Goal: Task Accomplishment & Management: Use online tool/utility

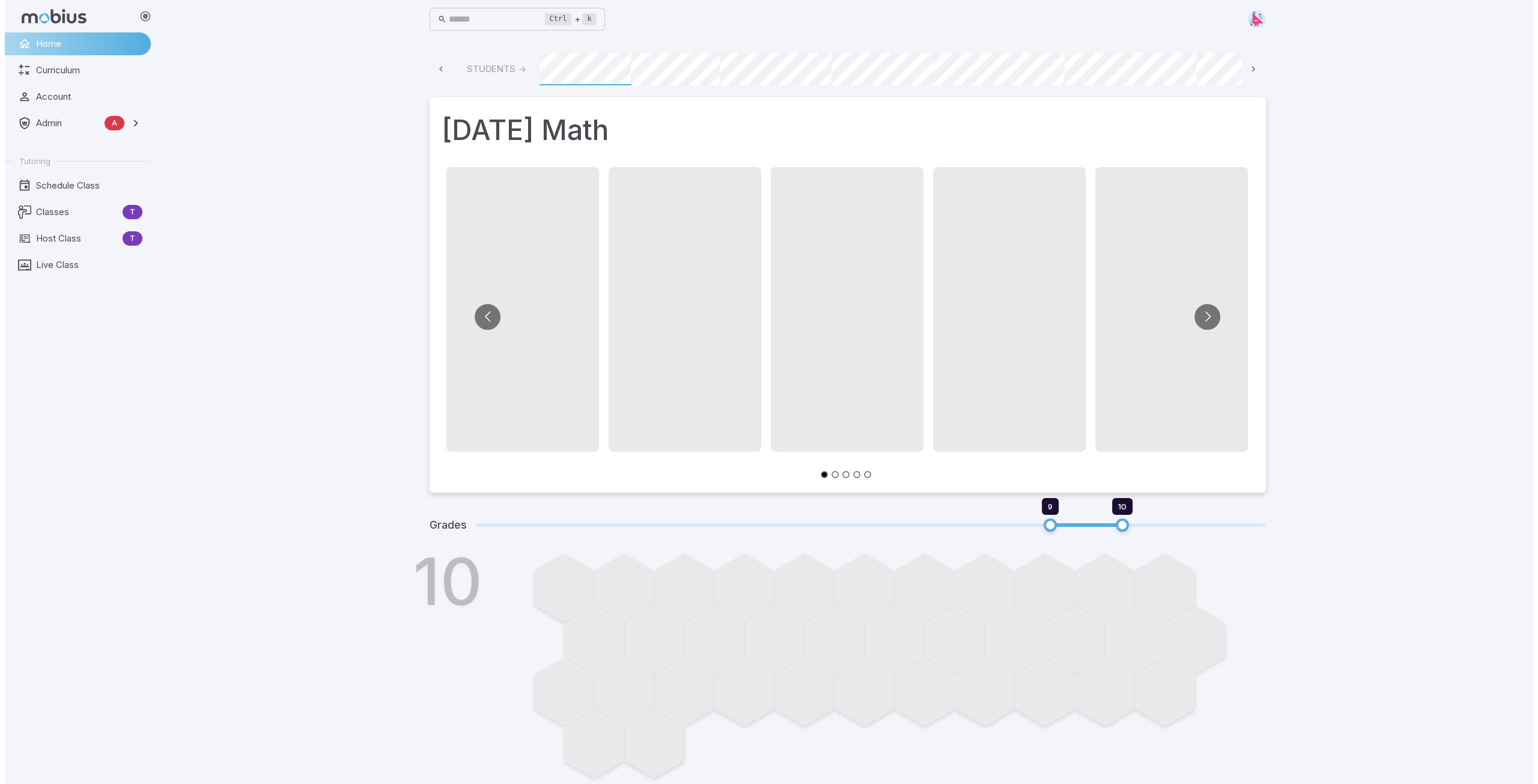
scroll to position [0, 646]
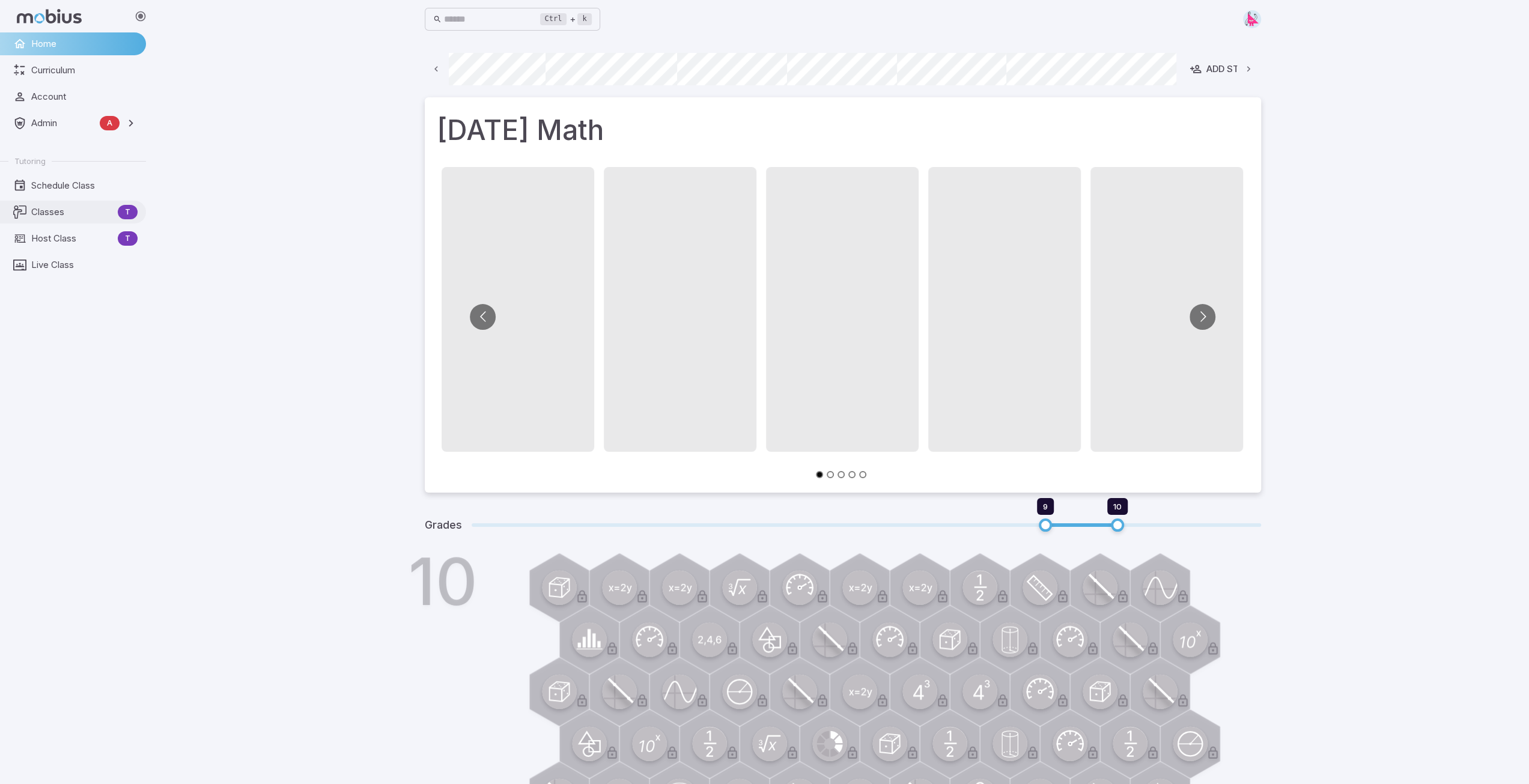
click at [51, 216] on span "Classes" at bounding box center [72, 212] width 82 height 13
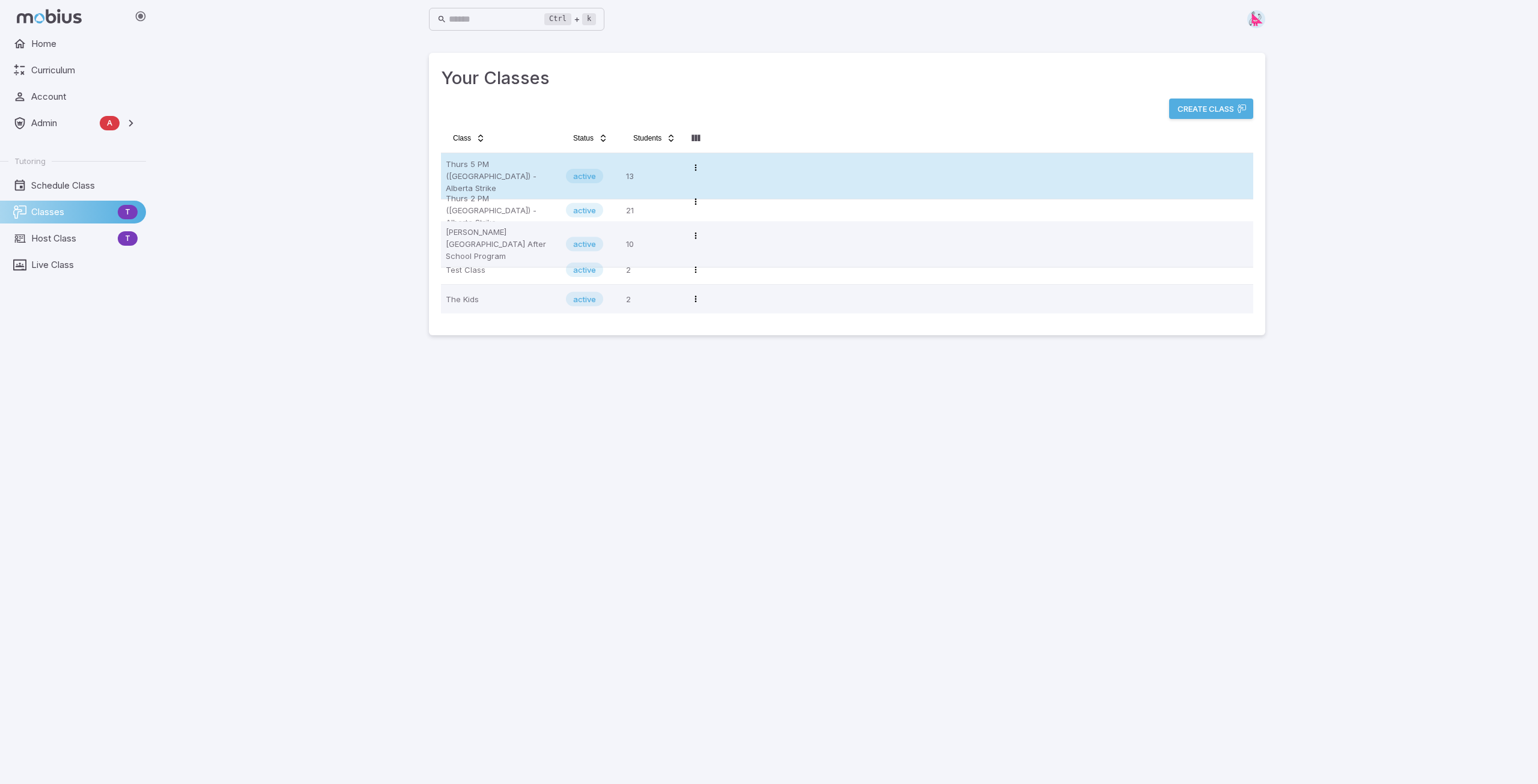
click at [487, 165] on p "Thurs 5 PM ([GEOGRAPHIC_DATA]) - Alberta Strike" at bounding box center [501, 176] width 111 height 36
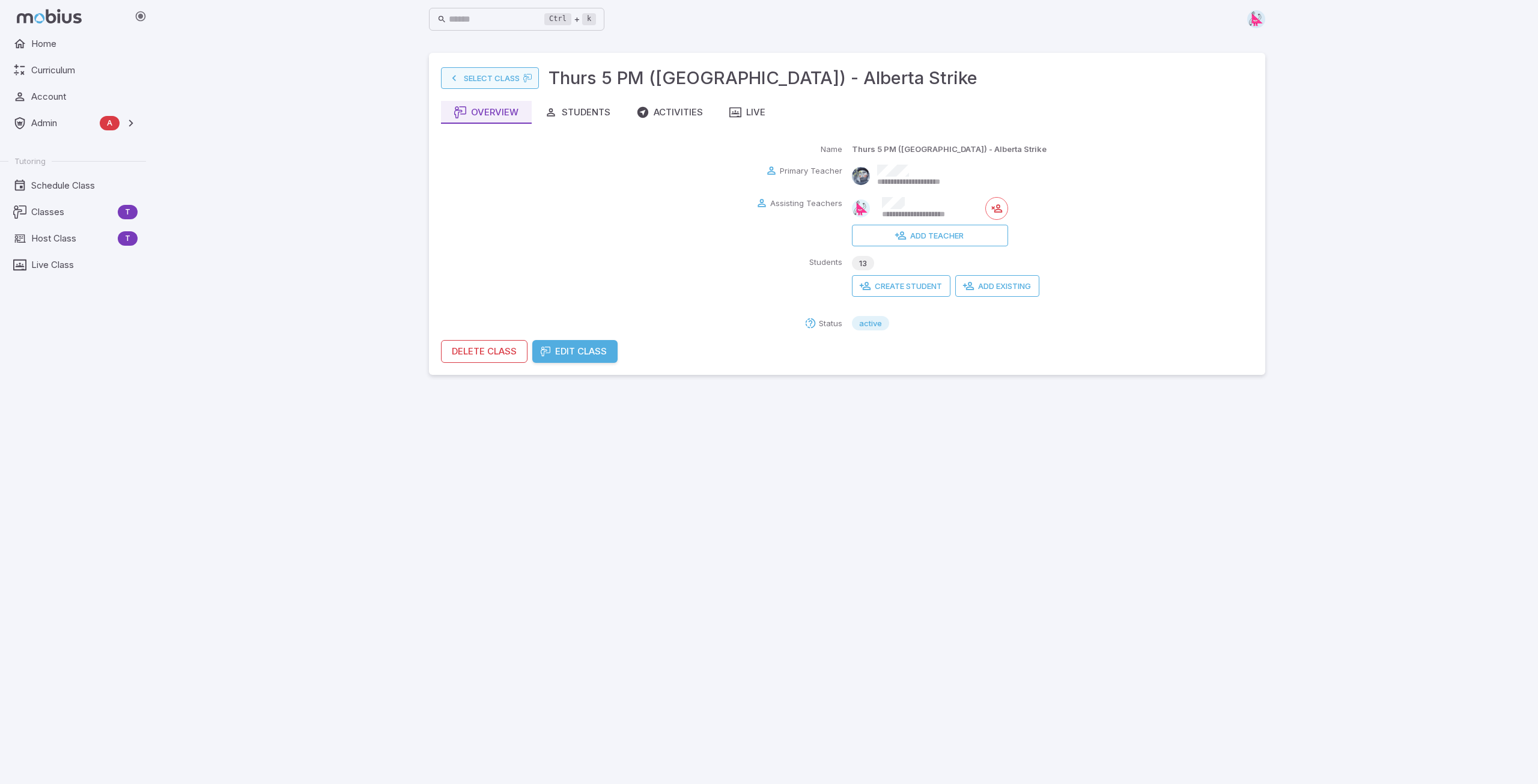
click at [497, 80] on link "Select Class" at bounding box center [490, 78] width 98 height 22
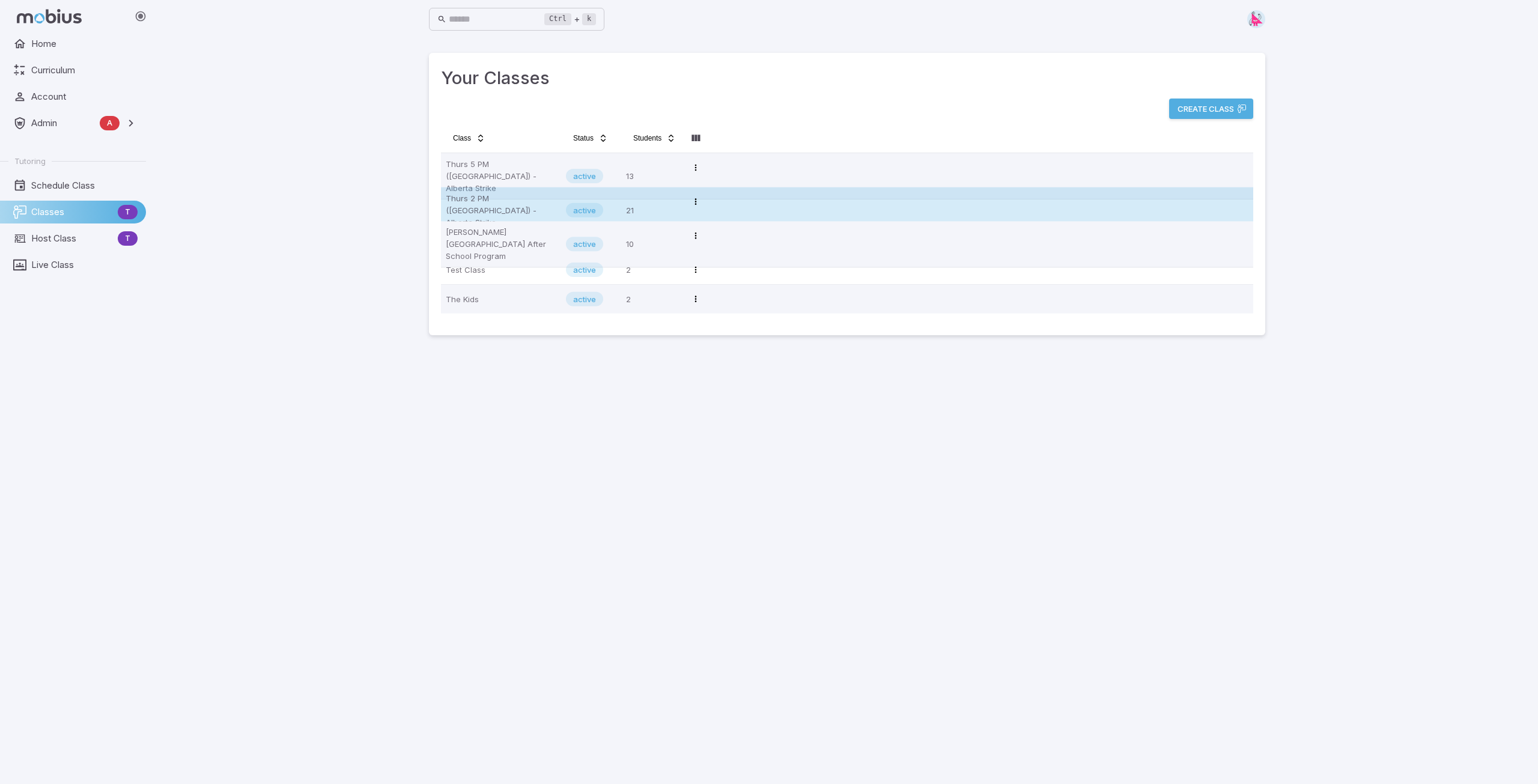
click at [489, 198] on p "Thurs 2 PM (MT) - Alberta Strike" at bounding box center [501, 210] width 111 height 36
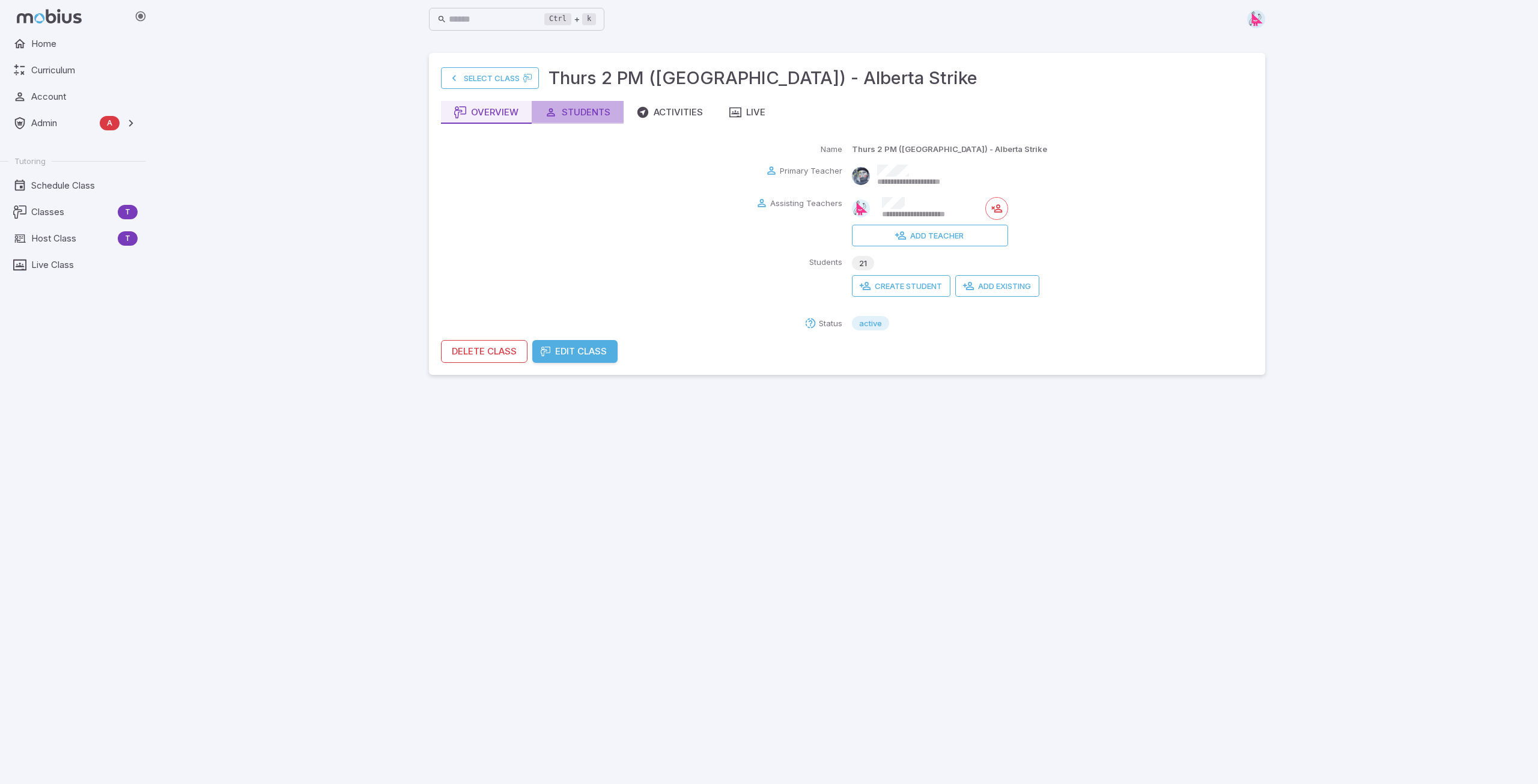
click at [581, 110] on div "Students" at bounding box center [578, 112] width 66 height 13
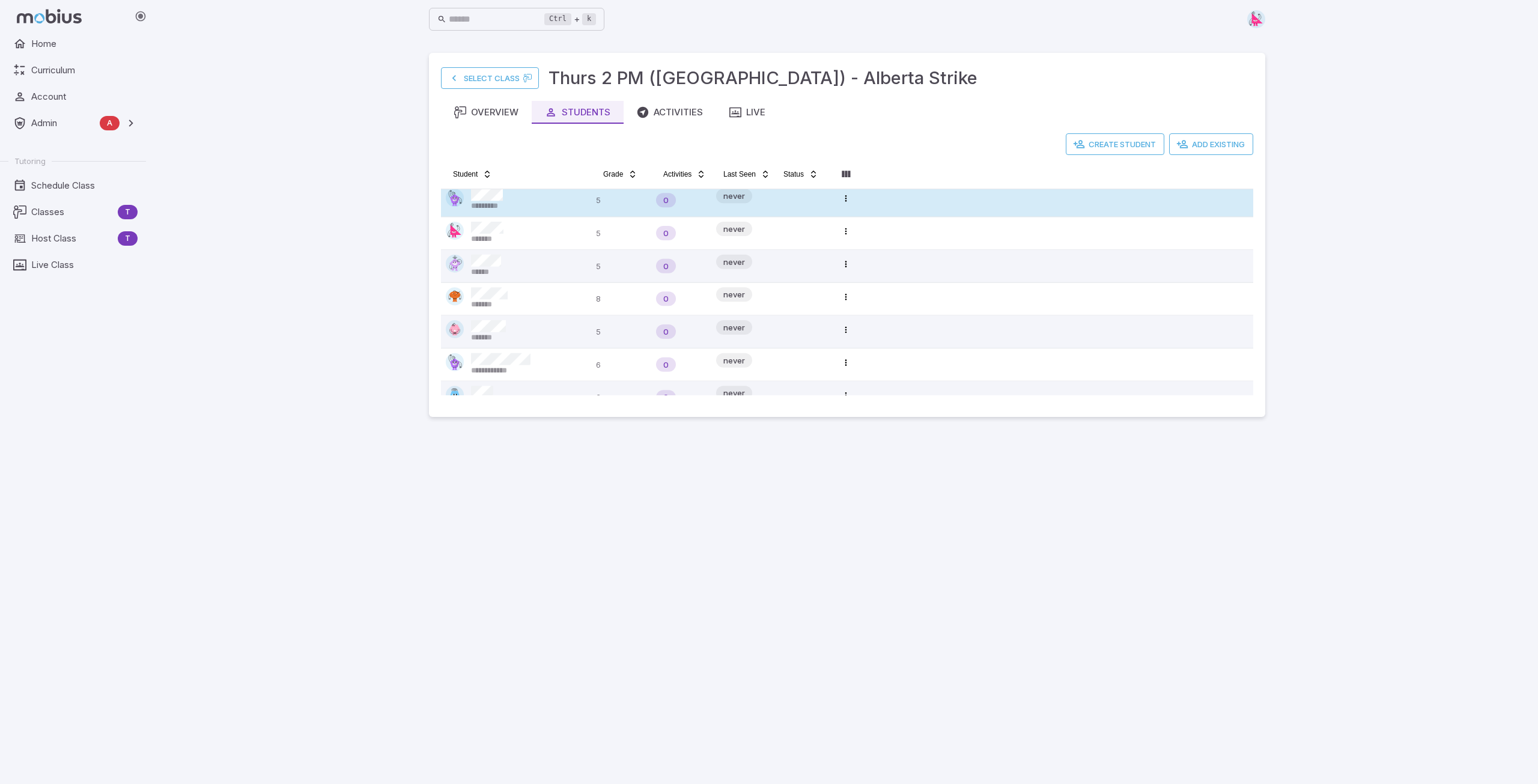
scroll to position [60, 0]
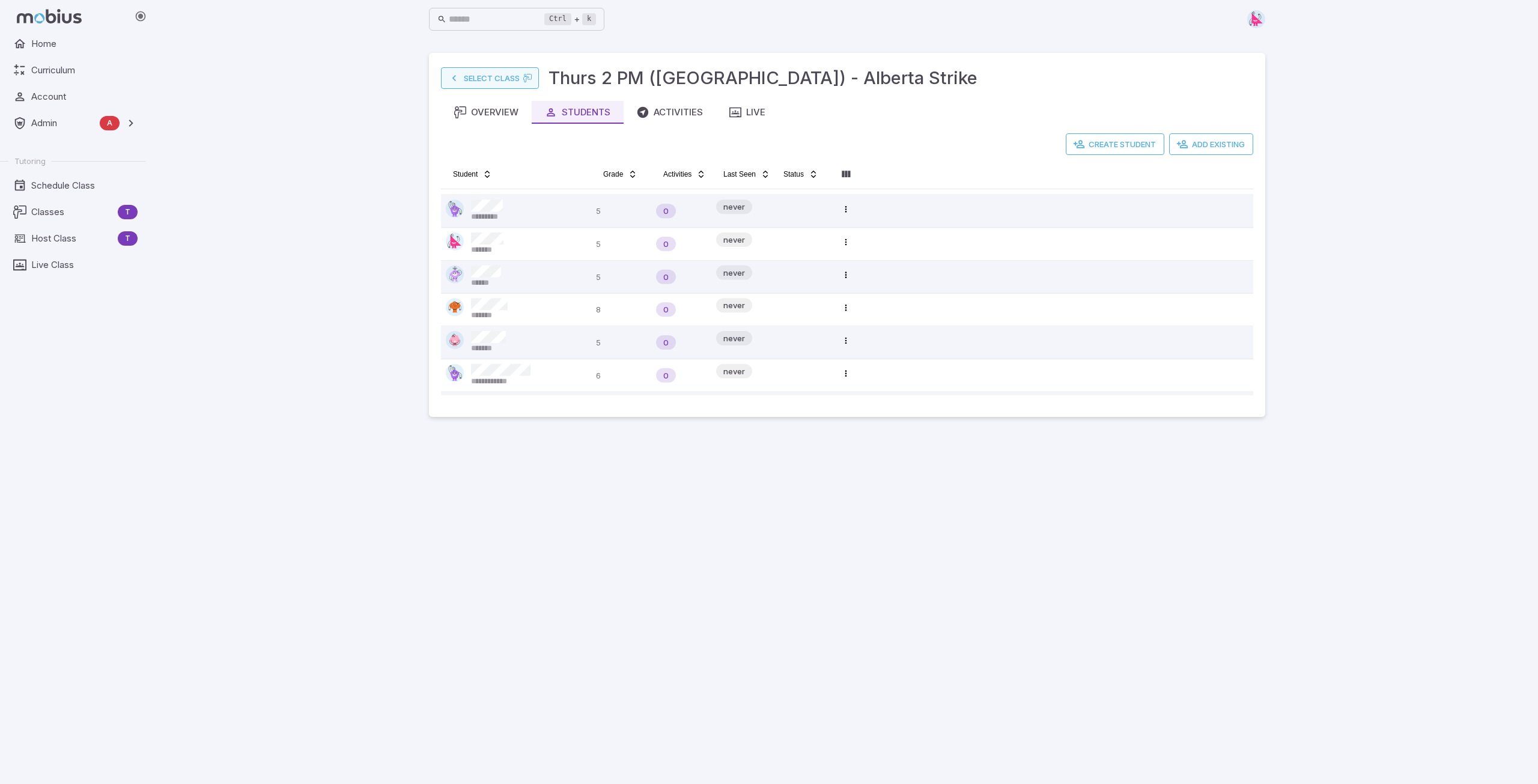
click at [500, 75] on link "Select Class" at bounding box center [490, 78] width 98 height 22
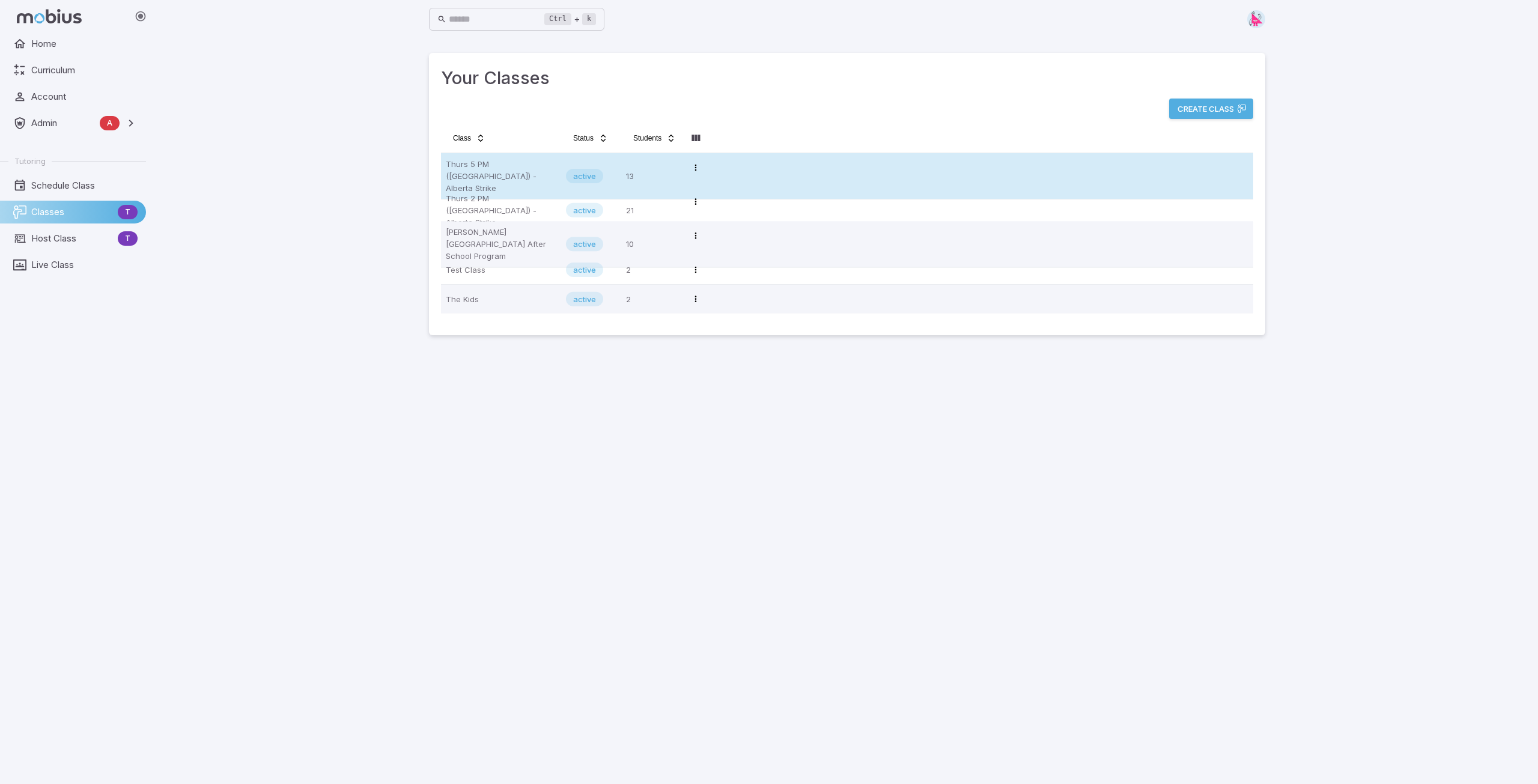
click at [494, 162] on p "Thurs 5 PM ([GEOGRAPHIC_DATA]) - Alberta Strike" at bounding box center [501, 176] width 111 height 36
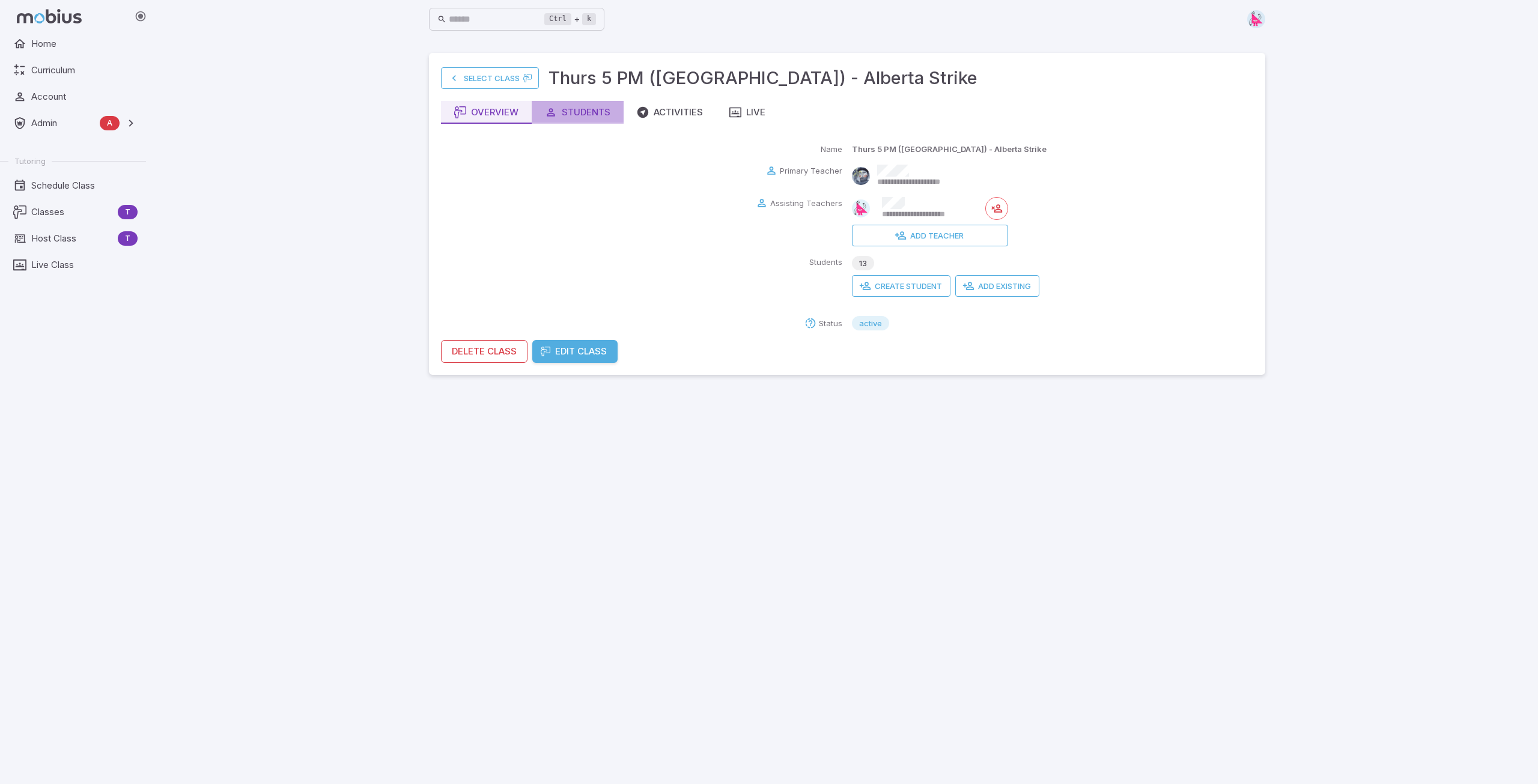
click at [584, 117] on div "Students" at bounding box center [578, 112] width 66 height 13
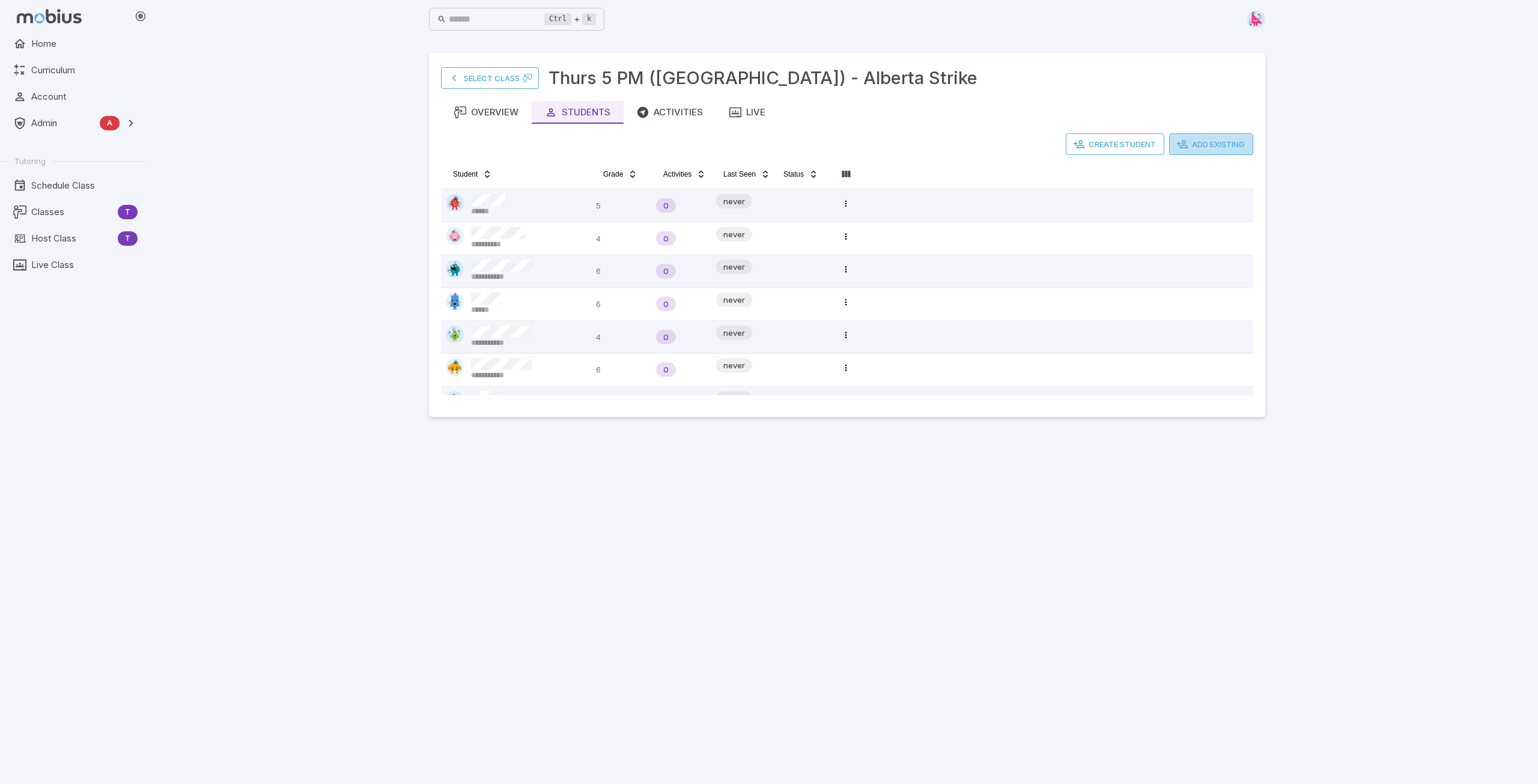
click at [1207, 145] on button "Add Existing" at bounding box center [1211, 144] width 84 height 22
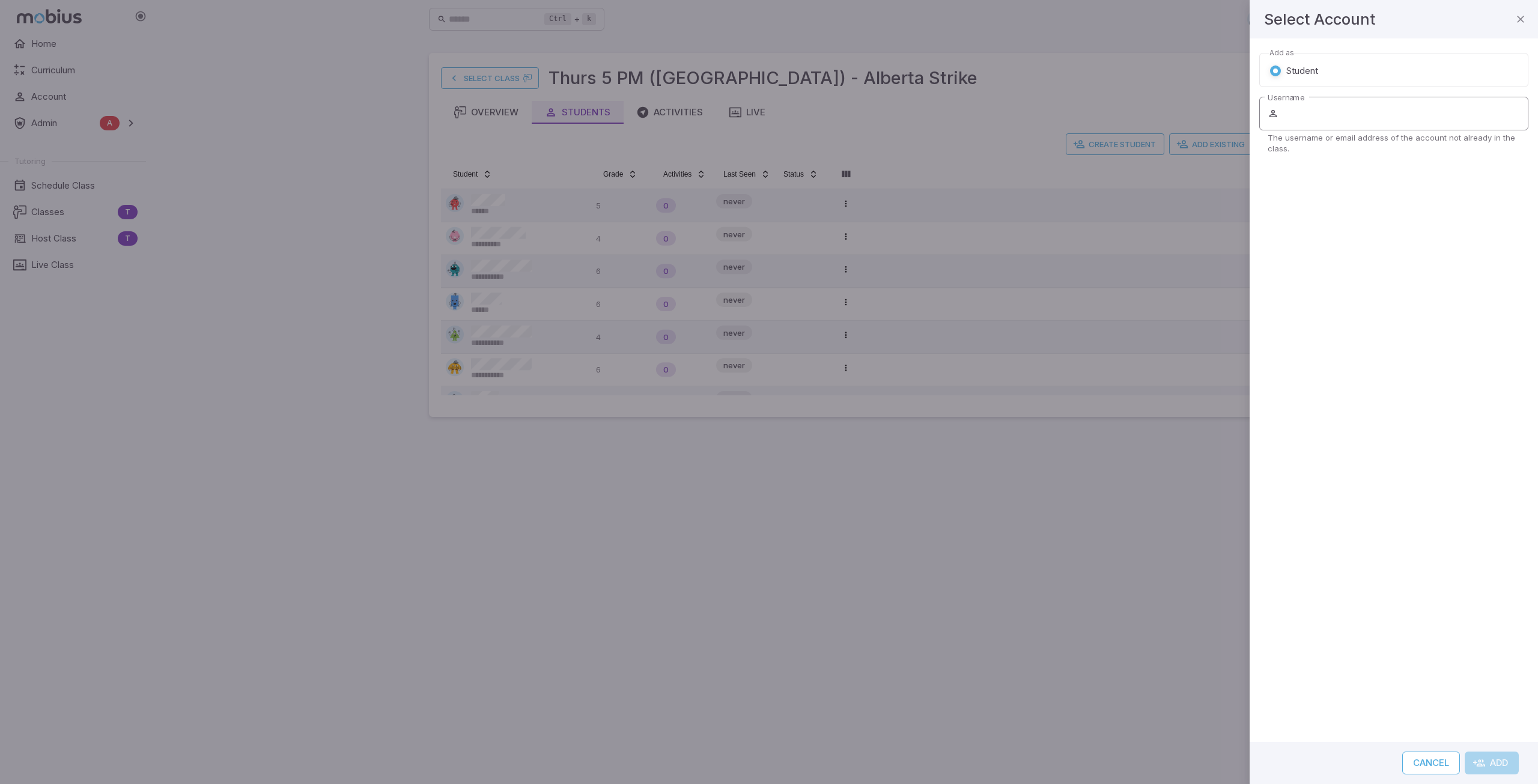
click at [1354, 110] on input "Username" at bounding box center [1405, 114] width 248 height 33
type input "*********"
click at [1465, 751] on button "Add" at bounding box center [1492, 763] width 54 height 23
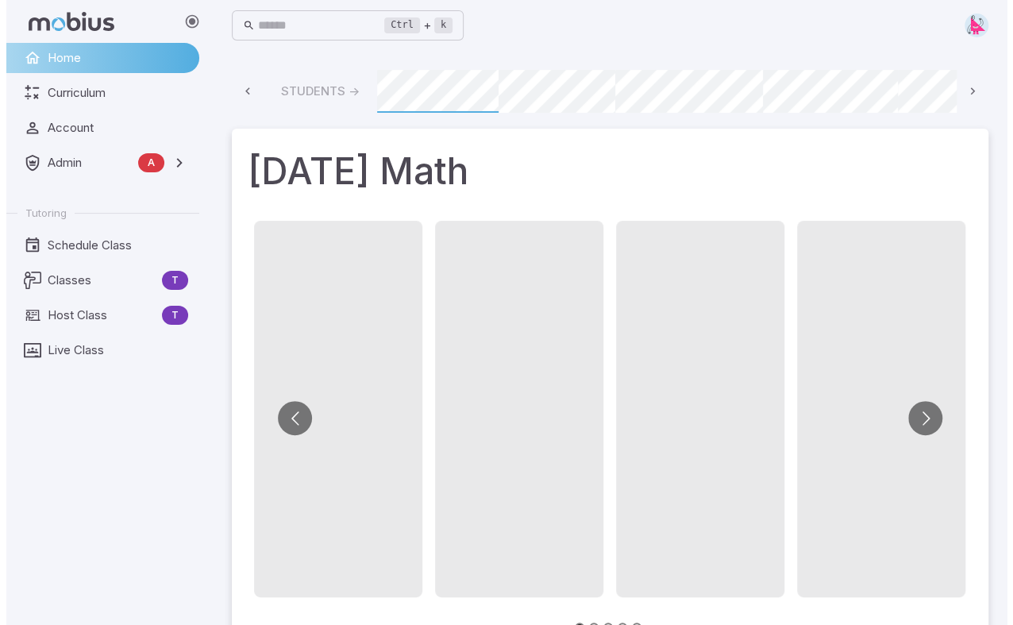
scroll to position [0, 1202]
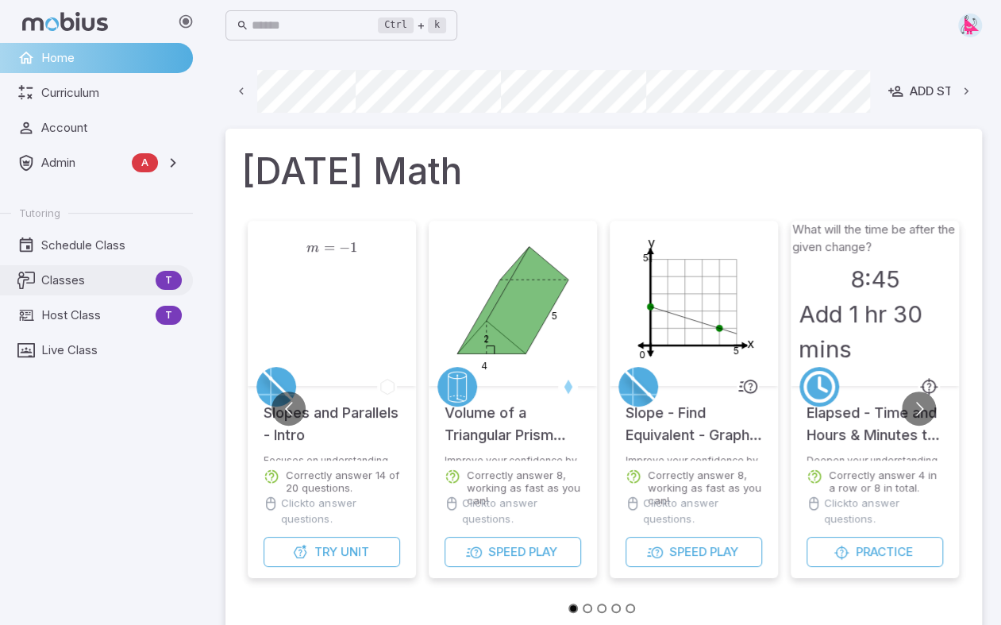
click at [64, 280] on span "Classes" at bounding box center [95, 280] width 108 height 17
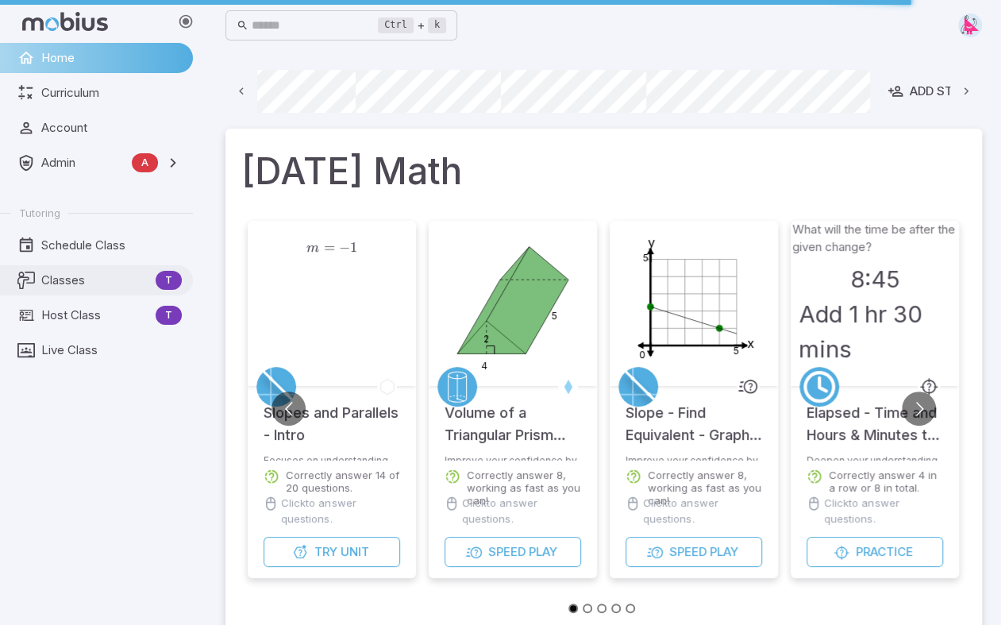
click at [77, 283] on span "Classes" at bounding box center [95, 280] width 108 height 17
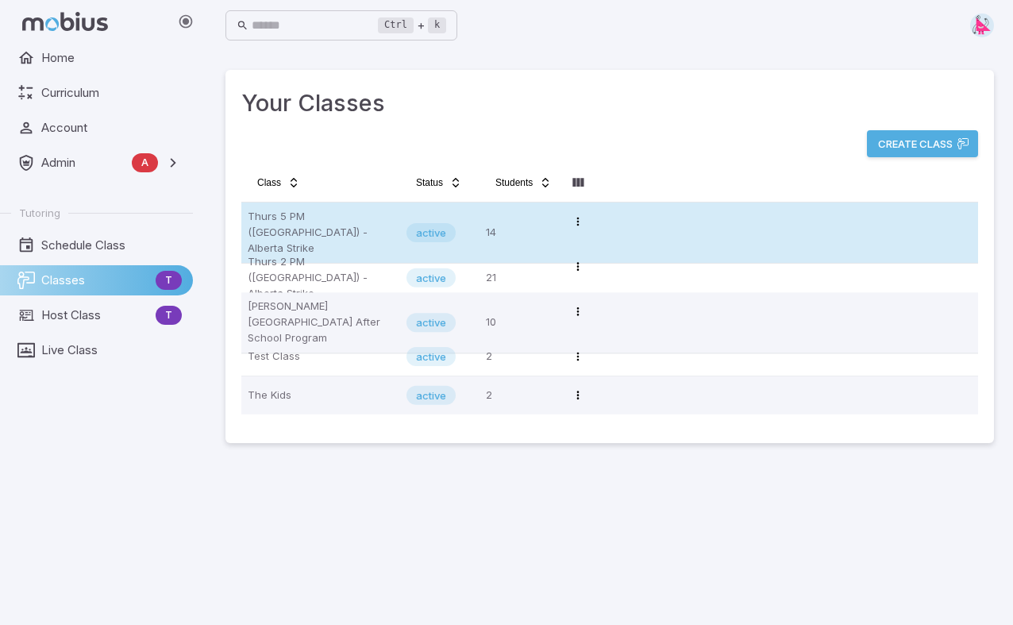
click at [286, 214] on p "Thurs 5 PM ([GEOGRAPHIC_DATA]) - Alberta Strike" at bounding box center [321, 233] width 146 height 48
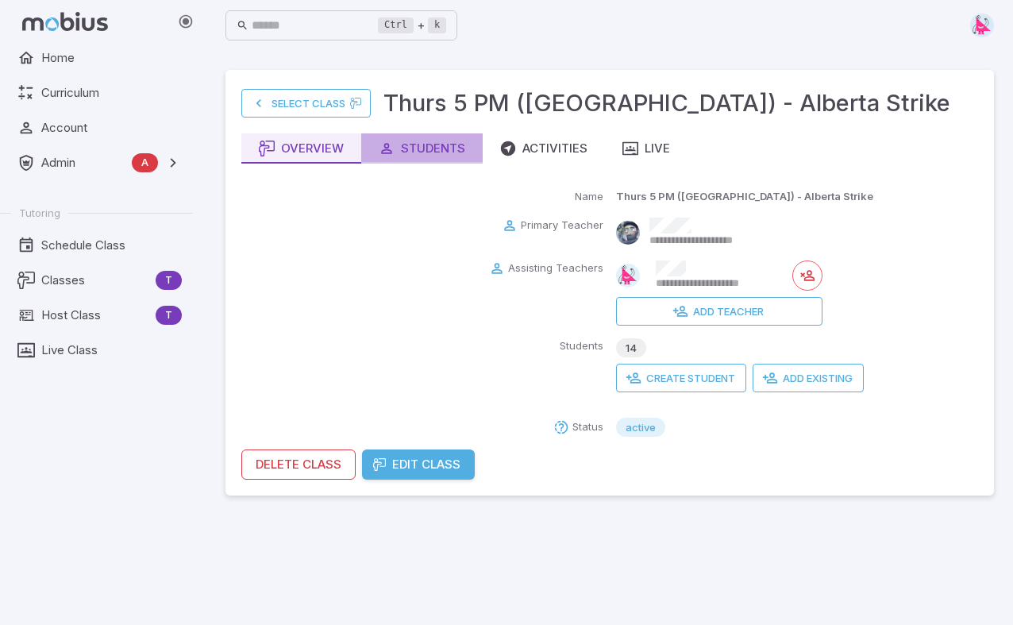
click at [422, 148] on div "Students" at bounding box center [422, 148] width 87 height 17
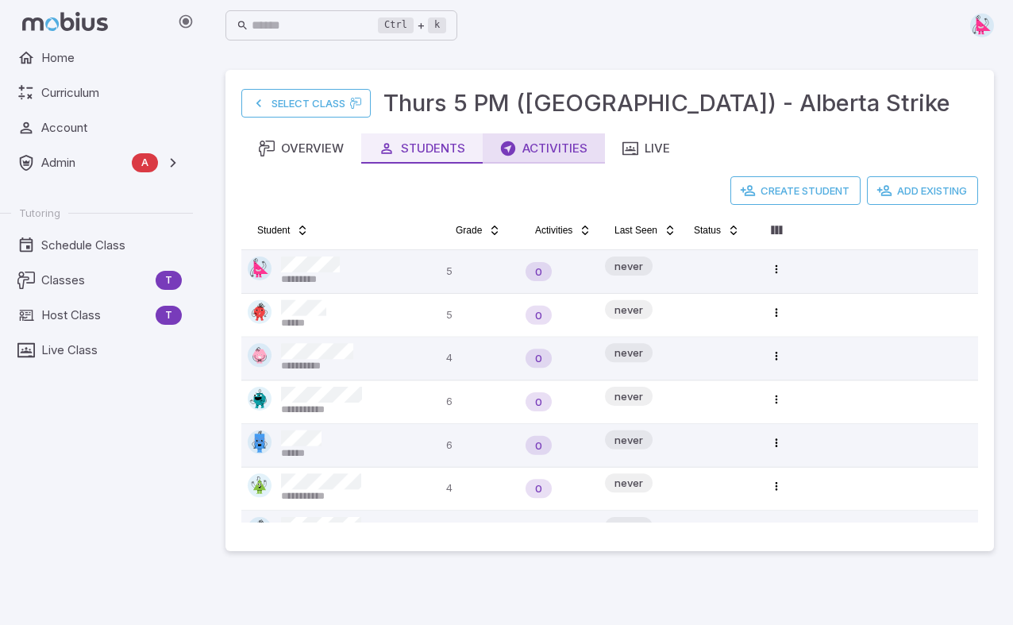
click at [544, 144] on div "Activities" at bounding box center [543, 148] width 87 height 17
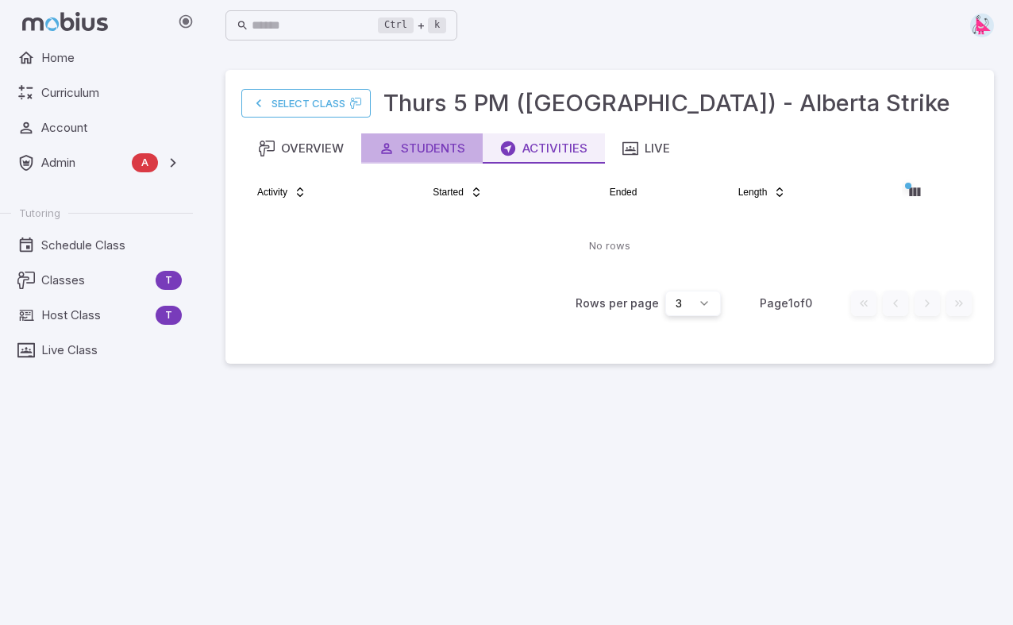
click at [435, 148] on div "Students" at bounding box center [422, 148] width 87 height 17
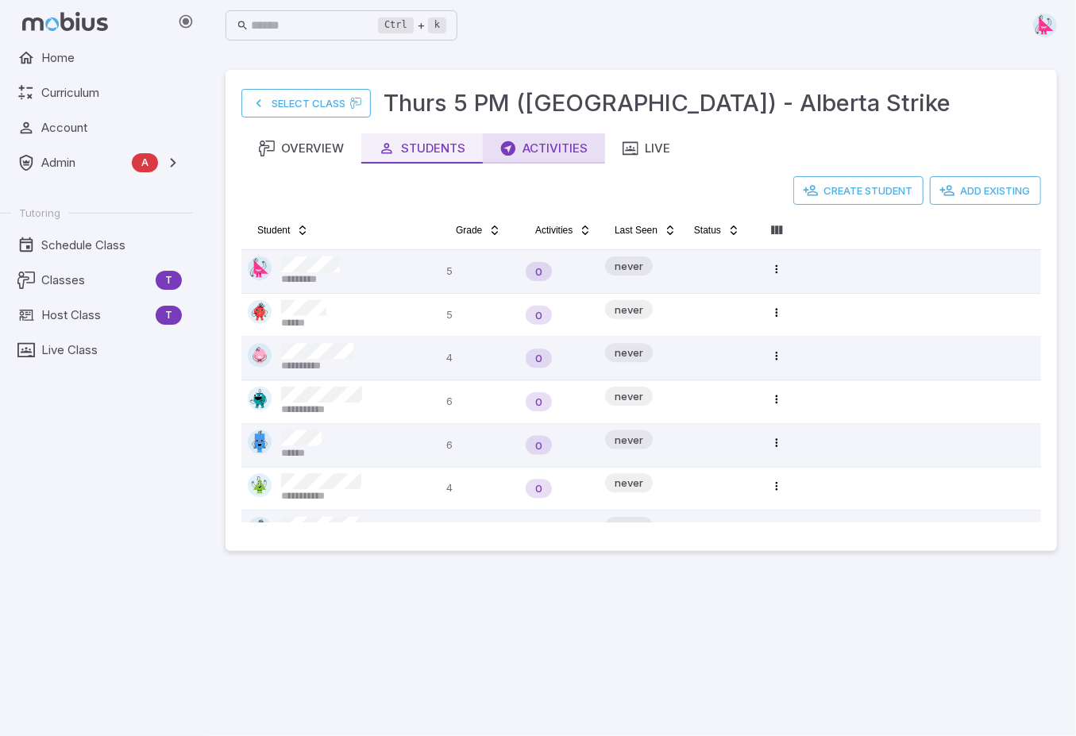
click at [550, 140] on div "Activities" at bounding box center [543, 148] width 87 height 17
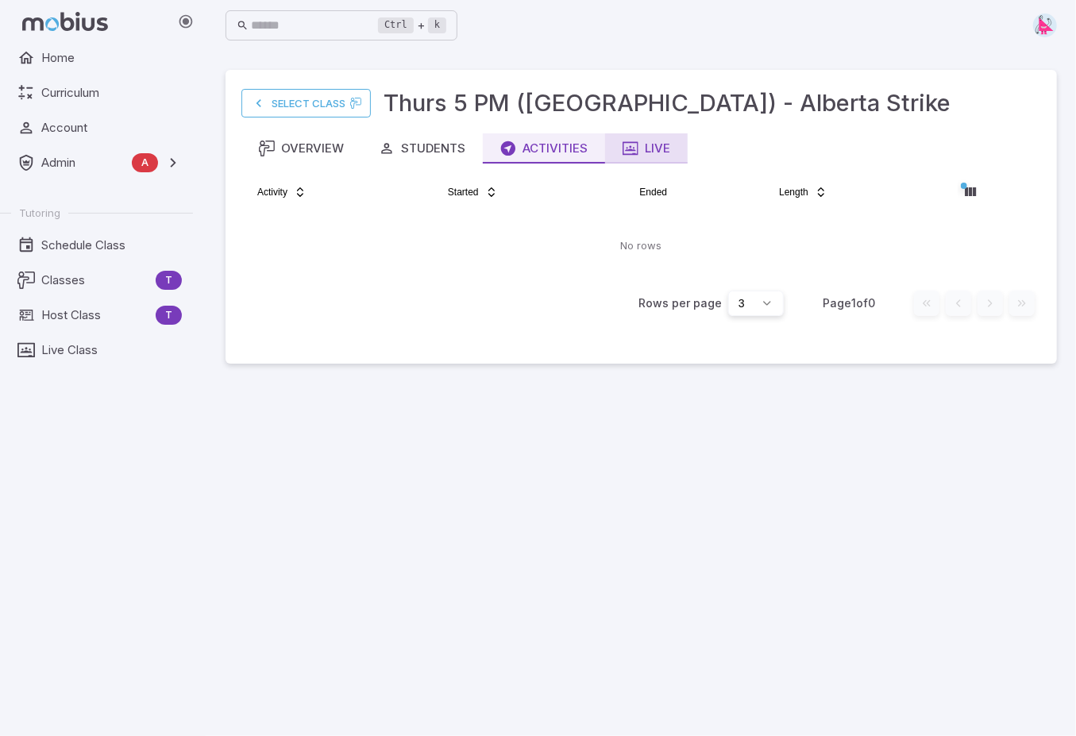
click at [657, 152] on div "Live" at bounding box center [646, 148] width 48 height 17
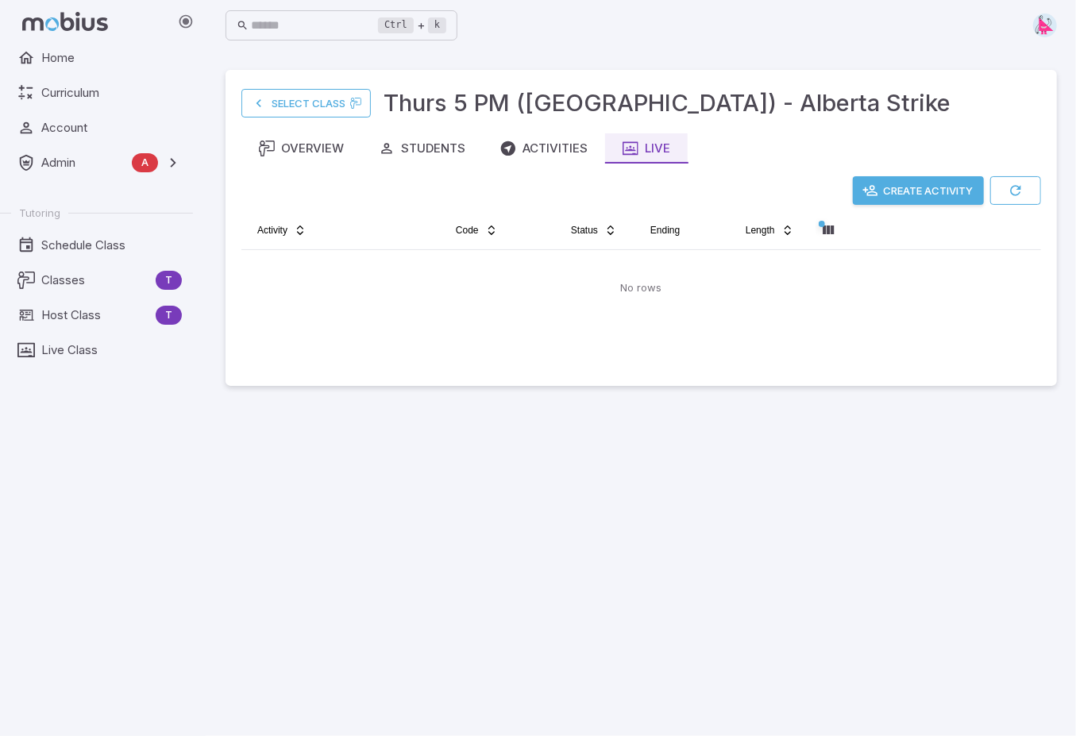
click at [912, 190] on button "Create Activity" at bounding box center [918, 190] width 131 height 29
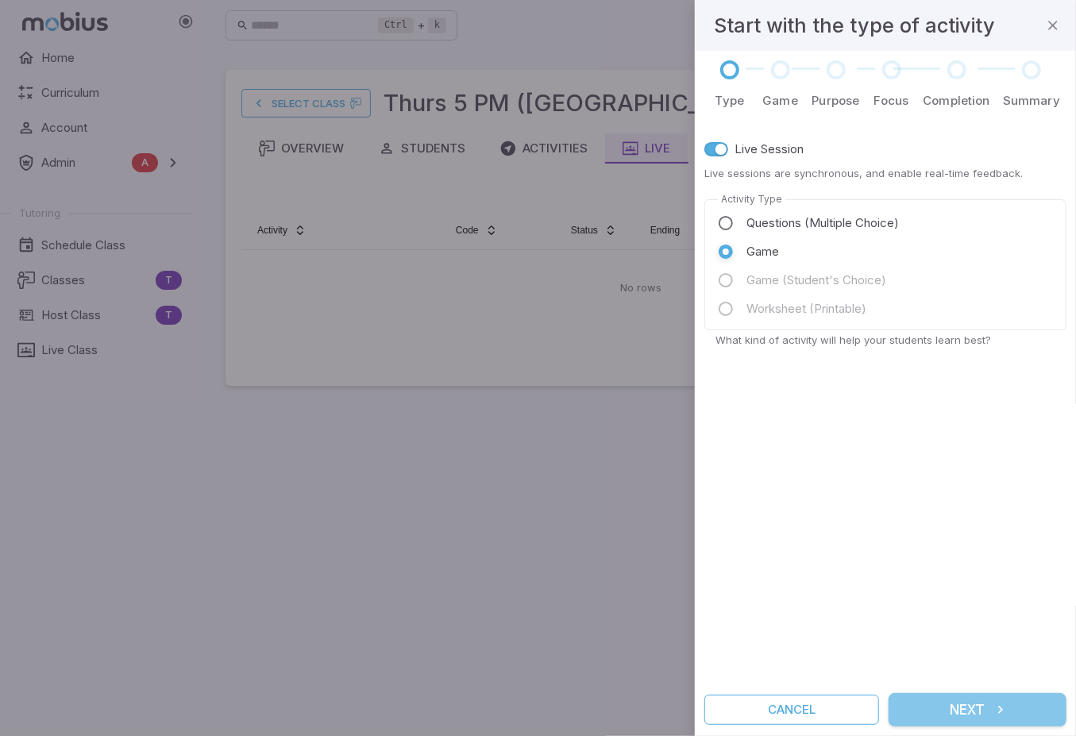
click at [992, 624] on button "Next" at bounding box center [977, 709] width 178 height 33
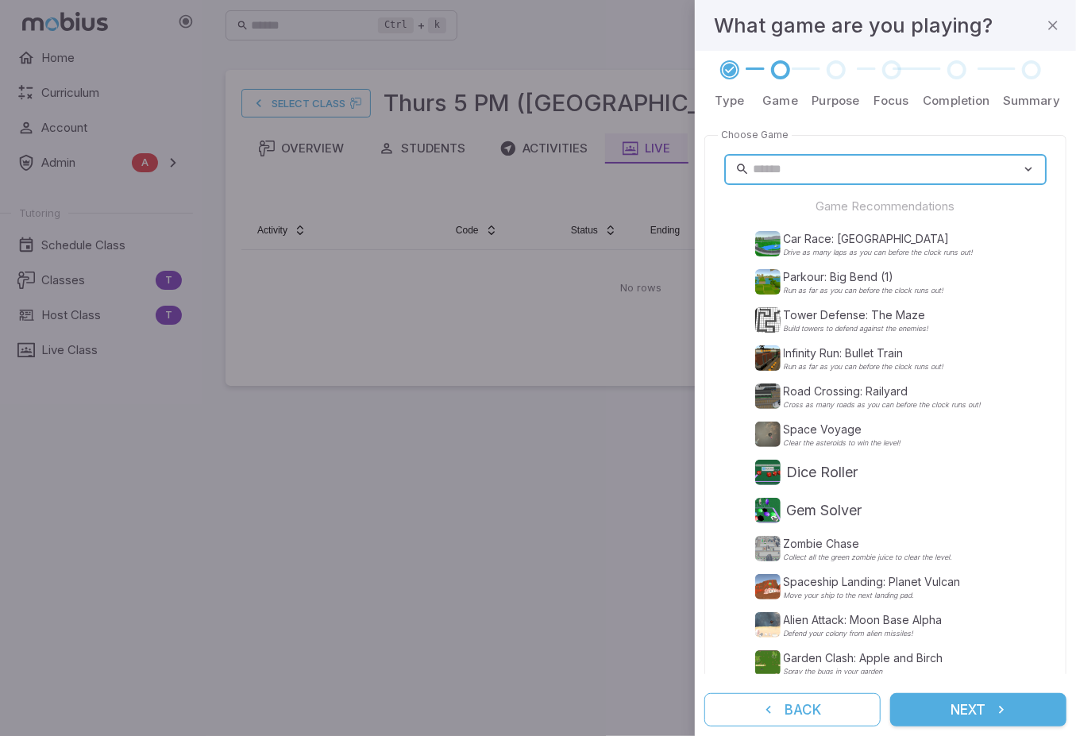
click at [804, 164] on input "text" at bounding box center [887, 169] width 268 height 31
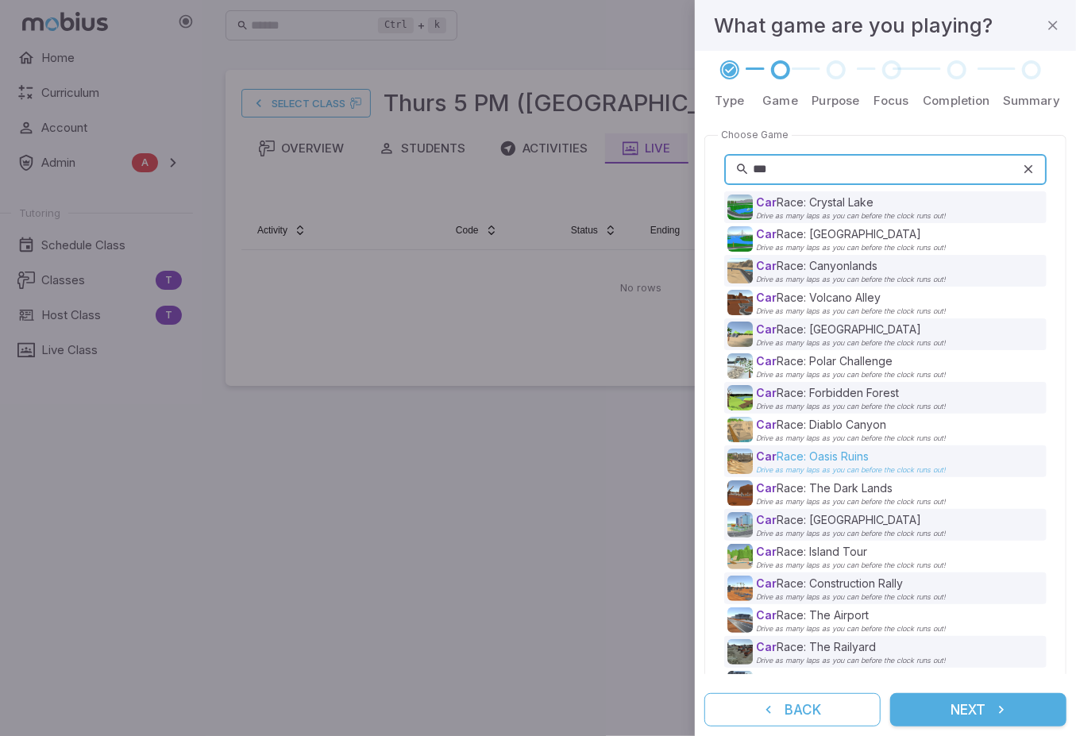
type input "***"
click at [830, 455] on p "Car Race: Oasis Ruins" at bounding box center [851, 457] width 190 height 16
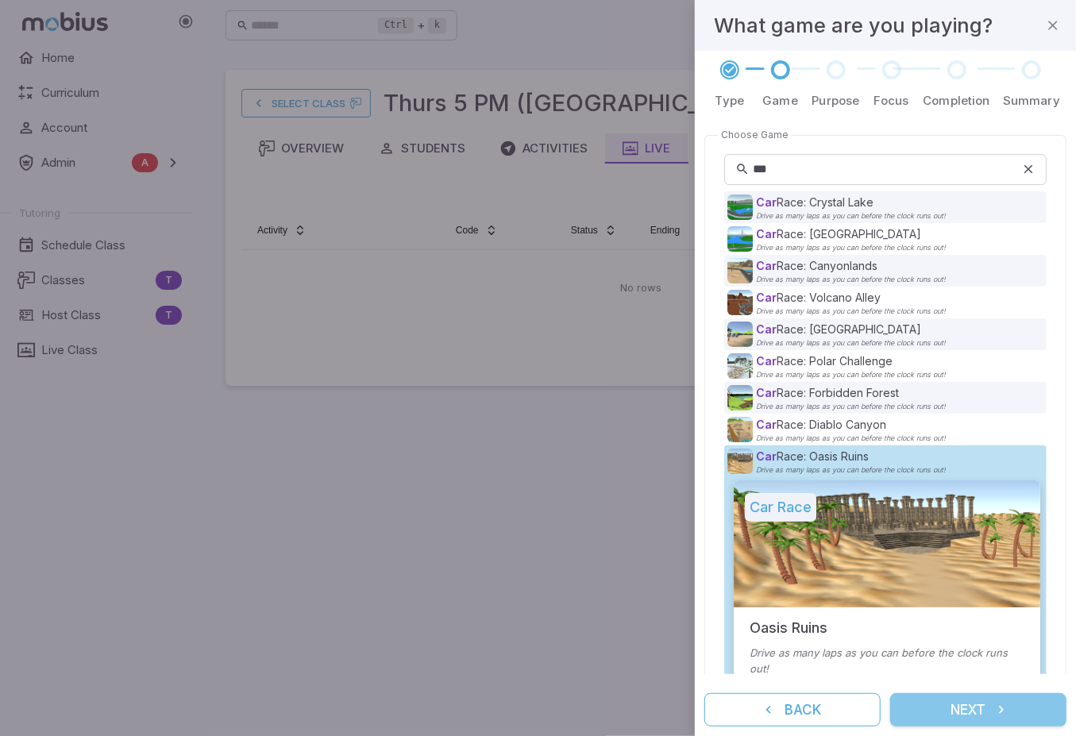
click at [959, 624] on button "Next" at bounding box center [978, 709] width 176 height 33
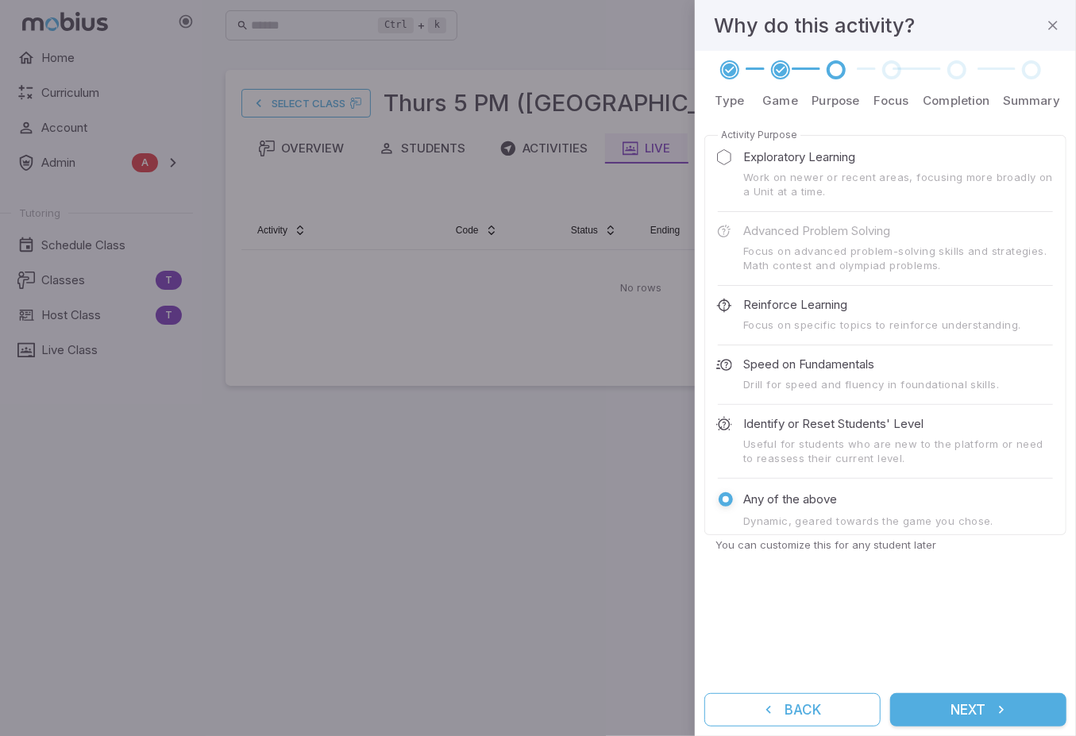
click at [974, 624] on button "Next" at bounding box center [978, 709] width 176 height 33
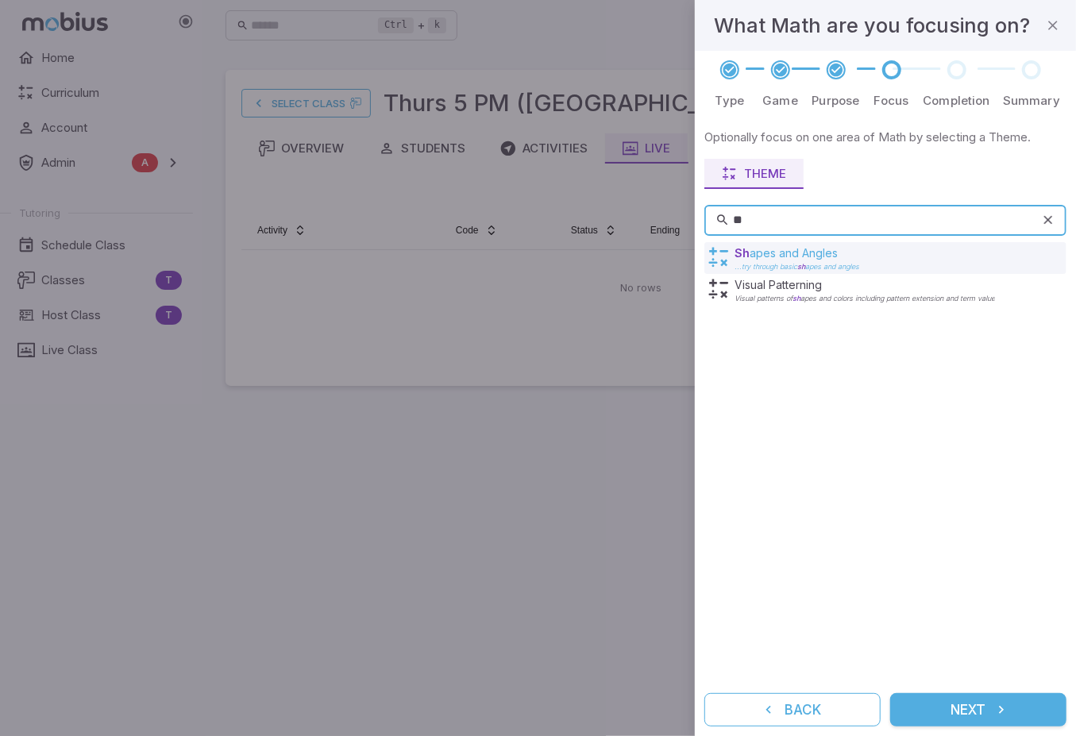
type input "**"
click at [773, 253] on p "Sh apes and Angles" at bounding box center [796, 253] width 125 height 16
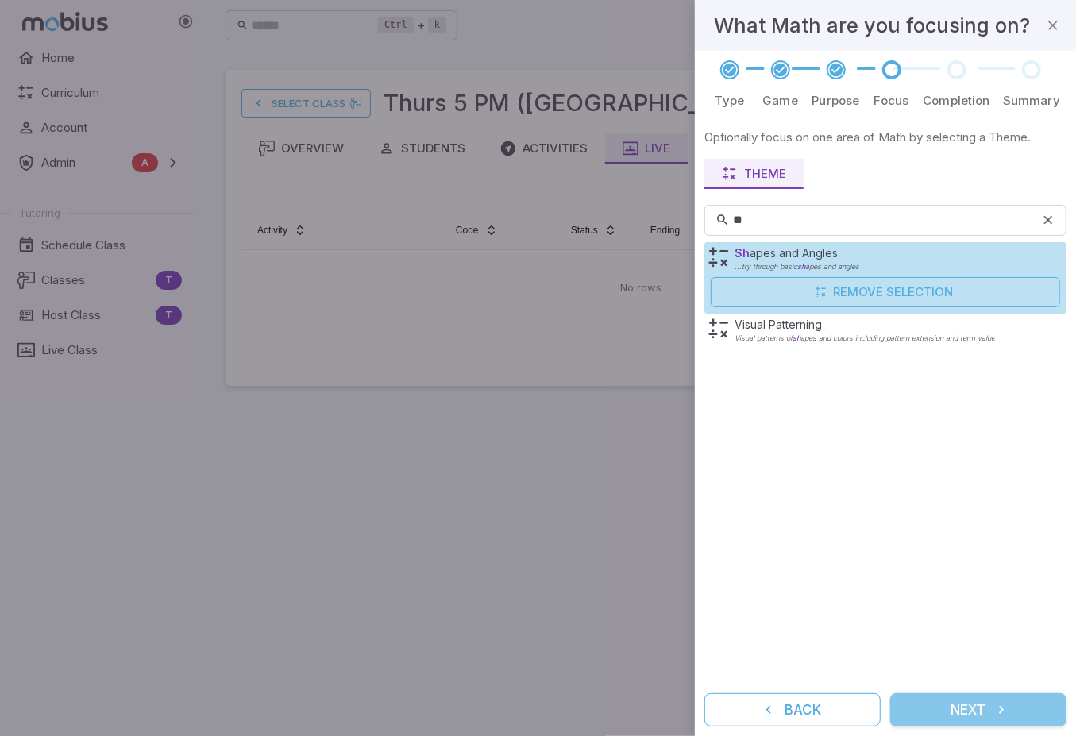
click at [986, 624] on button "Next" at bounding box center [978, 709] width 176 height 33
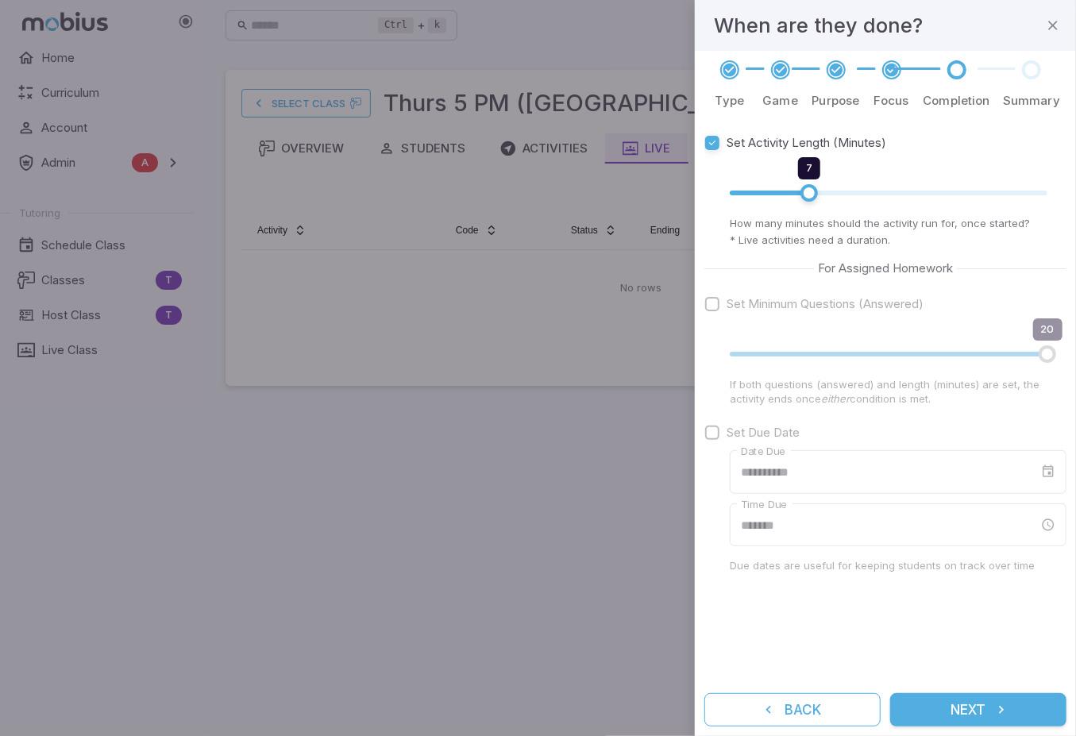
click at [984, 624] on button "Next" at bounding box center [978, 709] width 176 height 33
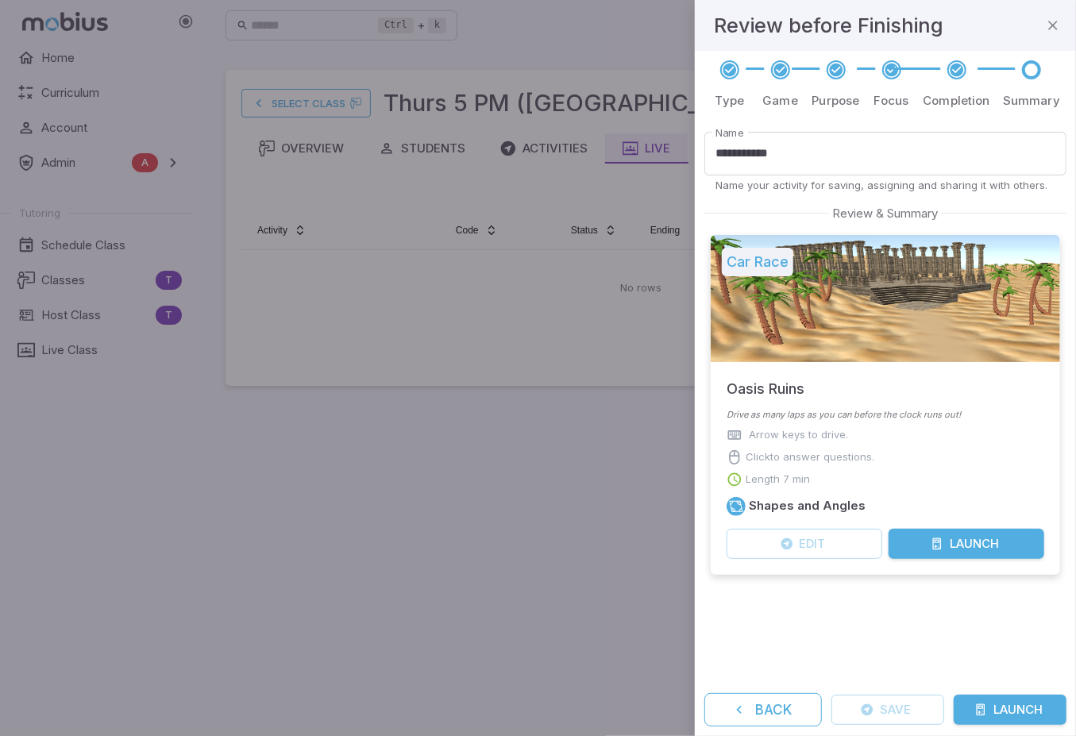
click at [980, 542] on button "Launch" at bounding box center [966, 544] width 156 height 30
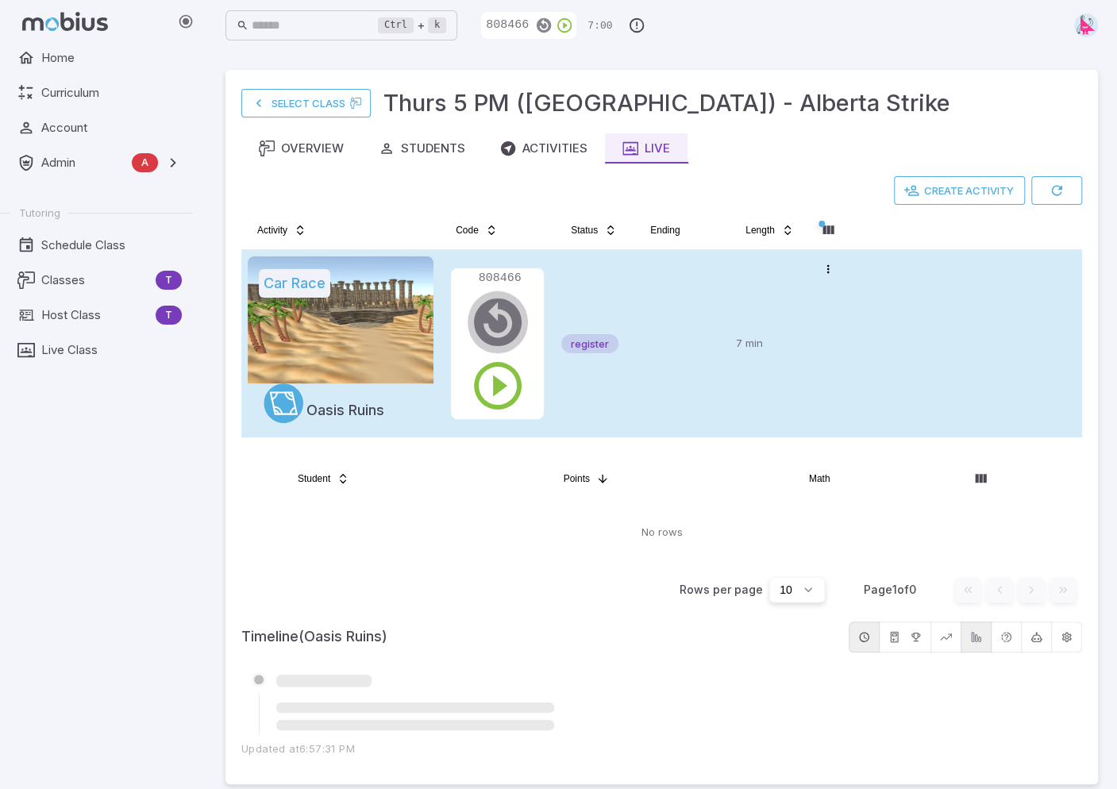
click at [495, 320] on icon "button" at bounding box center [497, 322] width 57 height 57
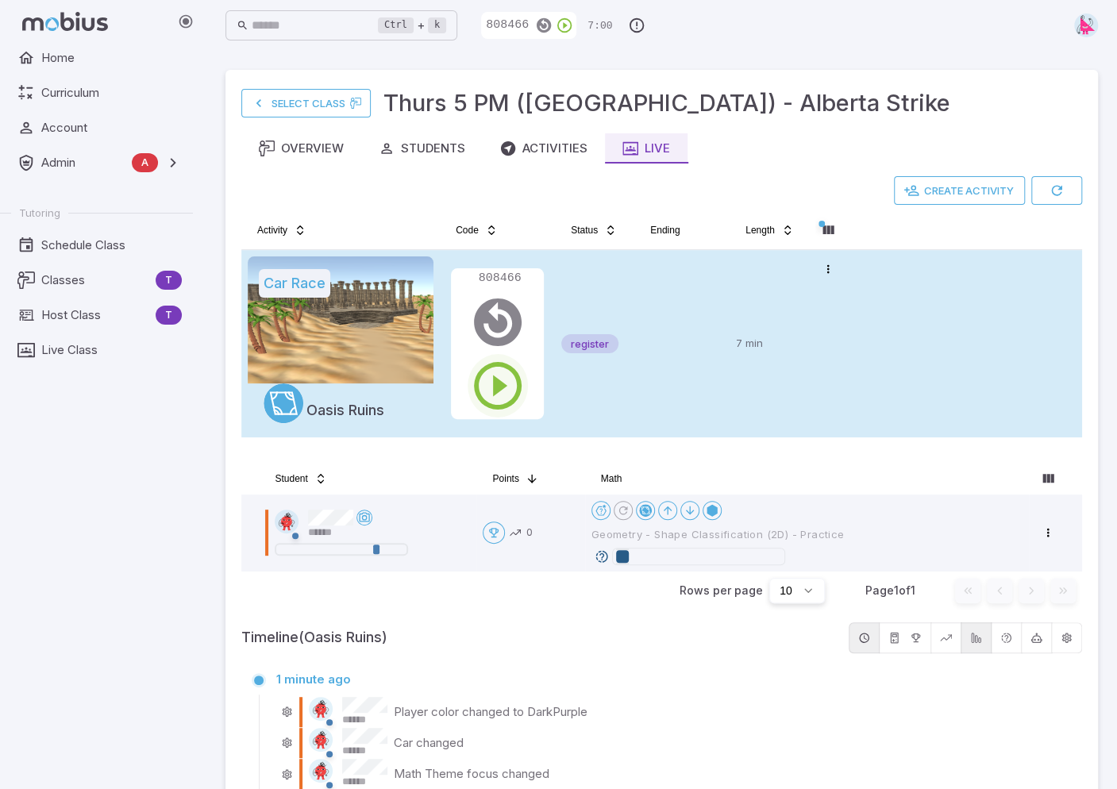
click at [497, 387] on icon "button" at bounding box center [497, 385] width 57 height 57
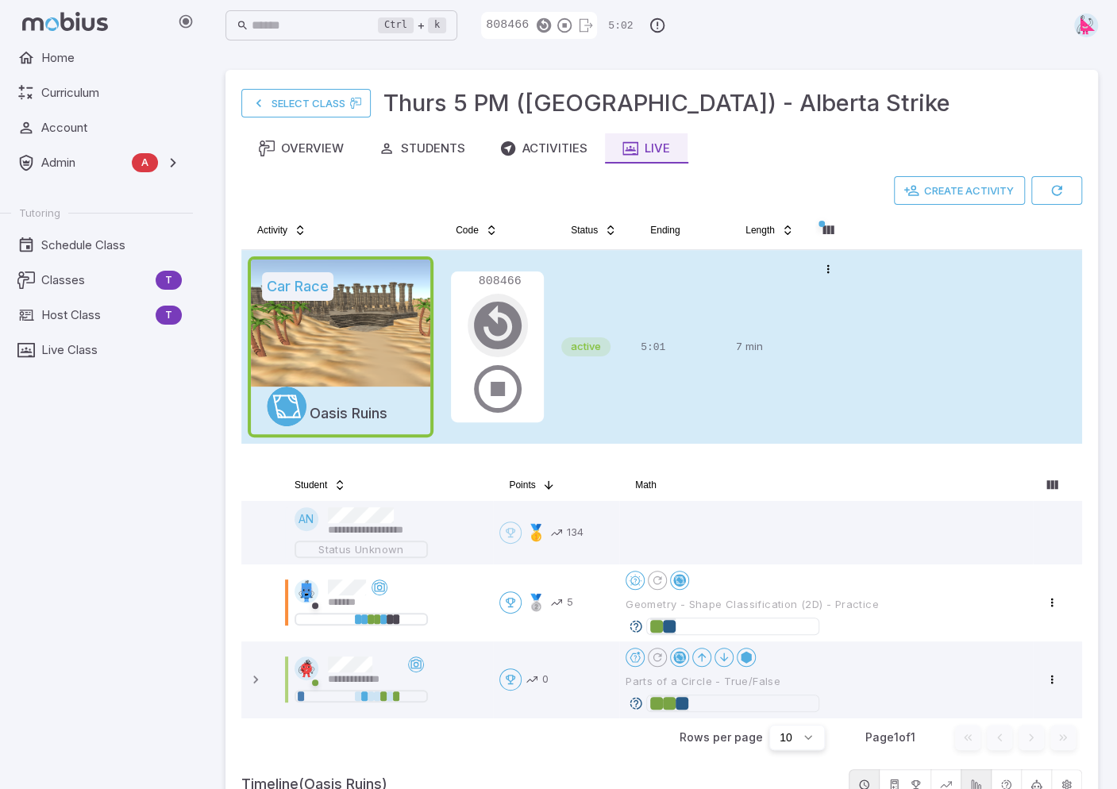
click at [495, 318] on icon "button" at bounding box center [497, 325] width 57 height 57
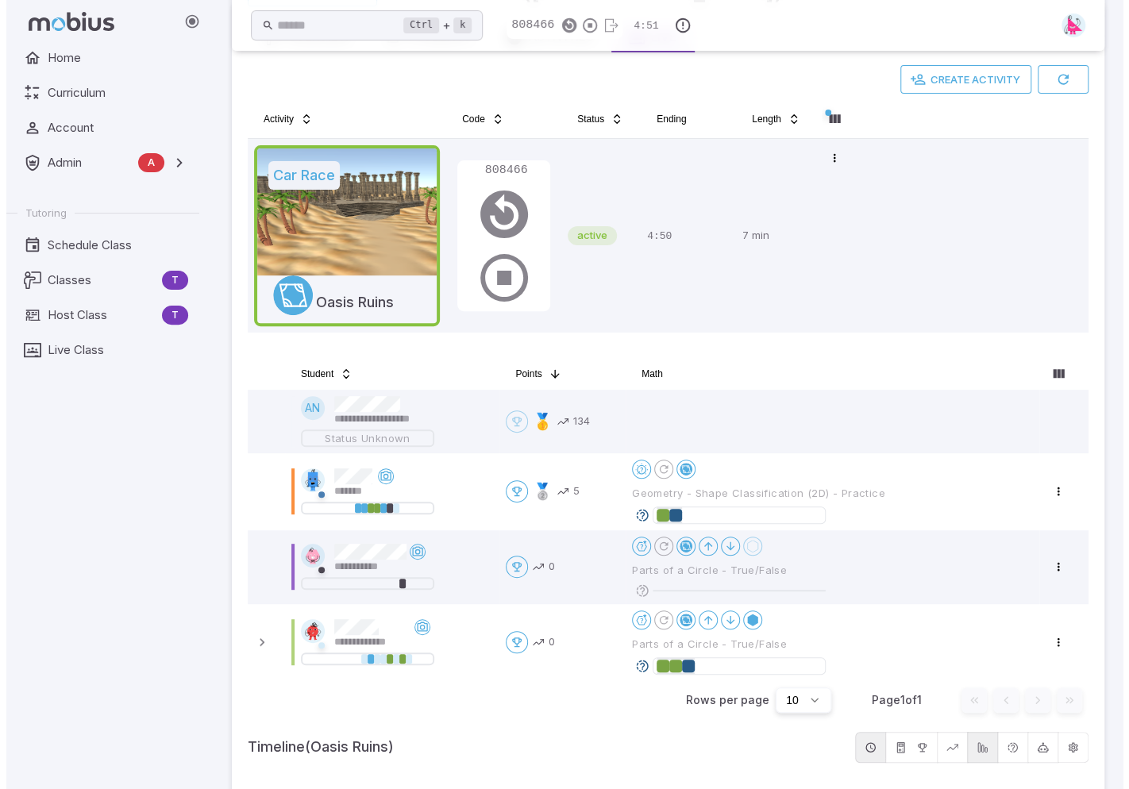
scroll to position [238, 0]
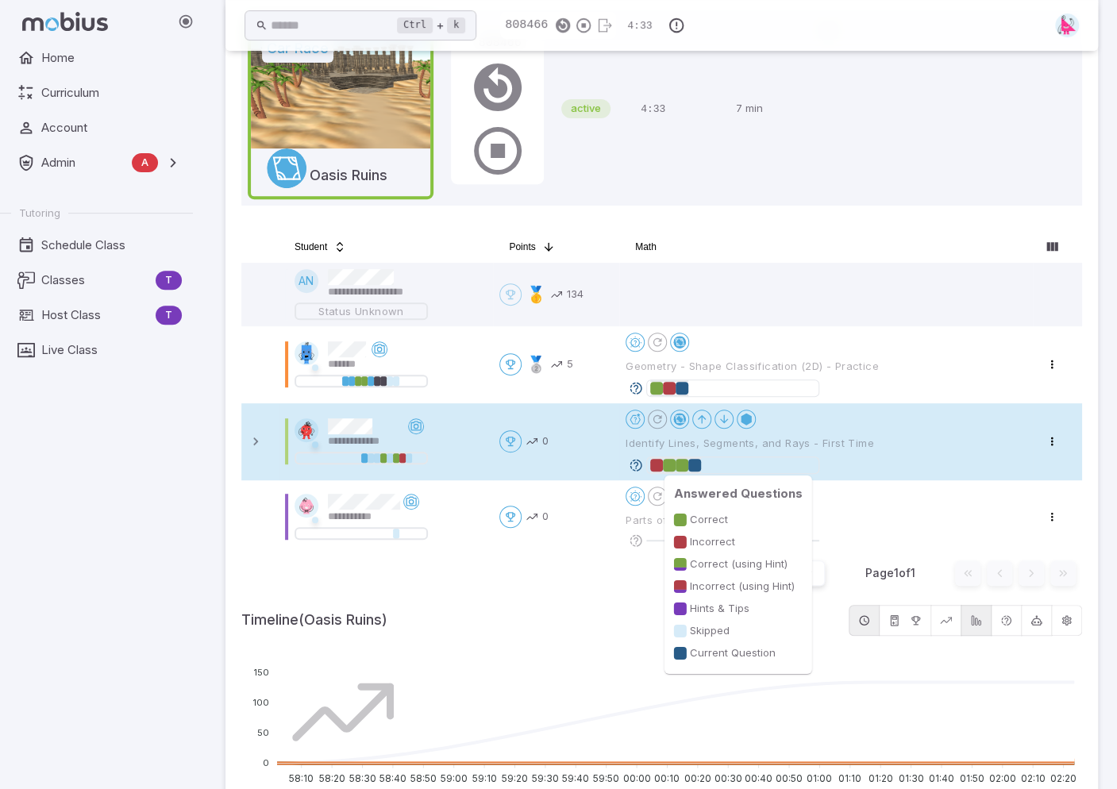
click at [656, 464] on div at bounding box center [656, 465] width 13 height 13
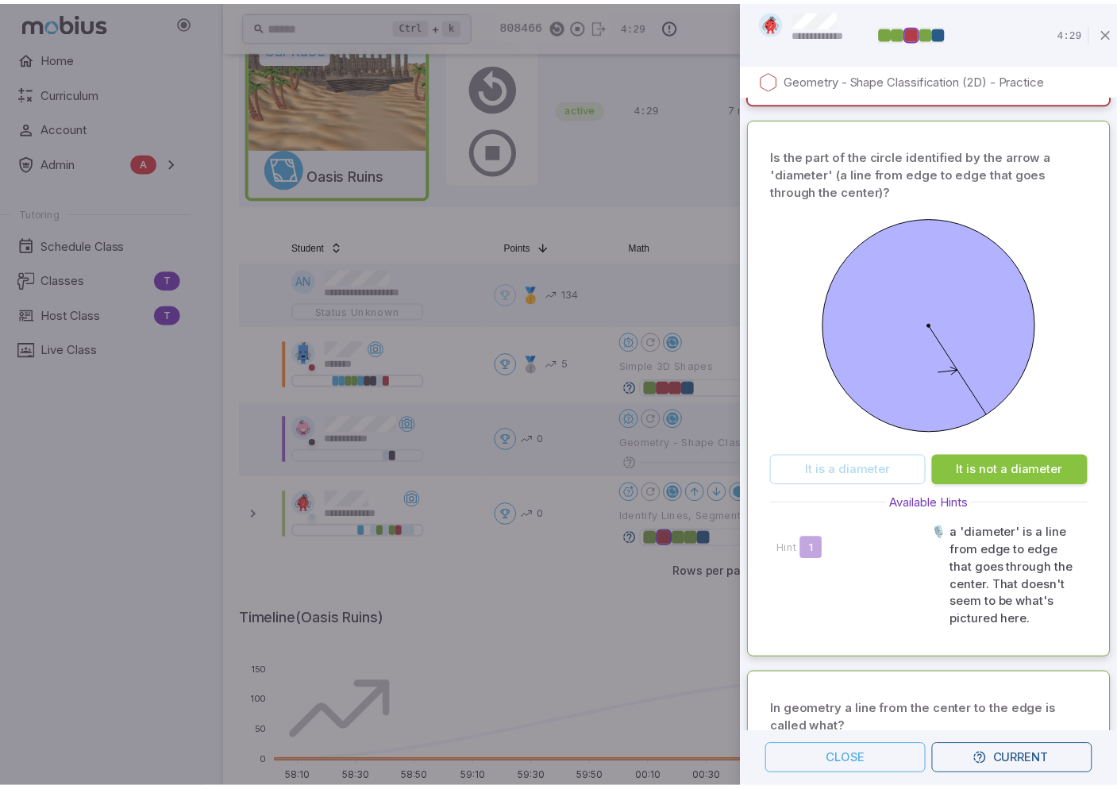
scroll to position [1763, 0]
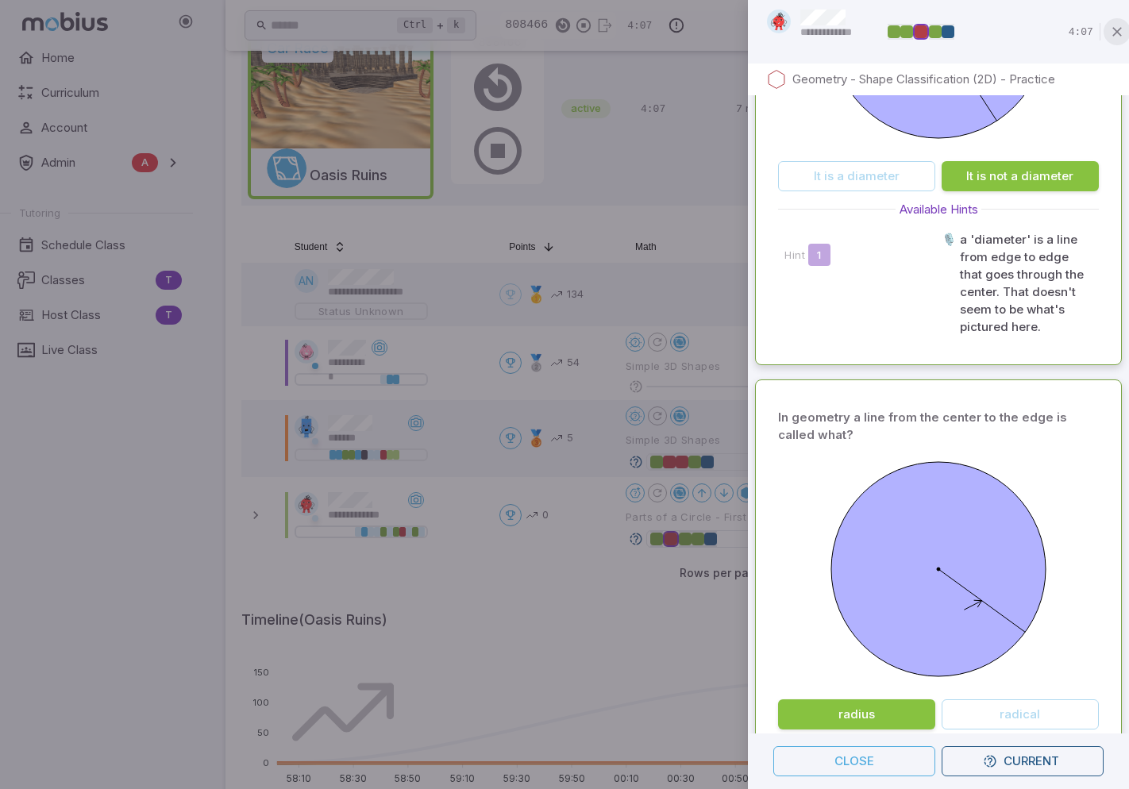
click at [1012, 35] on icon "button" at bounding box center [1117, 32] width 16 height 16
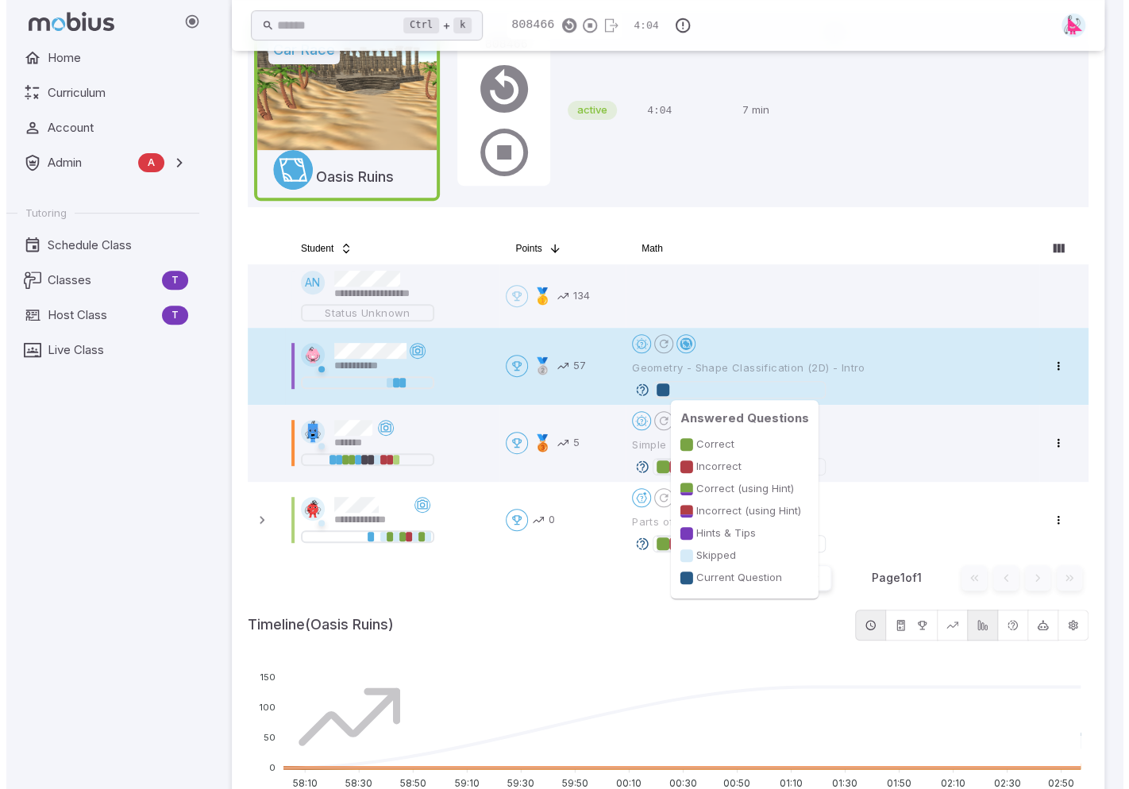
scroll to position [238, 0]
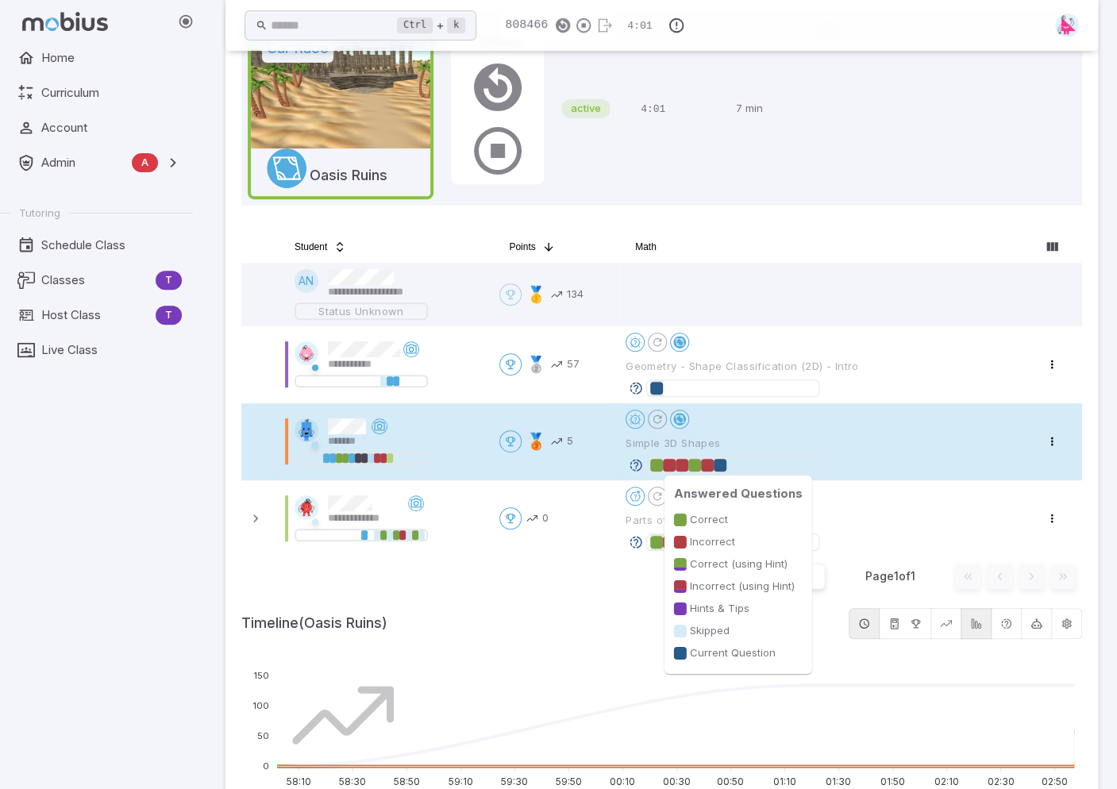
click at [713, 464] on div at bounding box center [707, 465] width 13 height 13
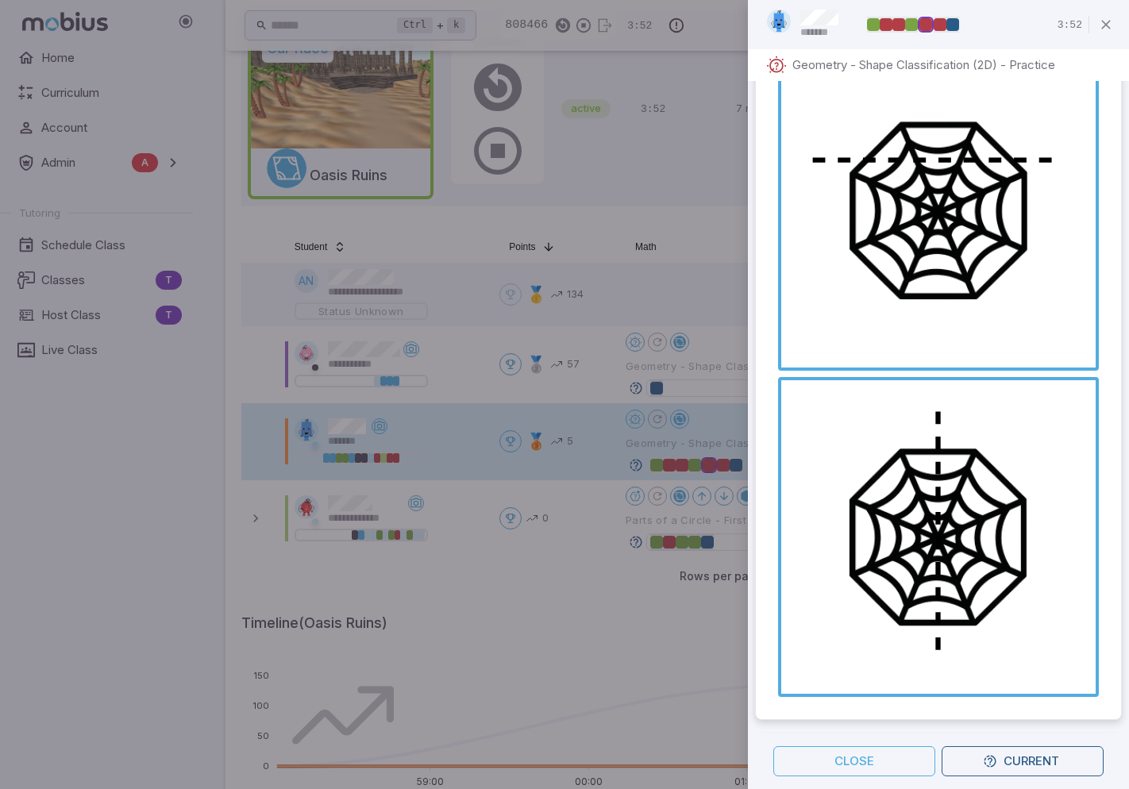
scroll to position [0, 0]
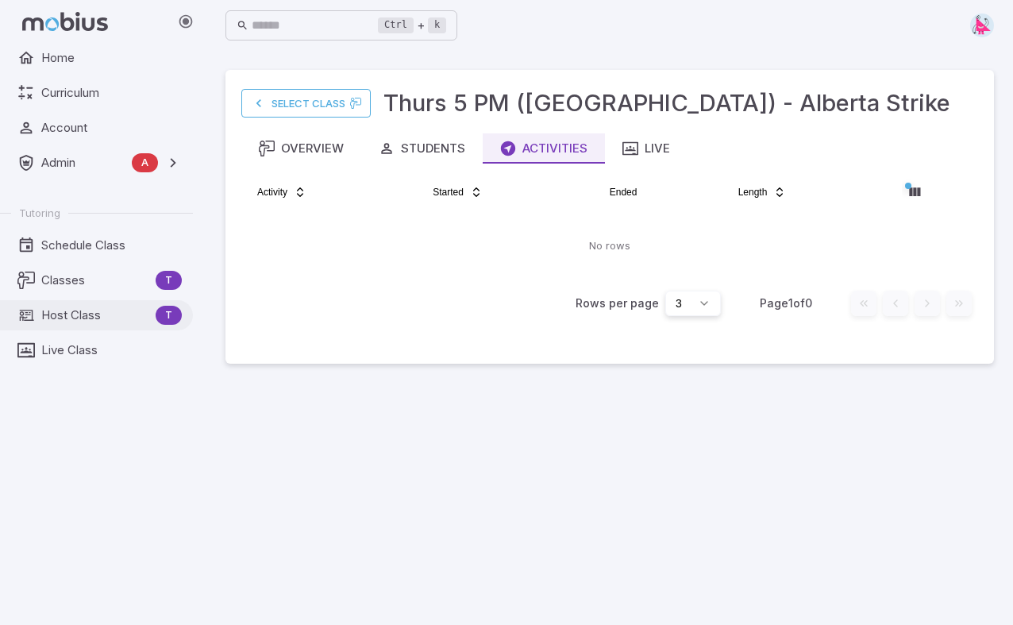
drag, startPoint x: 80, startPoint y: 314, endPoint x: 91, endPoint y: 309, distance: 12.1
click at [80, 314] on span "Host Class" at bounding box center [95, 314] width 108 height 17
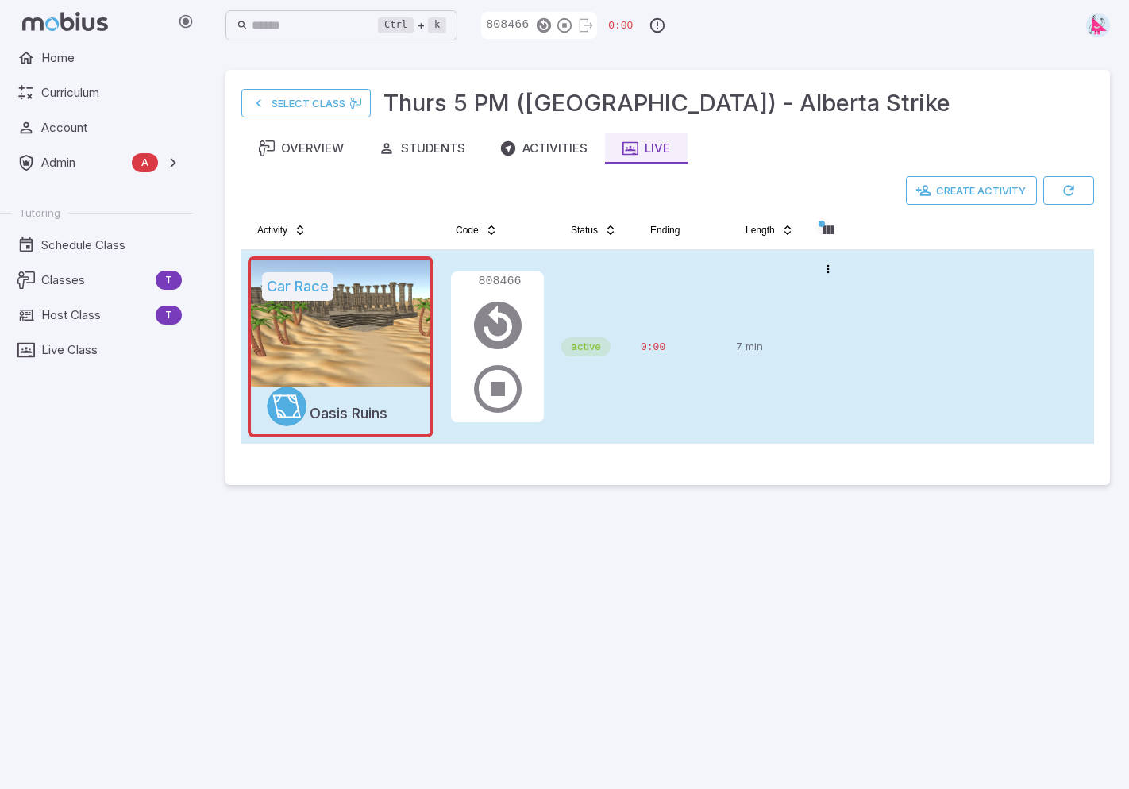
click at [630, 312] on td "active" at bounding box center [594, 347] width 79 height 194
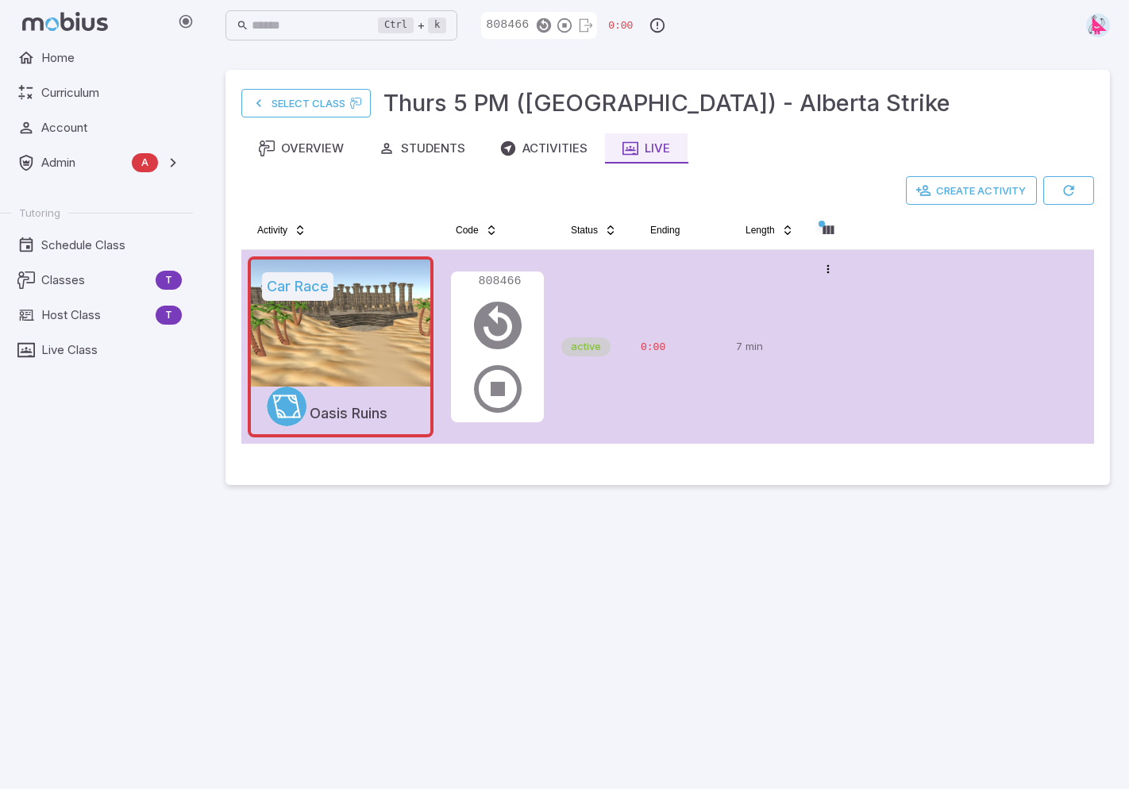
click at [677, 278] on div "0:00" at bounding box center [682, 346] width 83 height 181
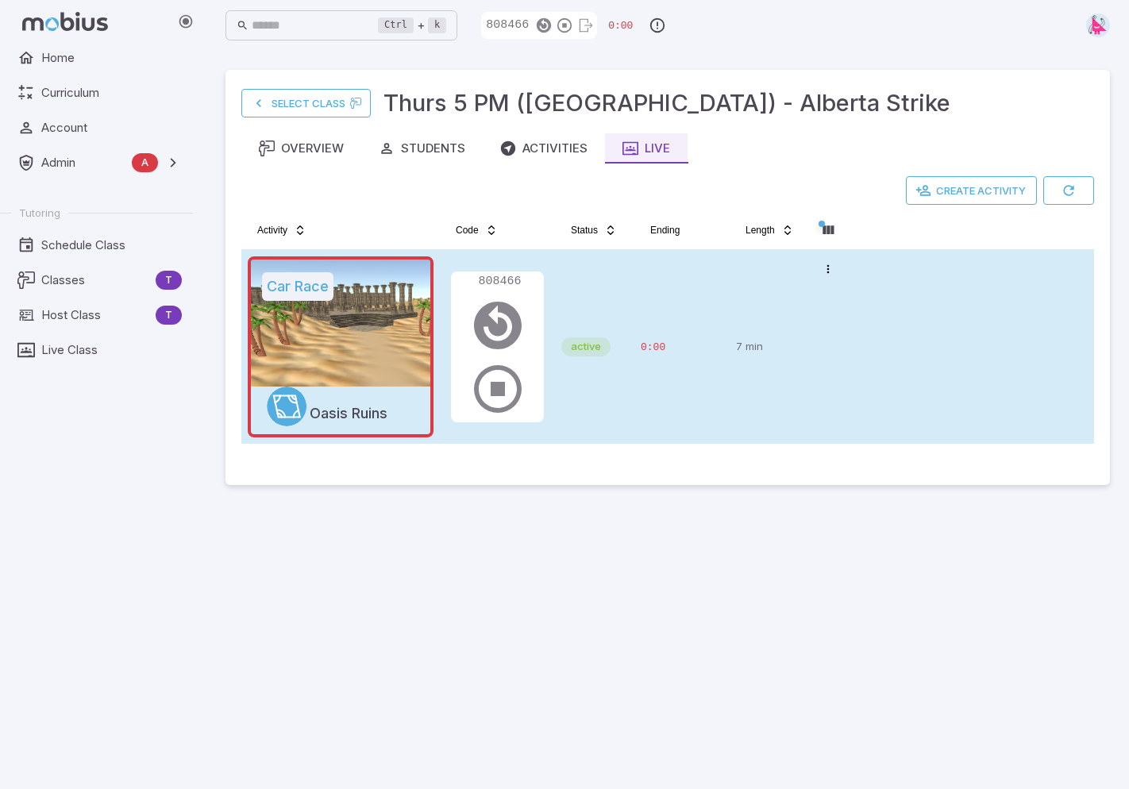
click at [636, 297] on td "0:00" at bounding box center [681, 347] width 95 height 194
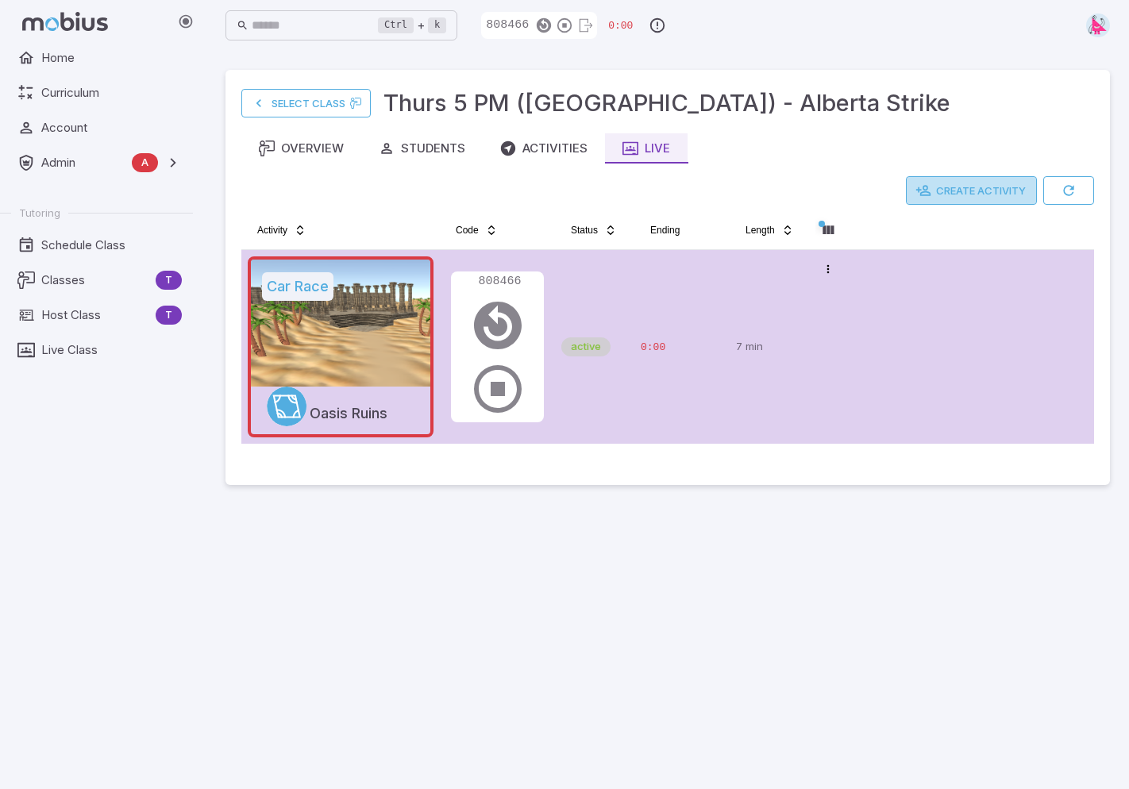
click at [950, 194] on button "Create Activity" at bounding box center [971, 190] width 131 height 29
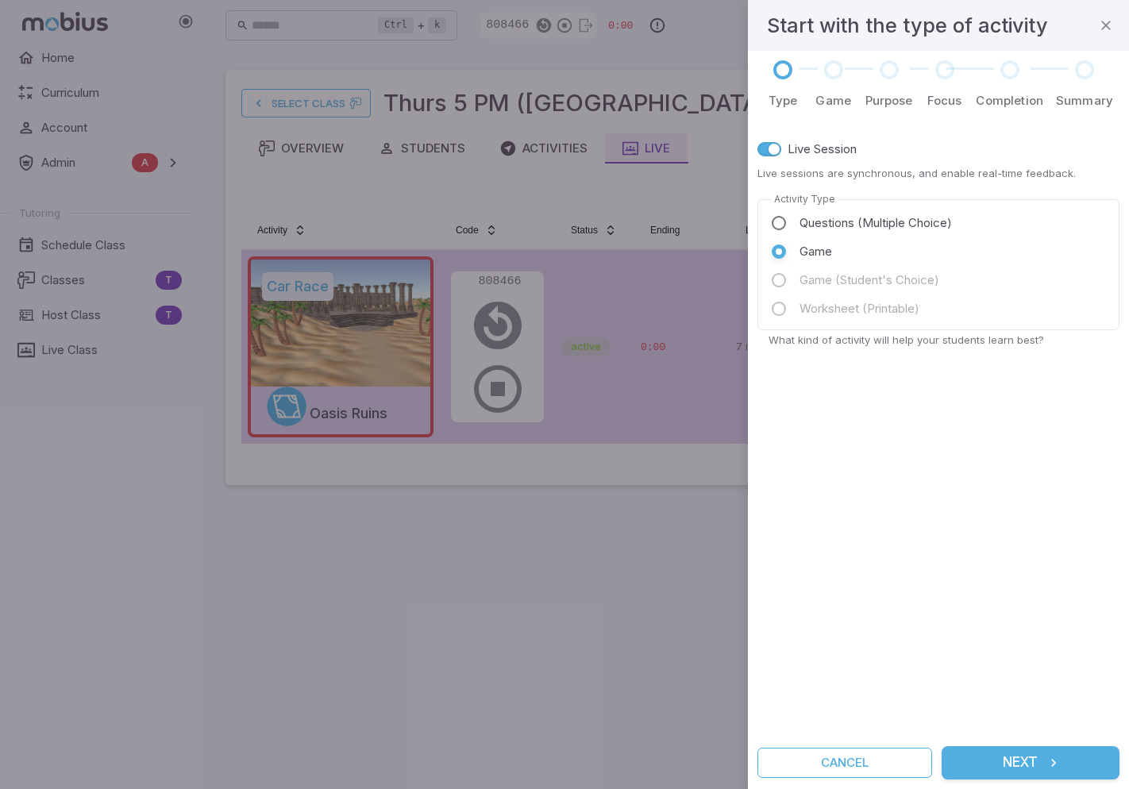
click at [1020, 756] on button "Next" at bounding box center [1031, 762] width 178 height 33
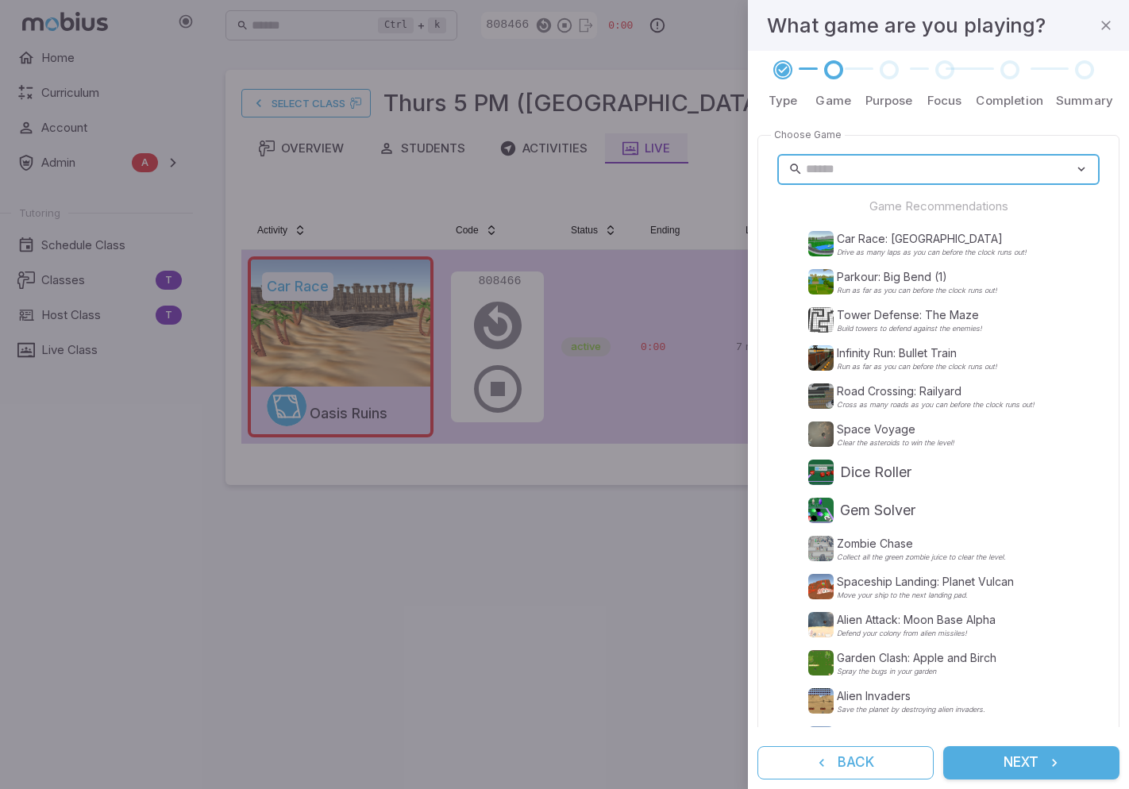
click at [861, 171] on input "text" at bounding box center [940, 169] width 268 height 31
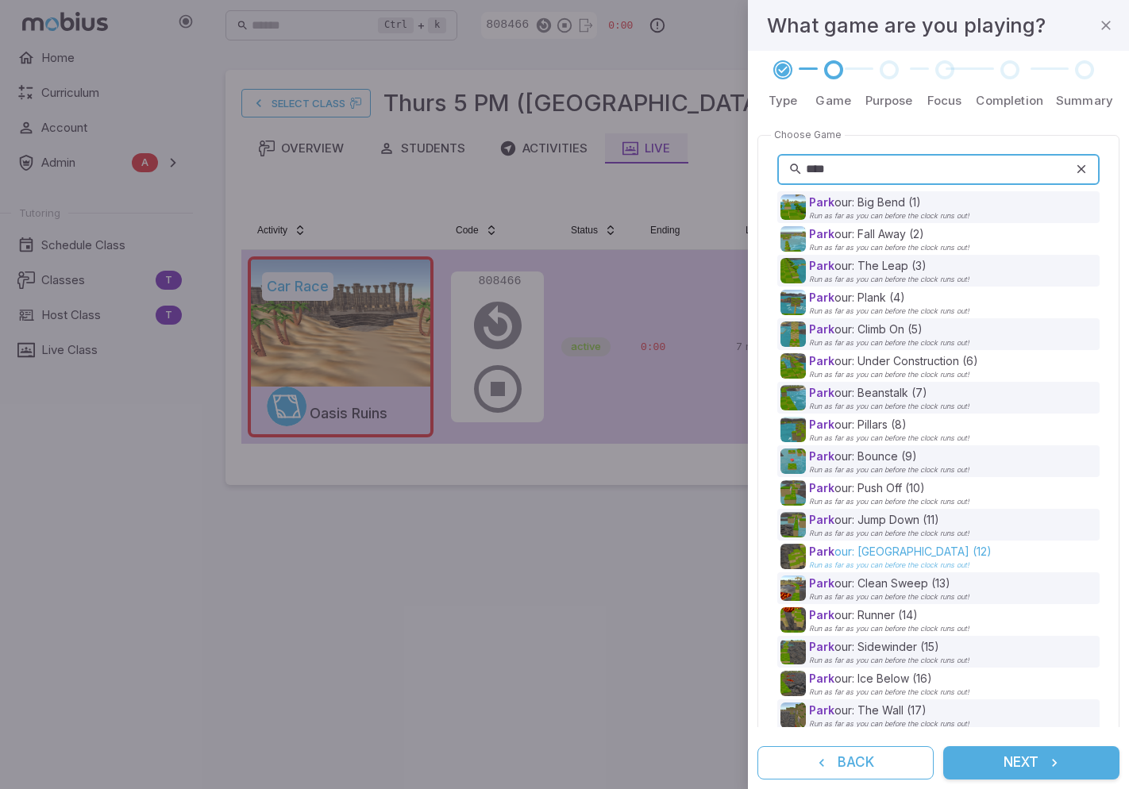
type input "****"
click at [865, 553] on p "Park our: The Islands (12)" at bounding box center [900, 552] width 183 height 16
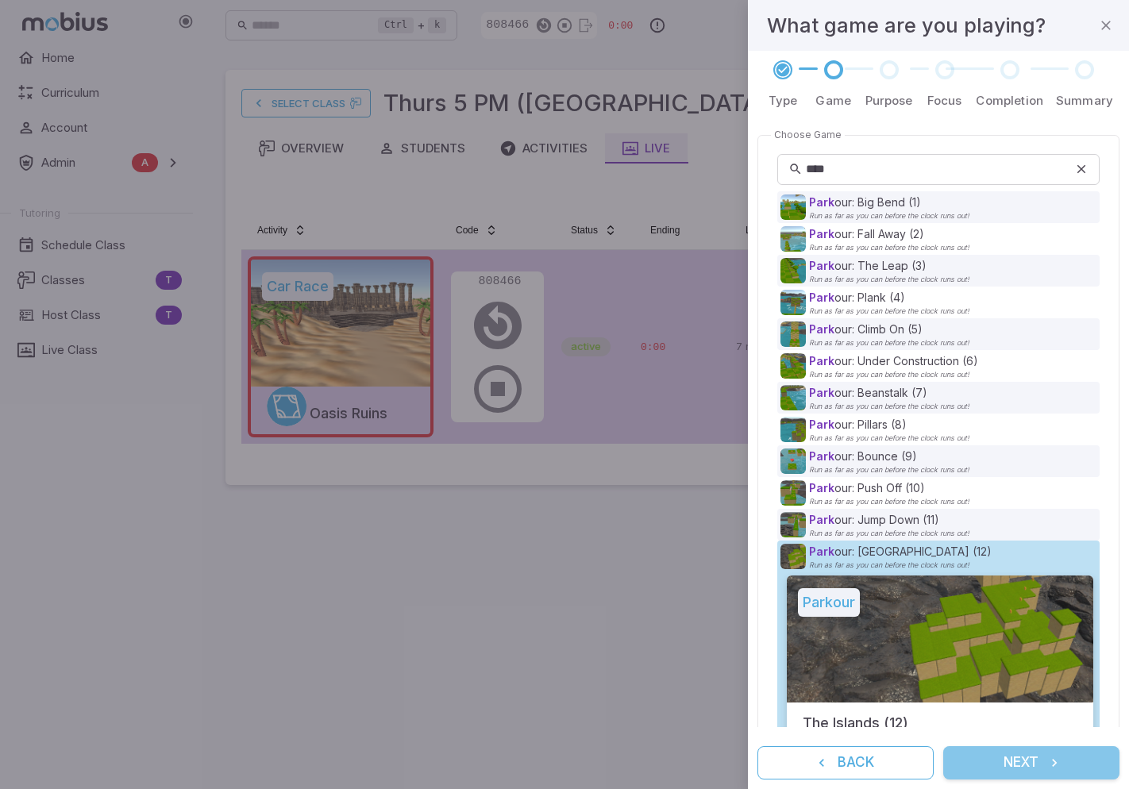
click at [1020, 766] on button "Next" at bounding box center [1031, 762] width 176 height 33
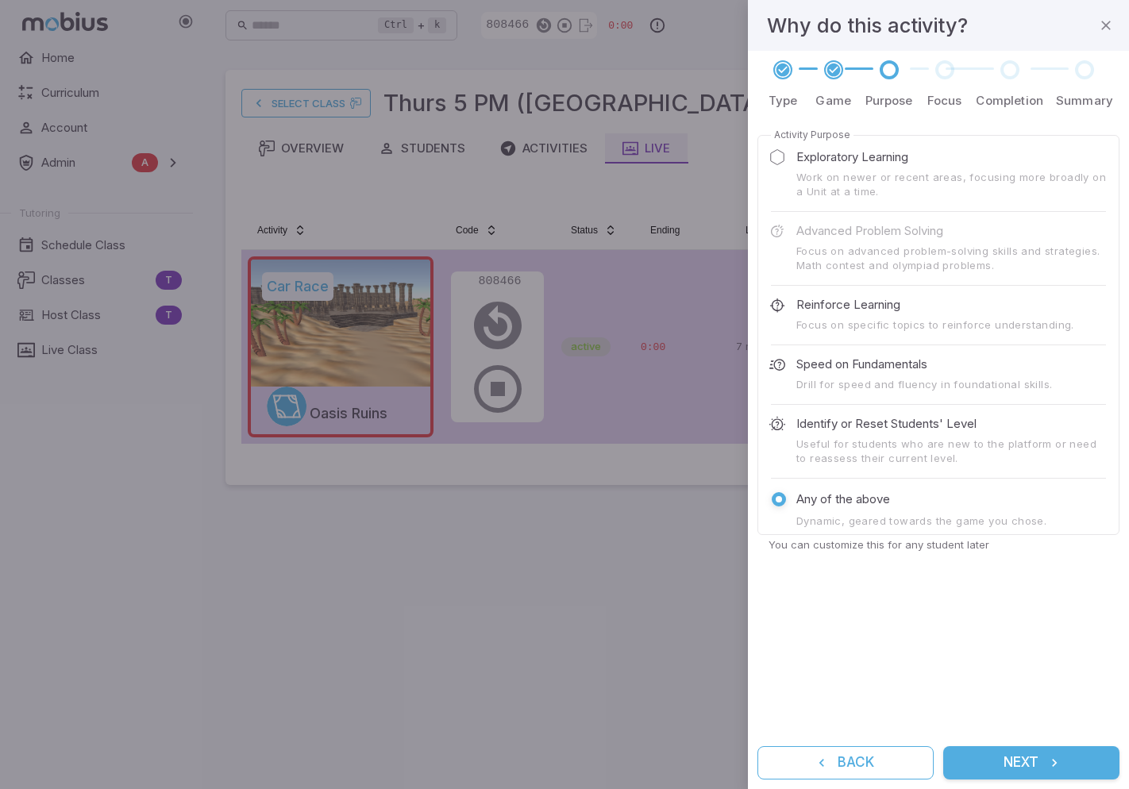
click at [1032, 761] on button "Next" at bounding box center [1031, 762] width 176 height 33
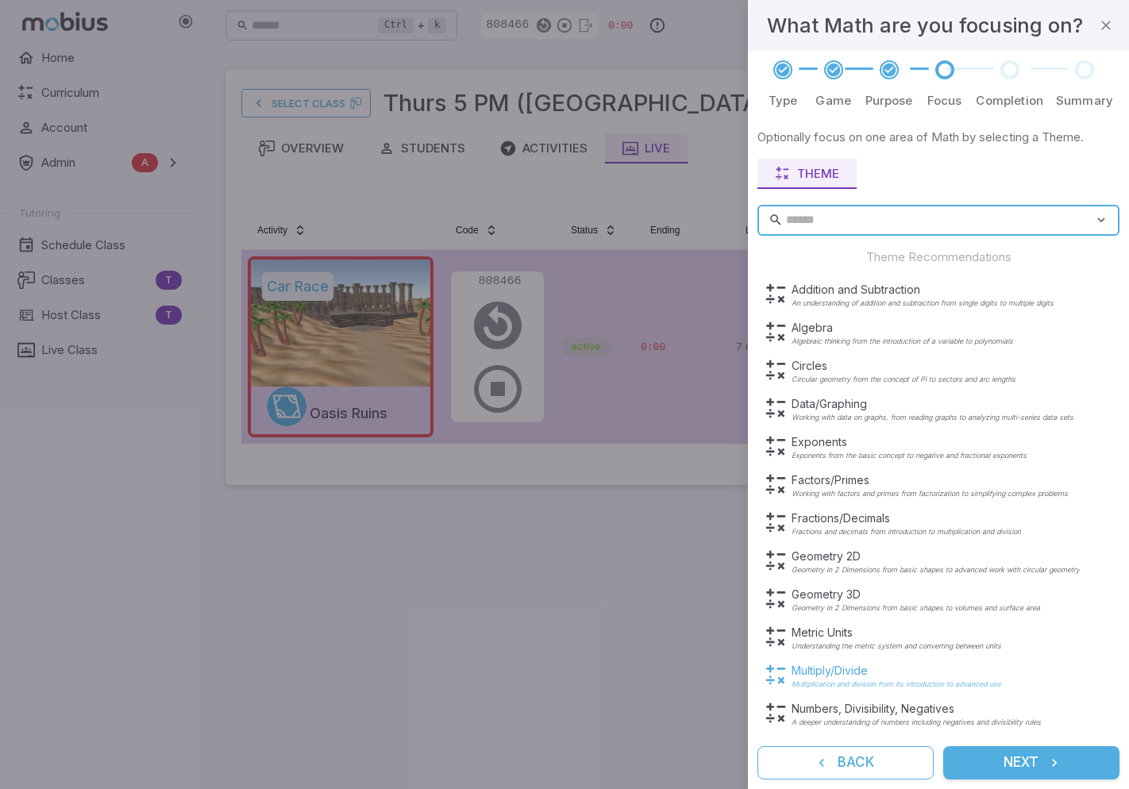
click at [833, 668] on p "Multiply/Divide" at bounding box center [897, 671] width 210 height 16
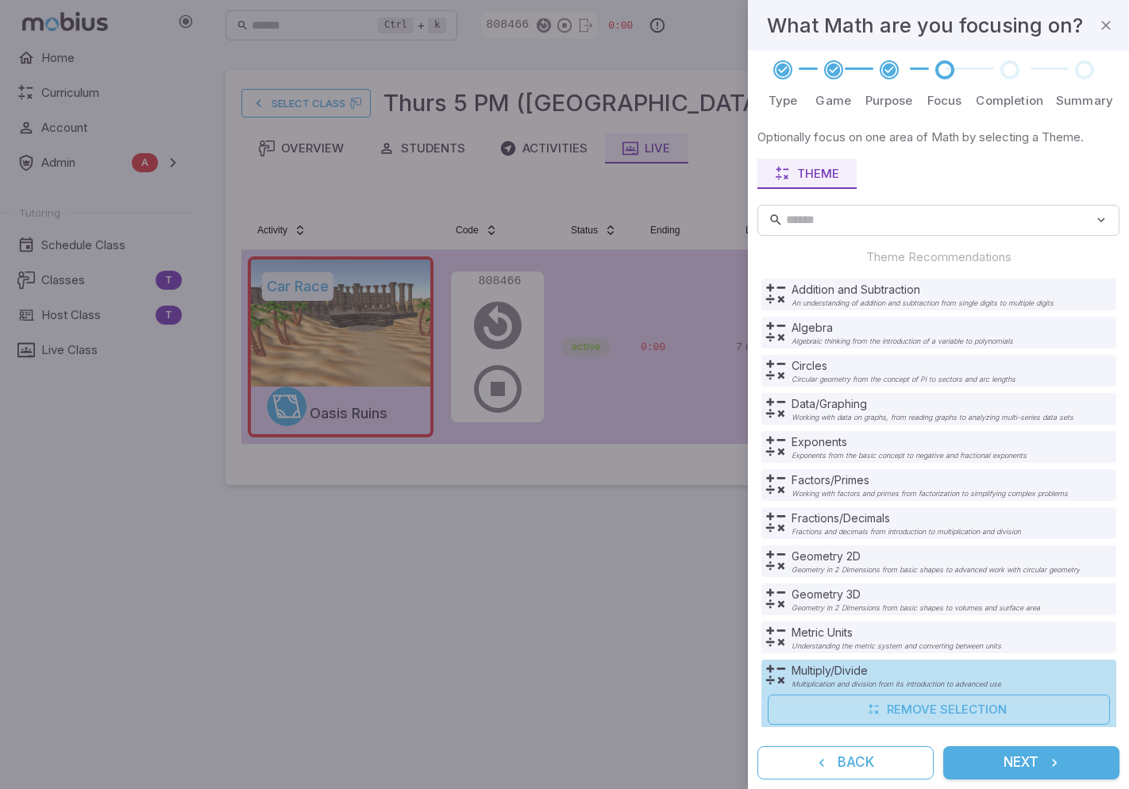
click at [1034, 768] on button "Next" at bounding box center [1031, 762] width 176 height 33
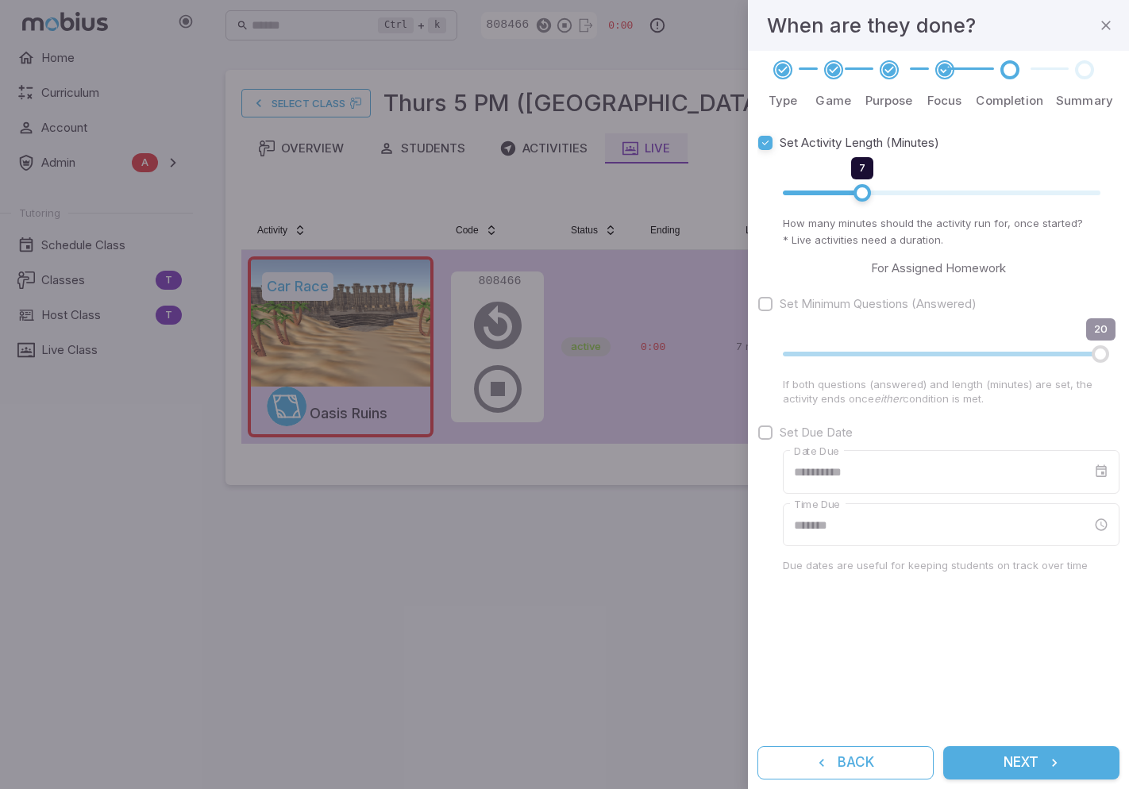
click at [1023, 758] on button "Next" at bounding box center [1031, 762] width 176 height 33
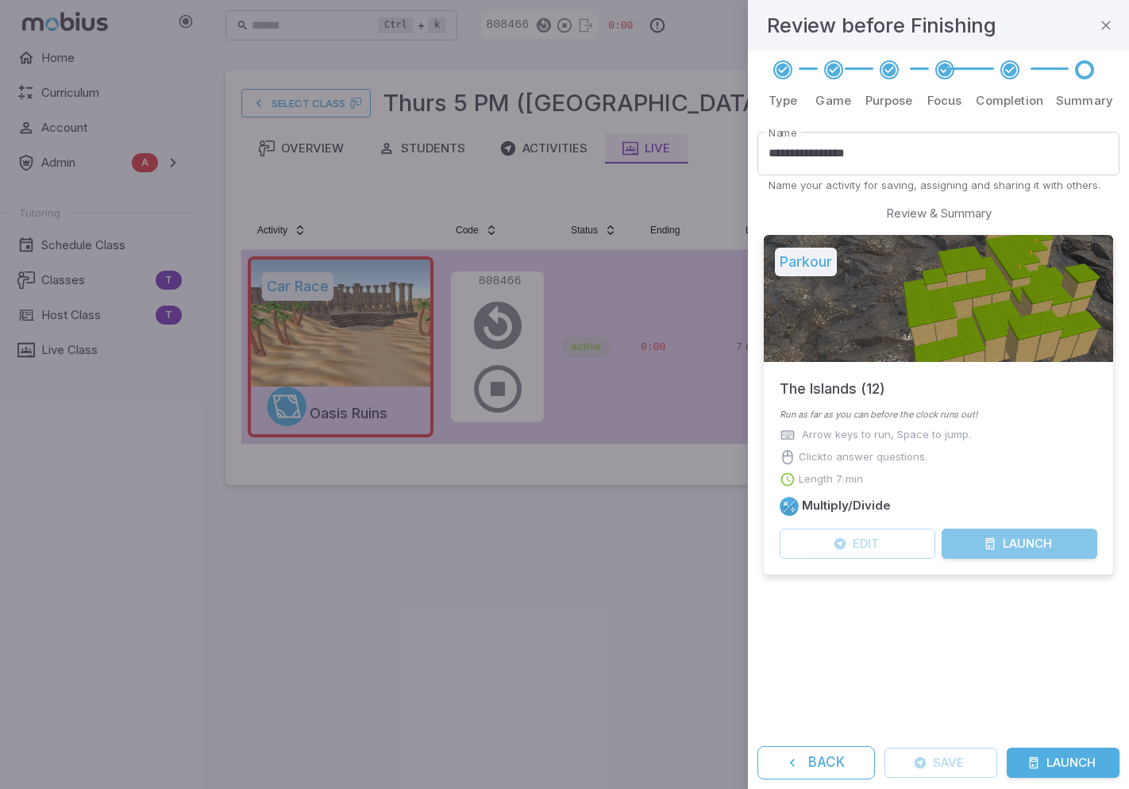
click at [1013, 545] on button "Launch" at bounding box center [1020, 544] width 156 height 30
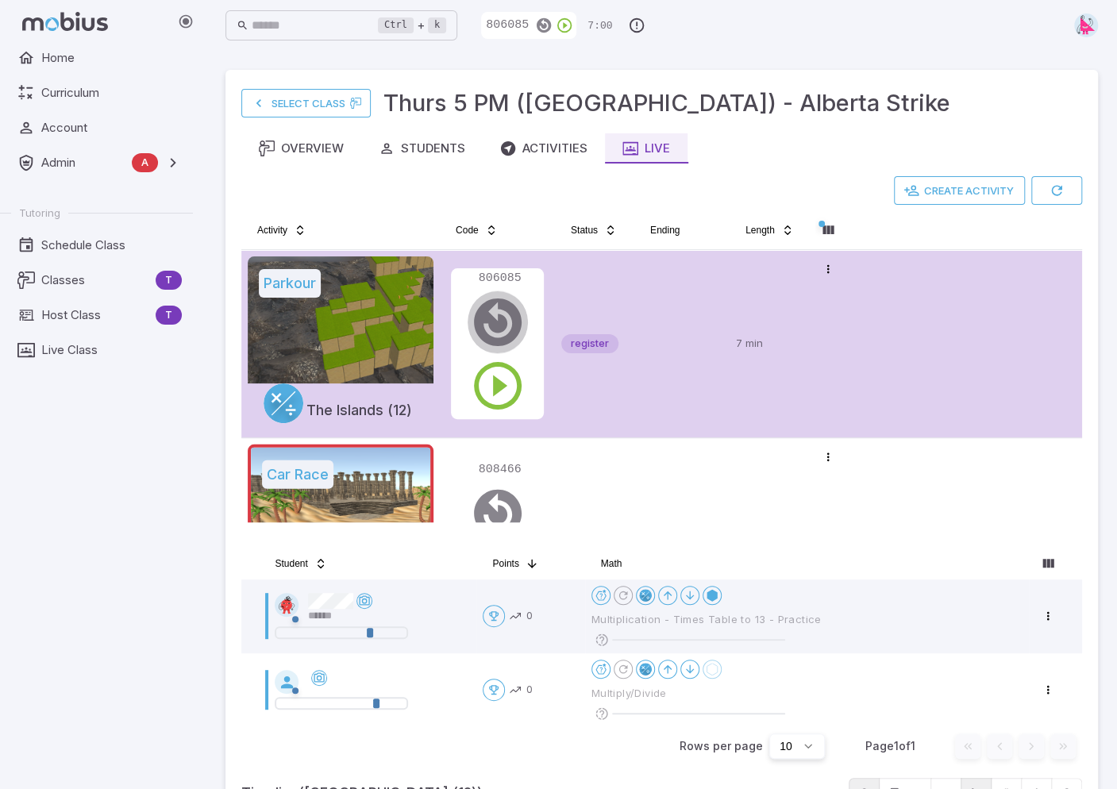
click at [495, 319] on icon "button" at bounding box center [497, 322] width 57 height 57
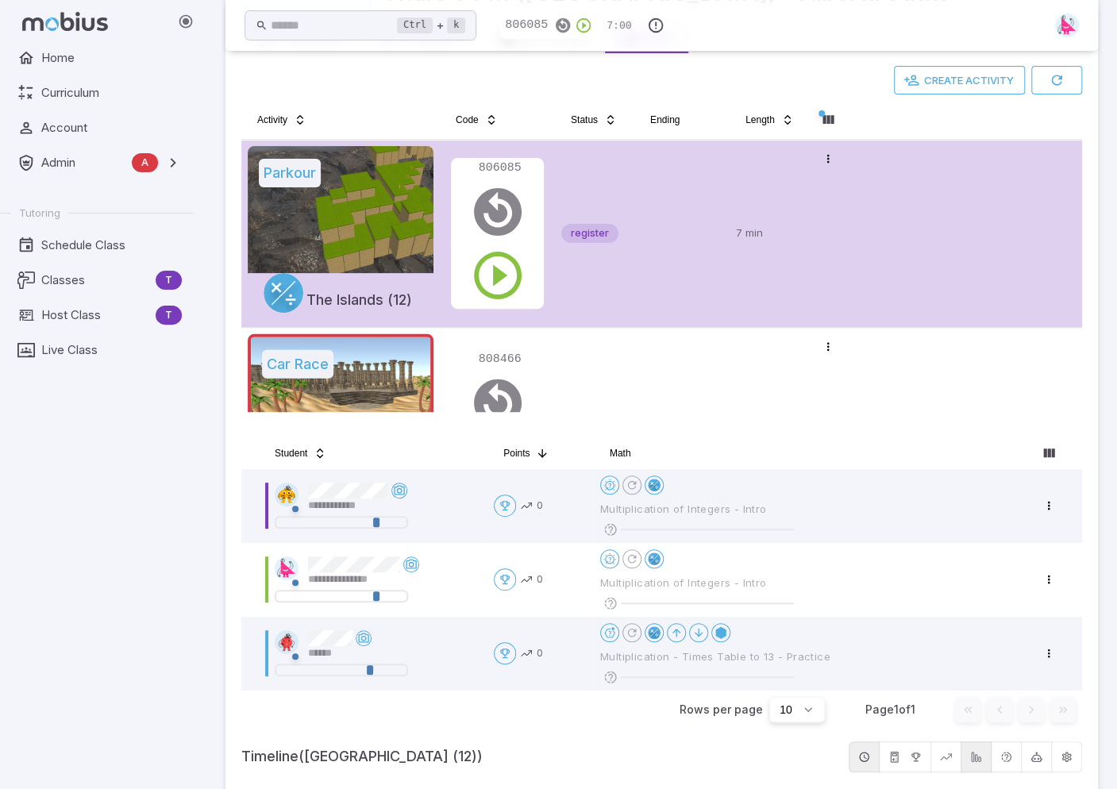
scroll to position [146, 0]
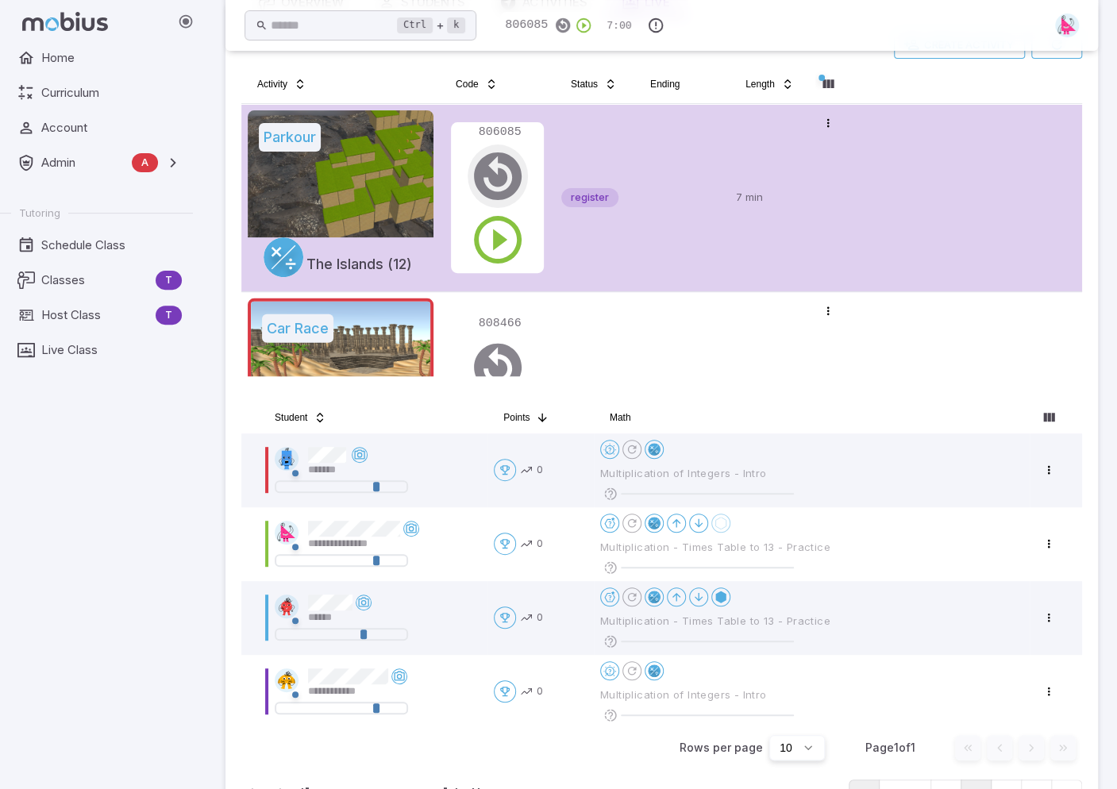
click at [496, 171] on icon "button" at bounding box center [497, 176] width 57 height 57
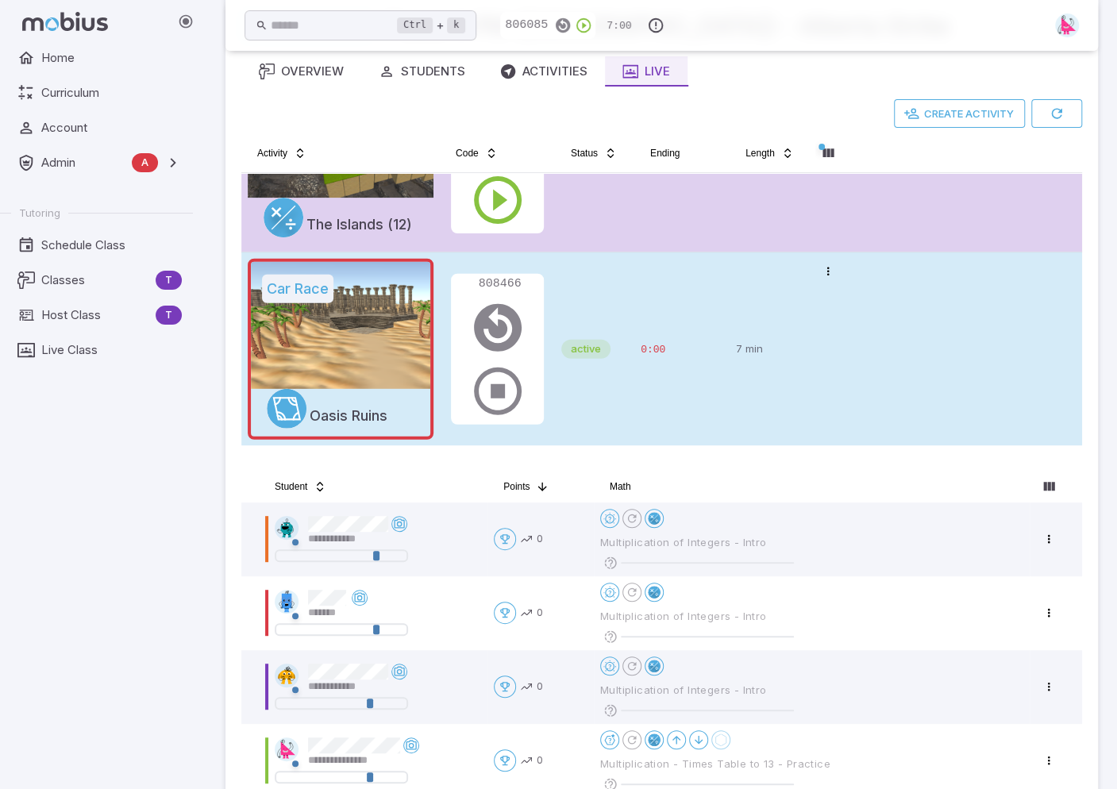
scroll to position [0, 0]
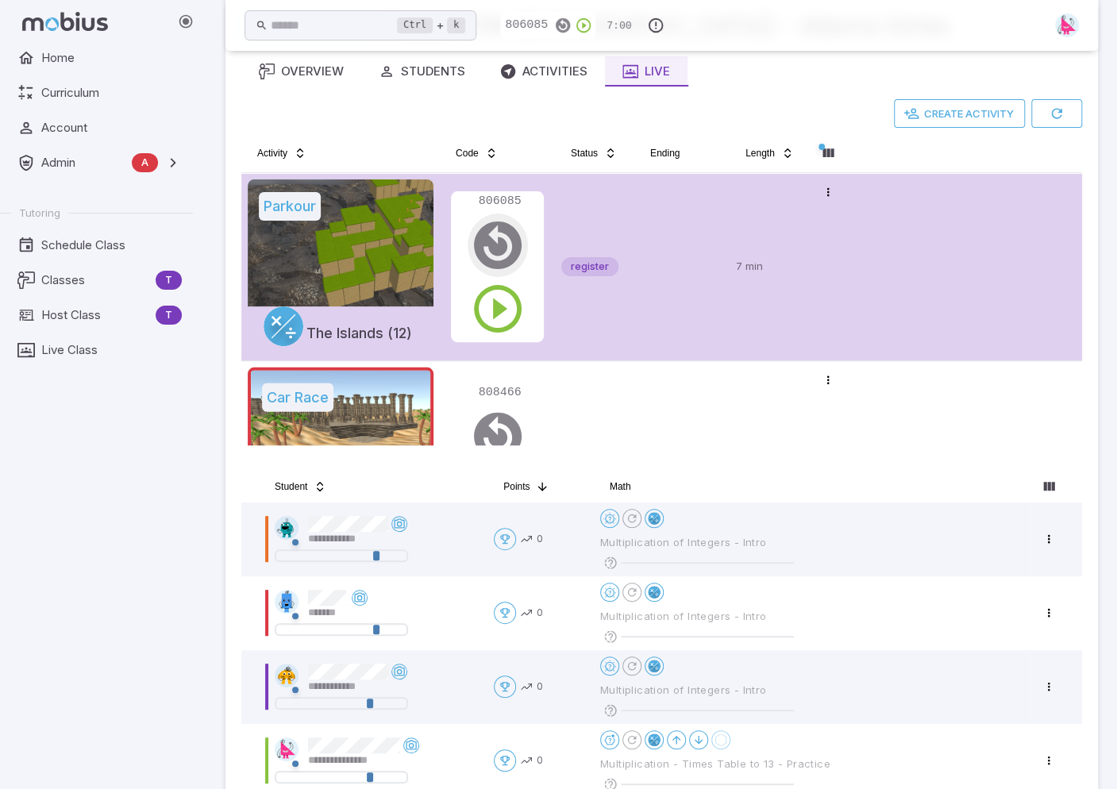
click at [499, 241] on icon "button" at bounding box center [497, 245] width 57 height 57
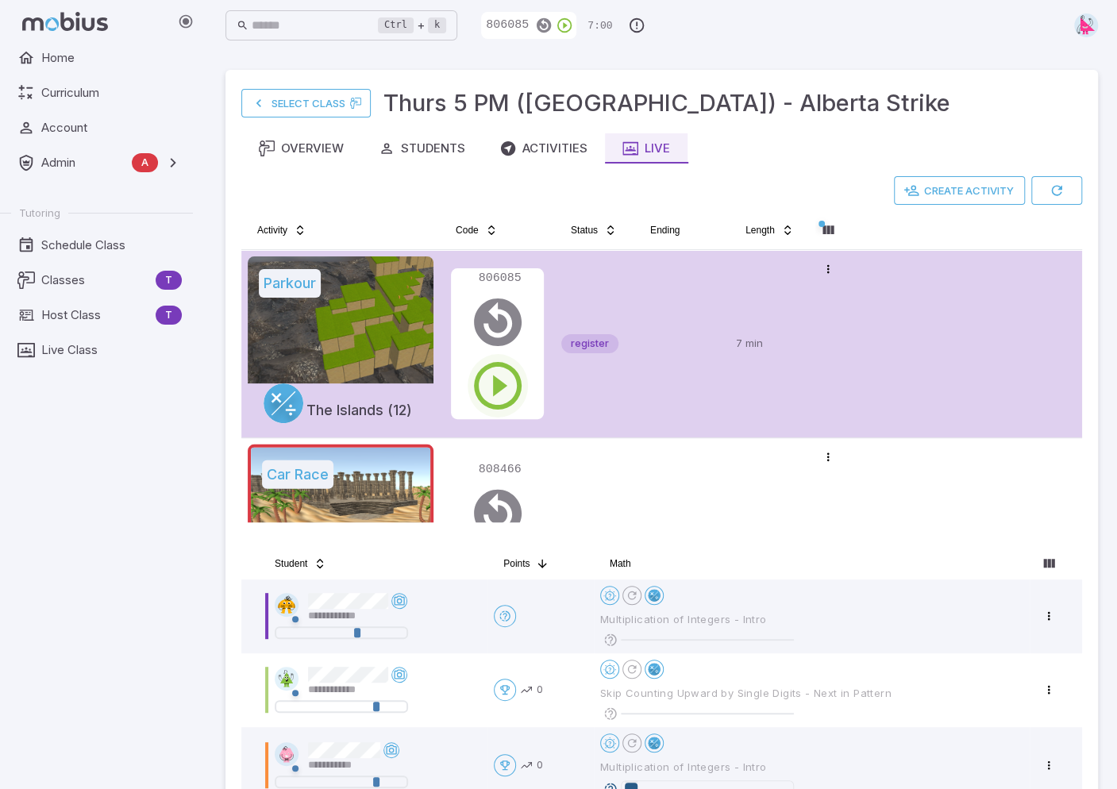
click at [495, 384] on icon "button" at bounding box center [497, 385] width 57 height 57
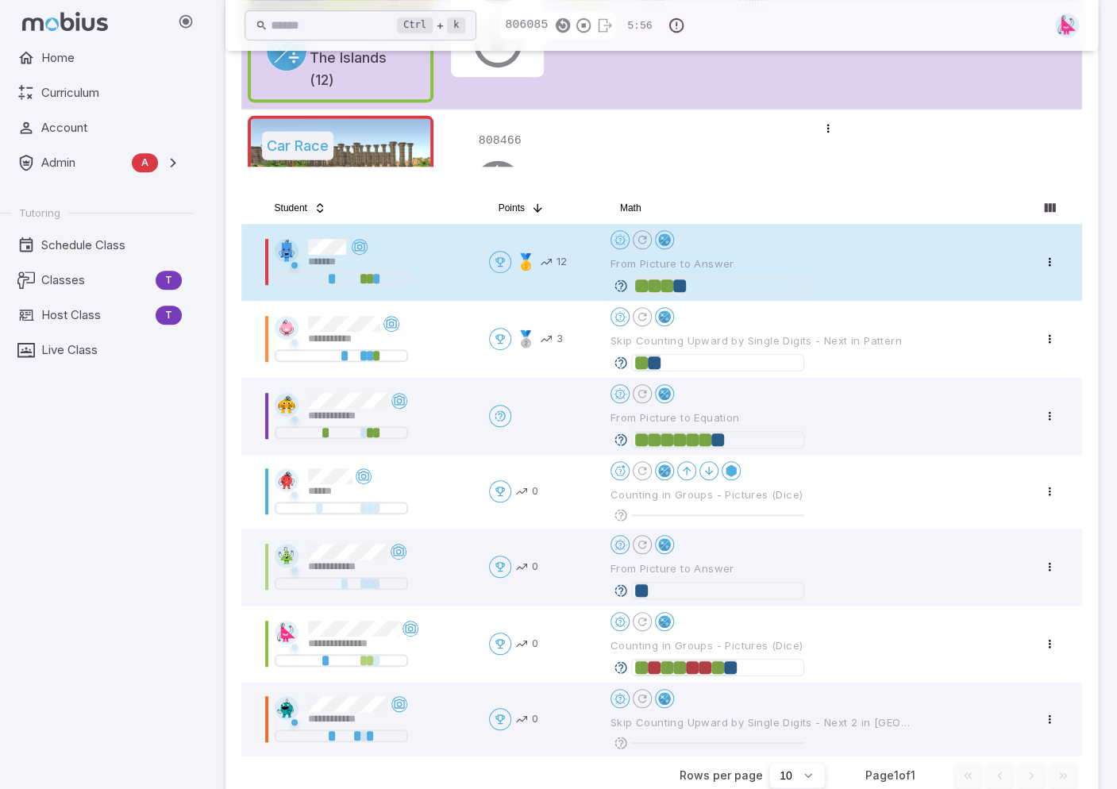
scroll to position [73, 0]
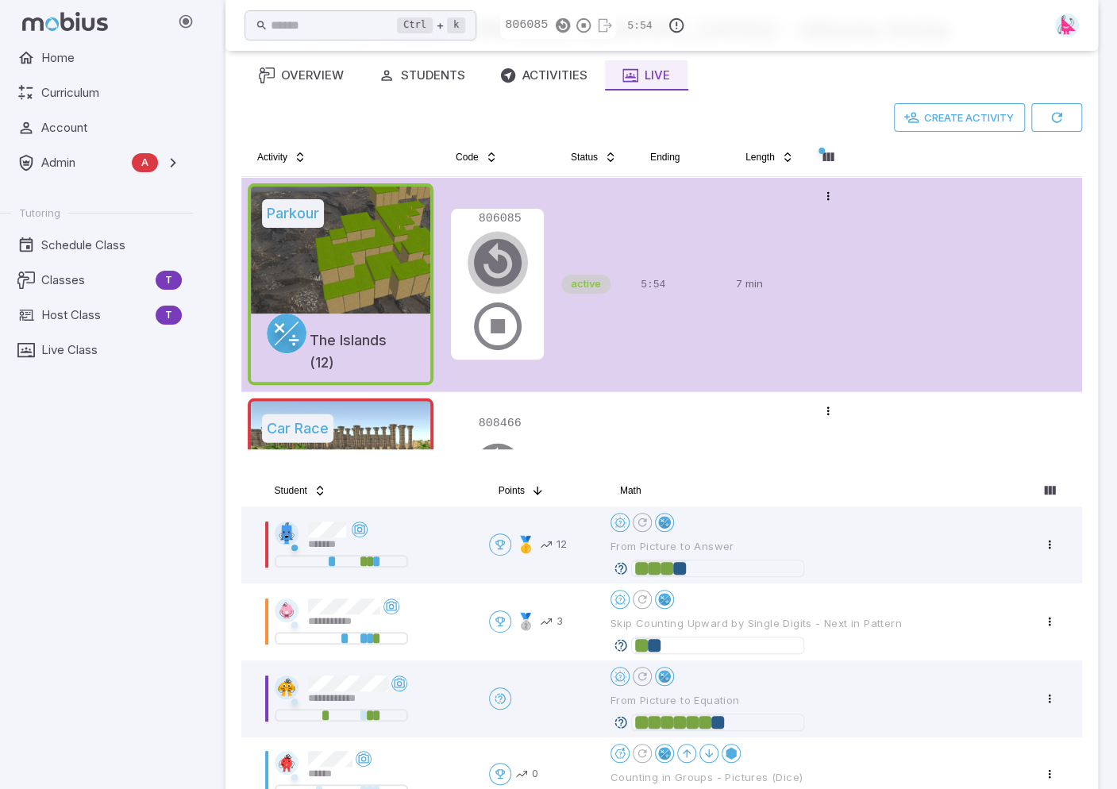
click at [503, 259] on icon "button" at bounding box center [497, 262] width 57 height 57
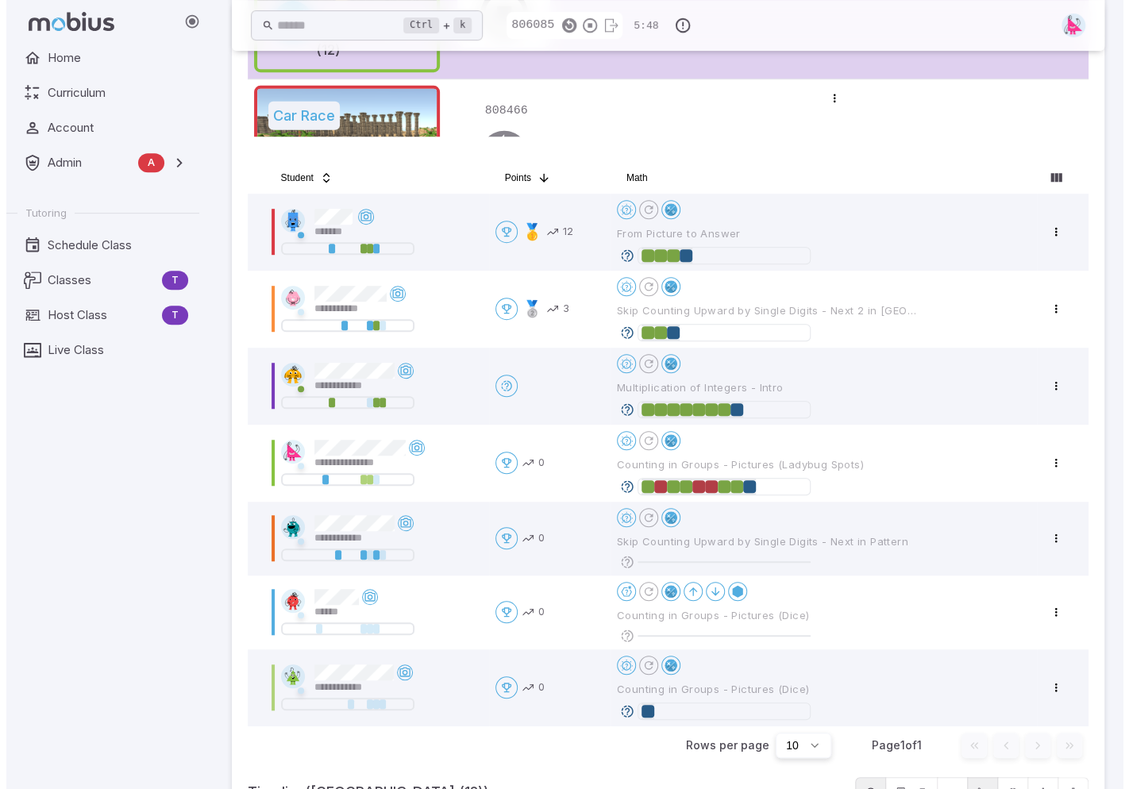
scroll to position [389, 0]
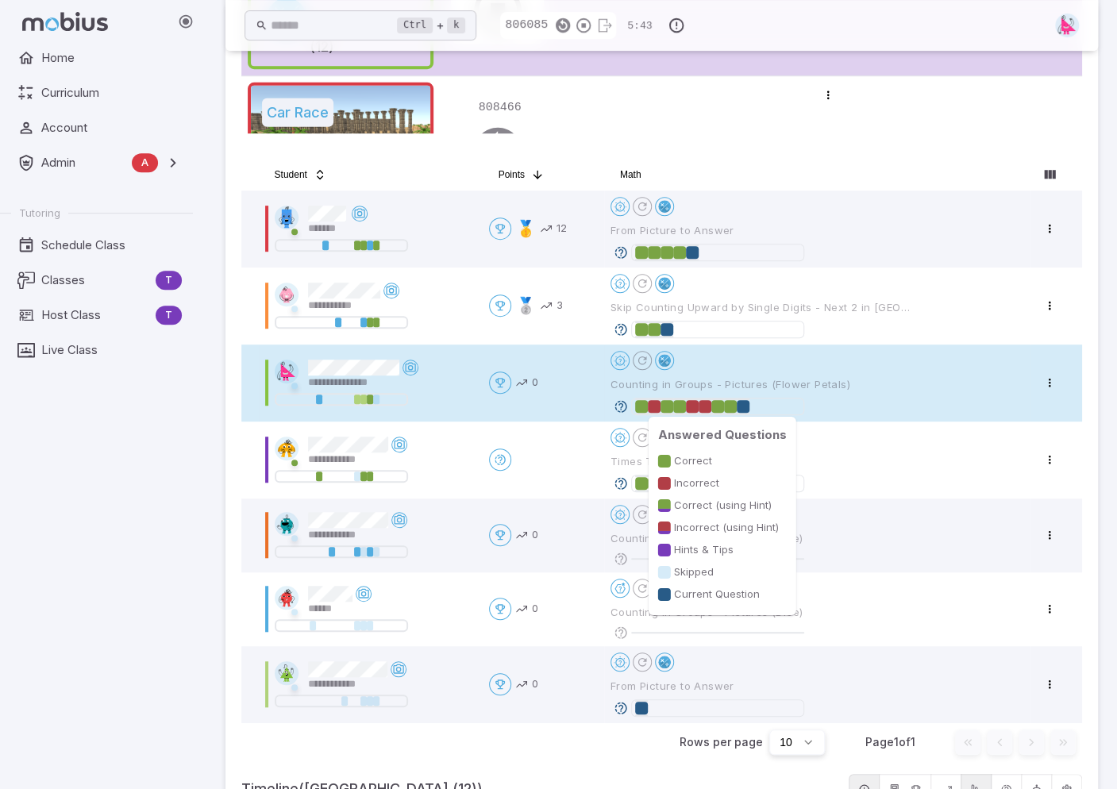
click at [703, 406] on div at bounding box center [705, 406] width 13 height 13
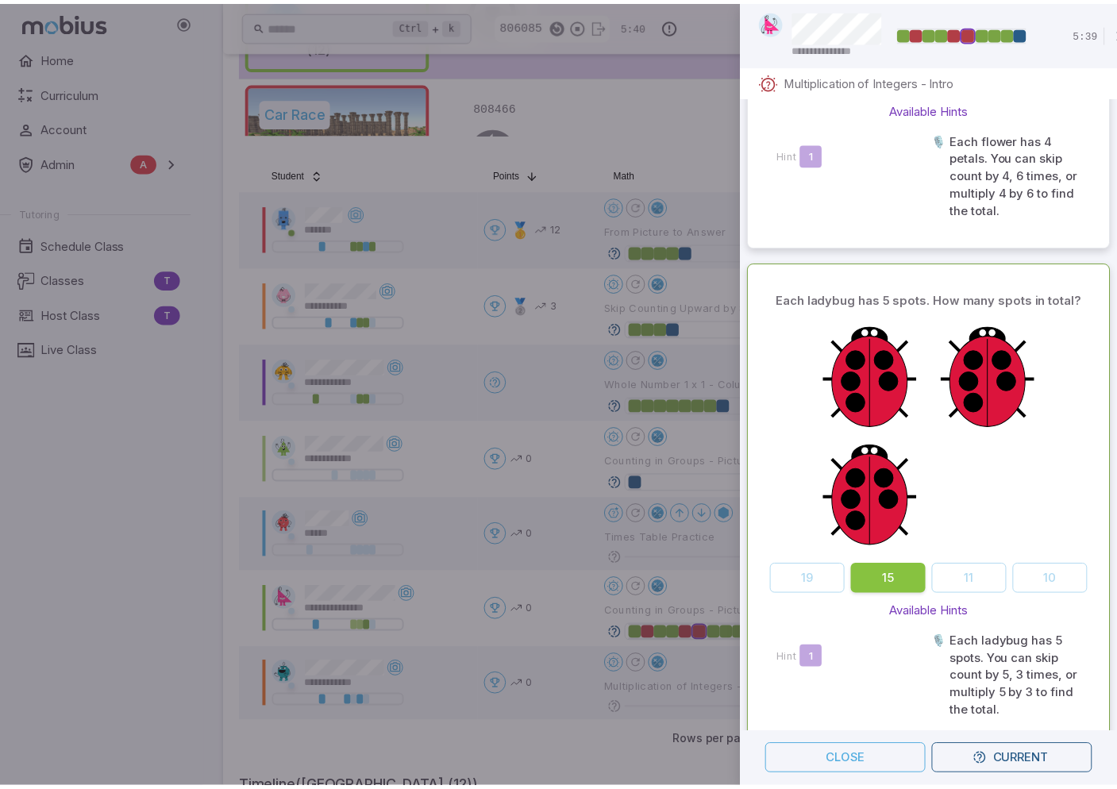
scroll to position [0, 0]
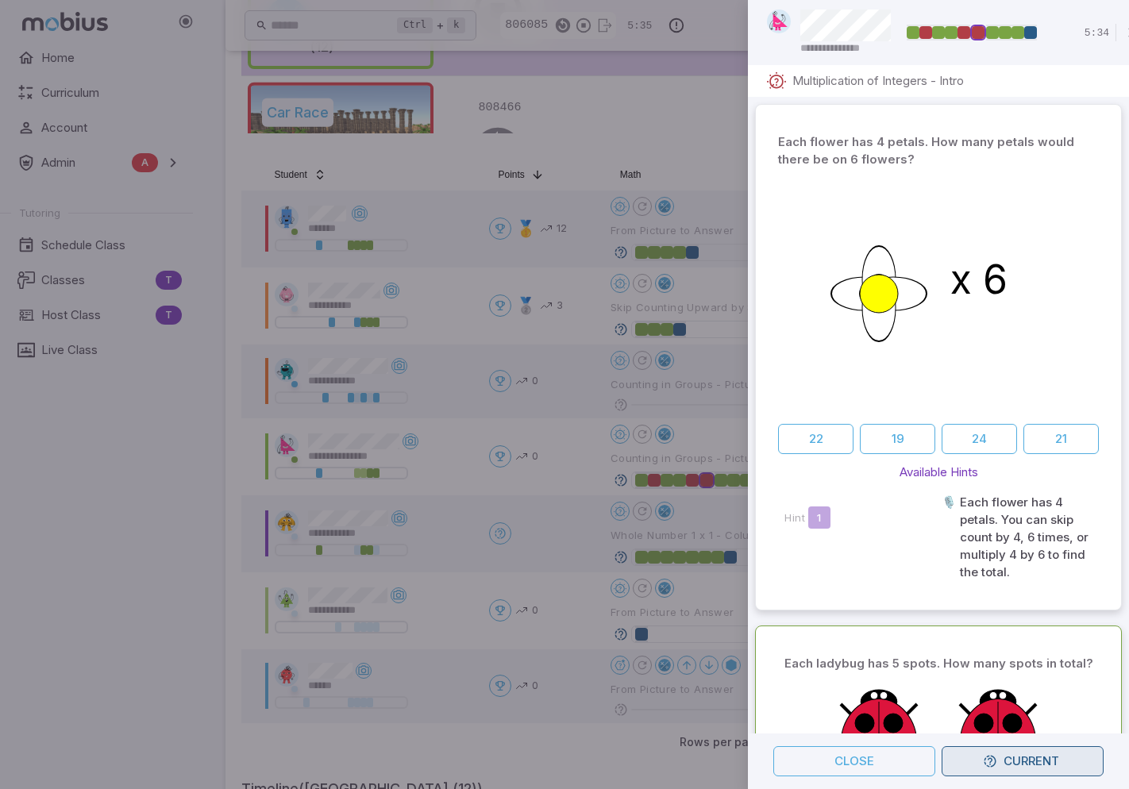
click at [1019, 749] on button "Current" at bounding box center [1023, 761] width 162 height 30
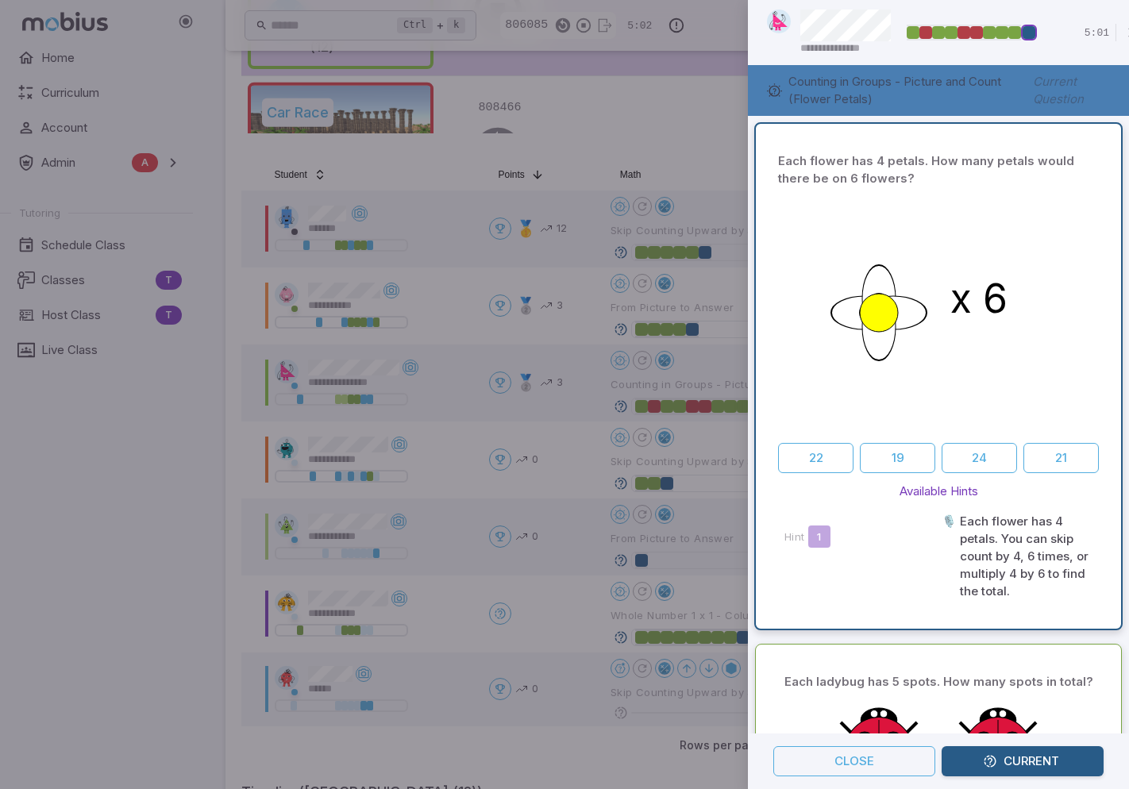
click at [691, 87] on div at bounding box center [564, 394] width 1129 height 789
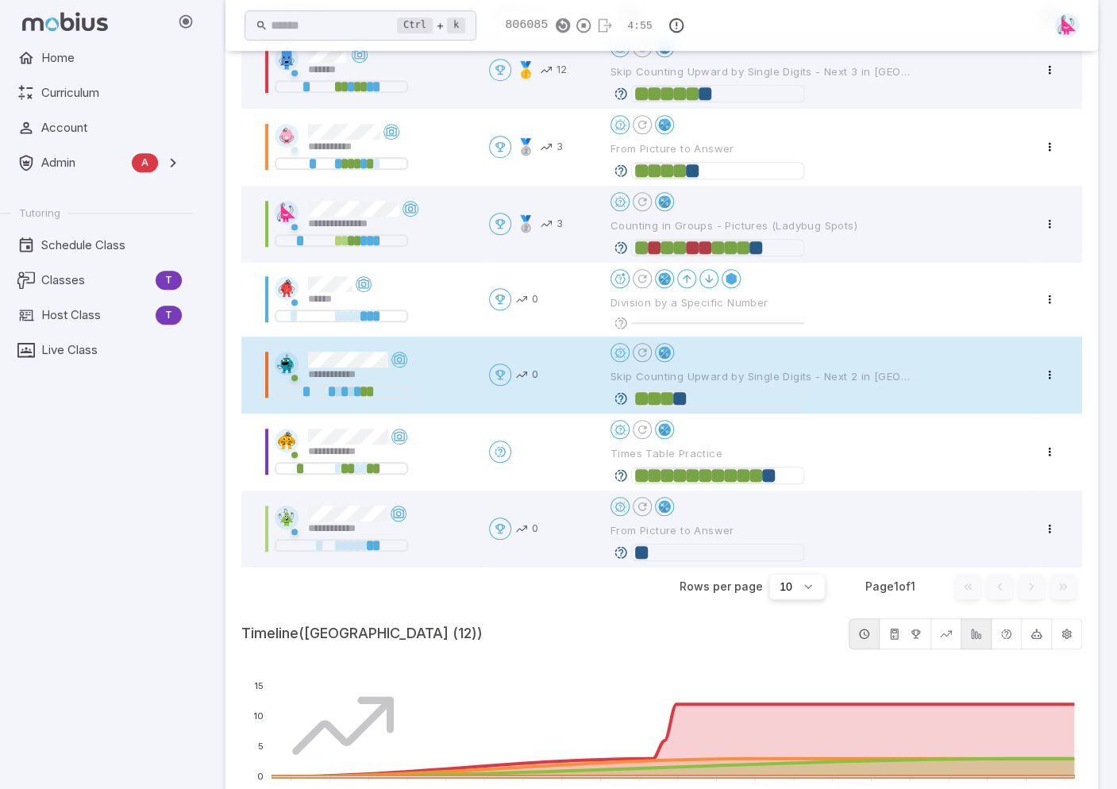
scroll to position [389, 0]
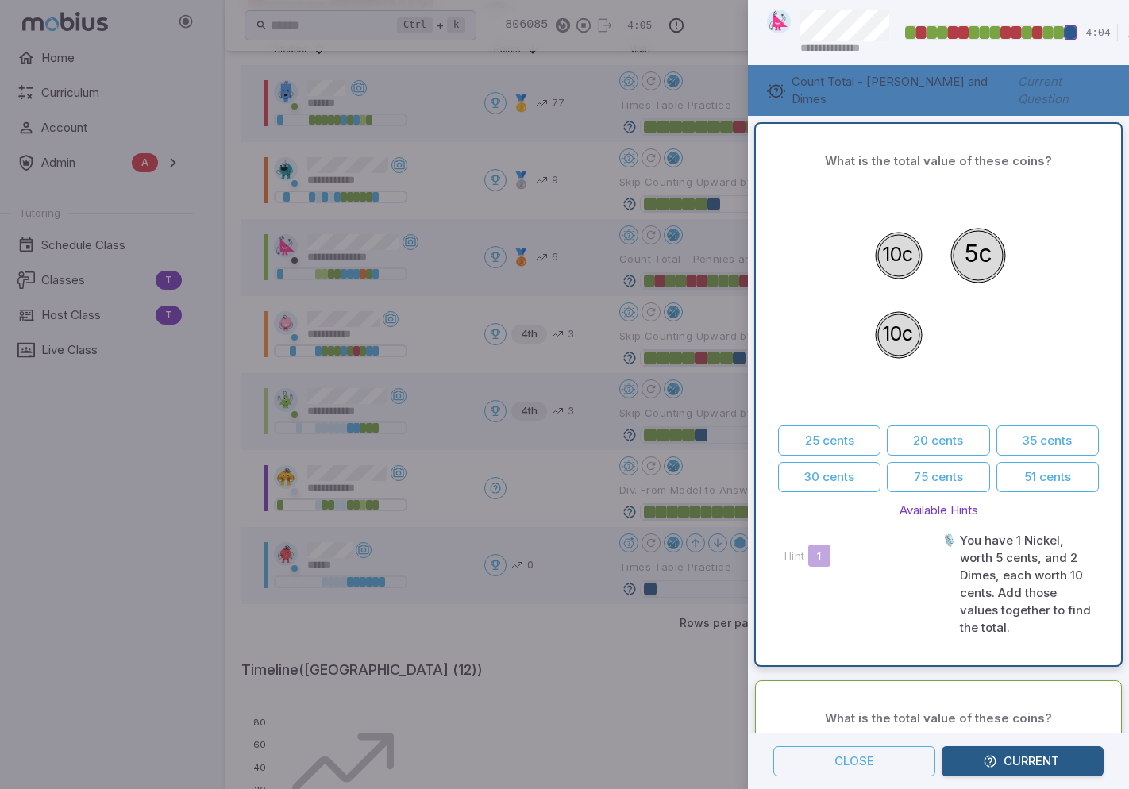
click at [728, 26] on div at bounding box center [564, 394] width 1129 height 789
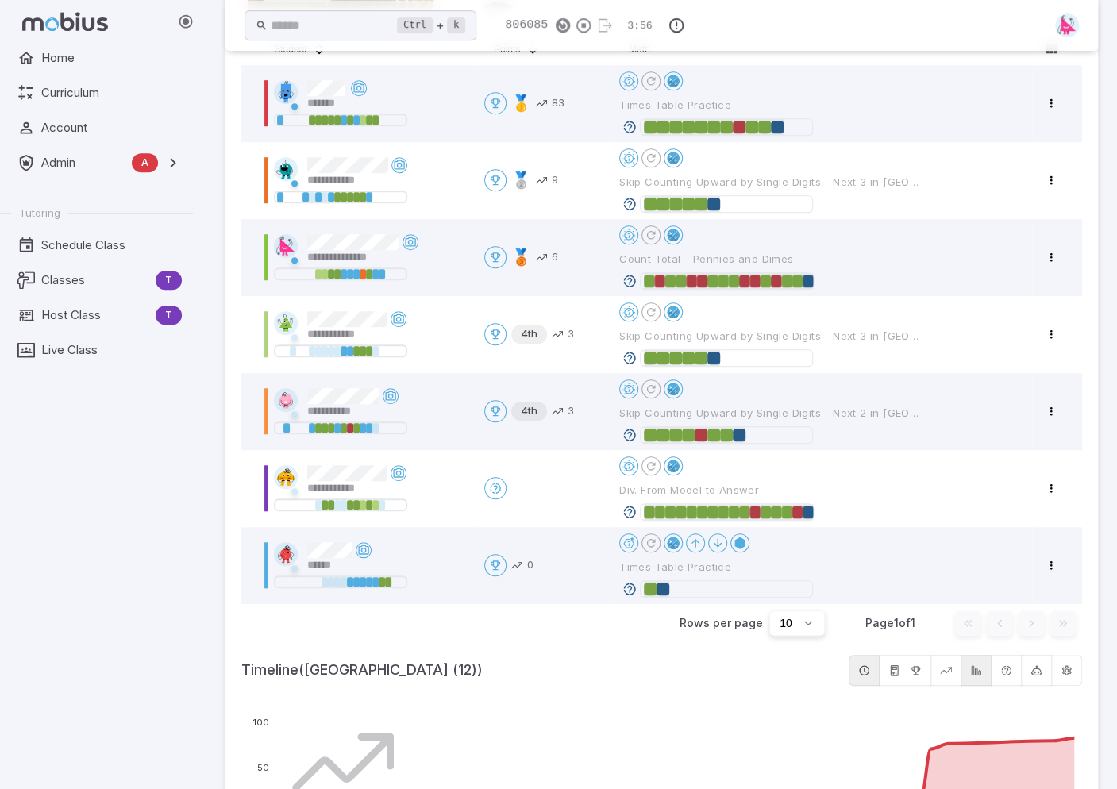
click at [634, 585] on icon at bounding box center [629, 589] width 14 height 14
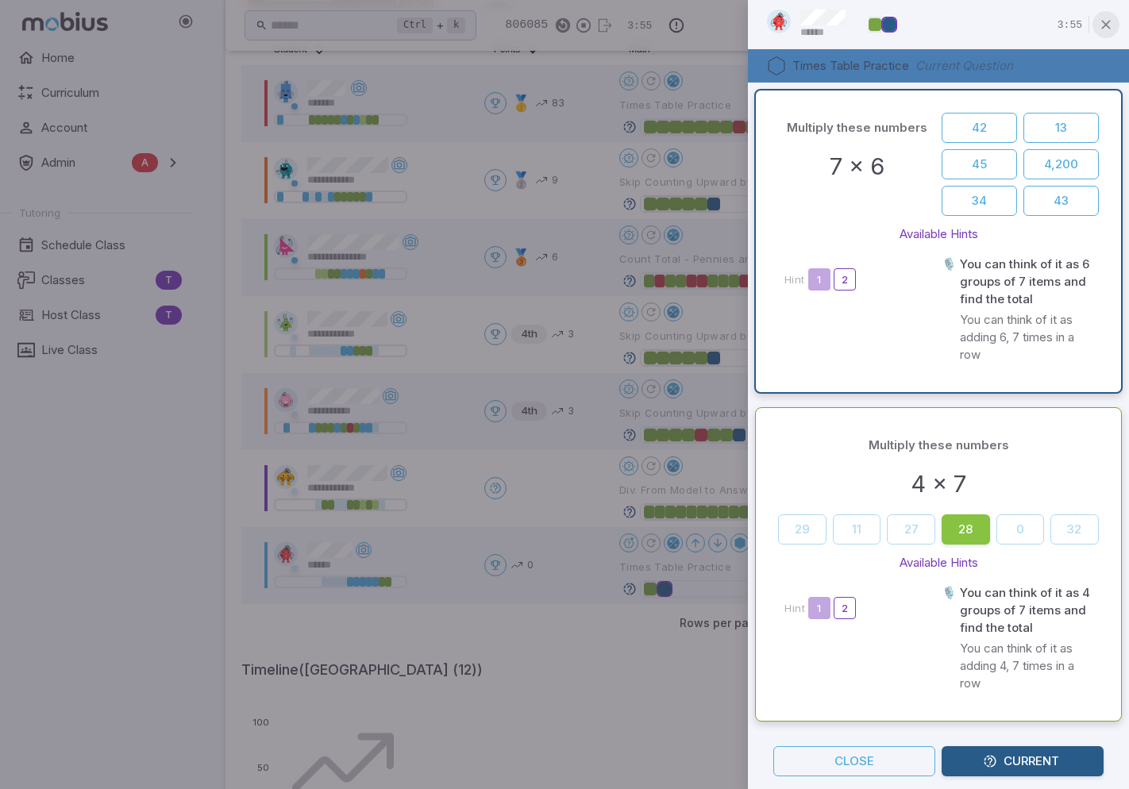
click at [1107, 24] on icon "button" at bounding box center [1106, 25] width 16 height 16
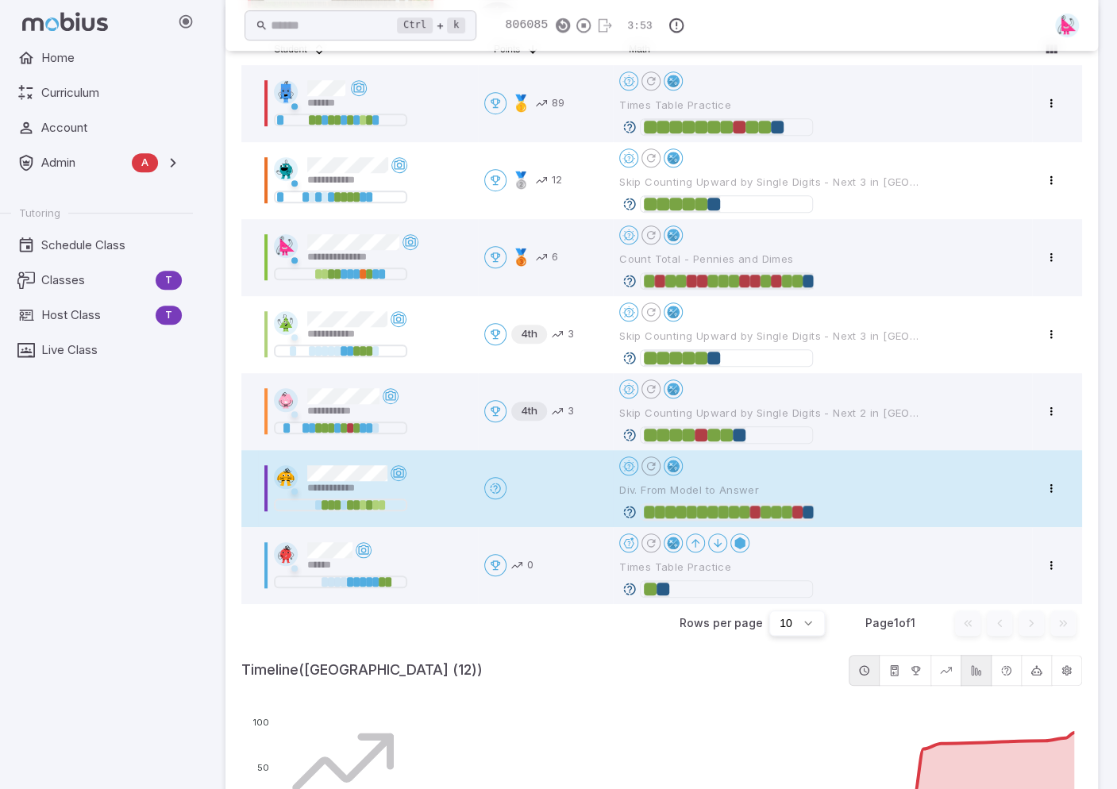
click at [629, 510] on icon at bounding box center [629, 512] width 14 height 14
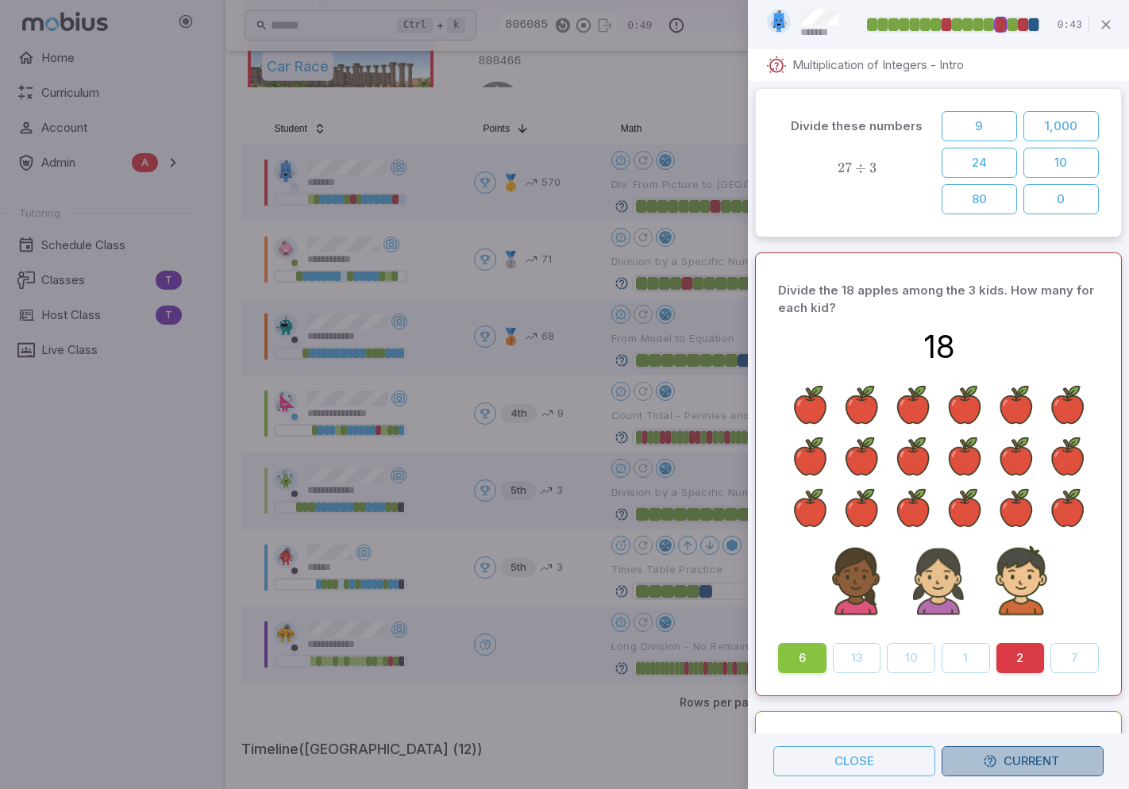
click at [1029, 772] on button "Current" at bounding box center [1023, 761] width 162 height 30
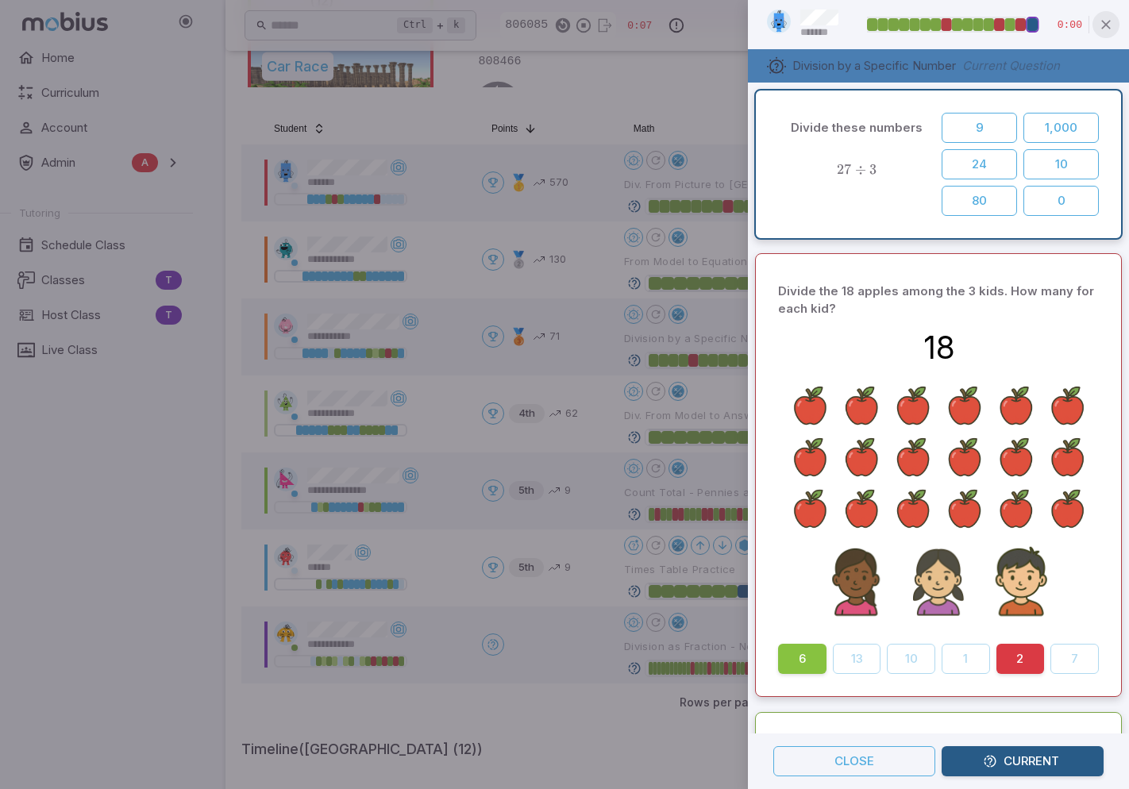
click at [1107, 25] on icon "button" at bounding box center [1106, 25] width 16 height 16
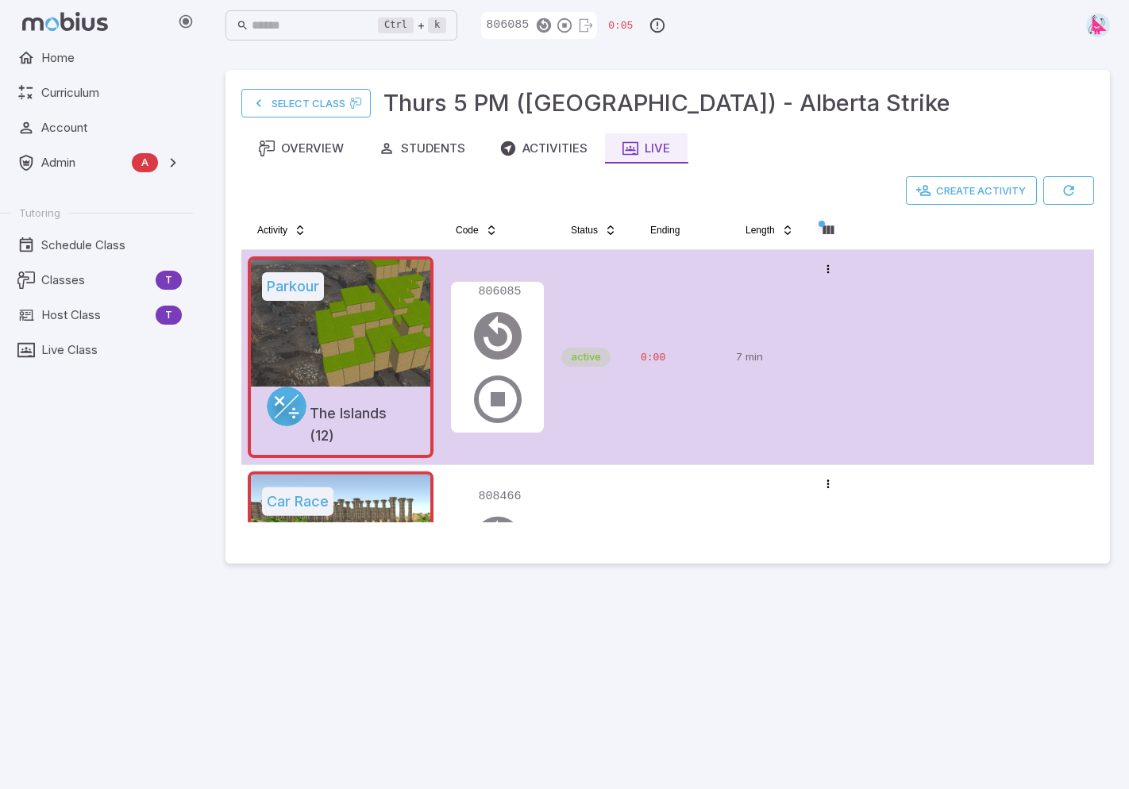
click at [646, 309] on div "0:00" at bounding box center [682, 357] width 83 height 202
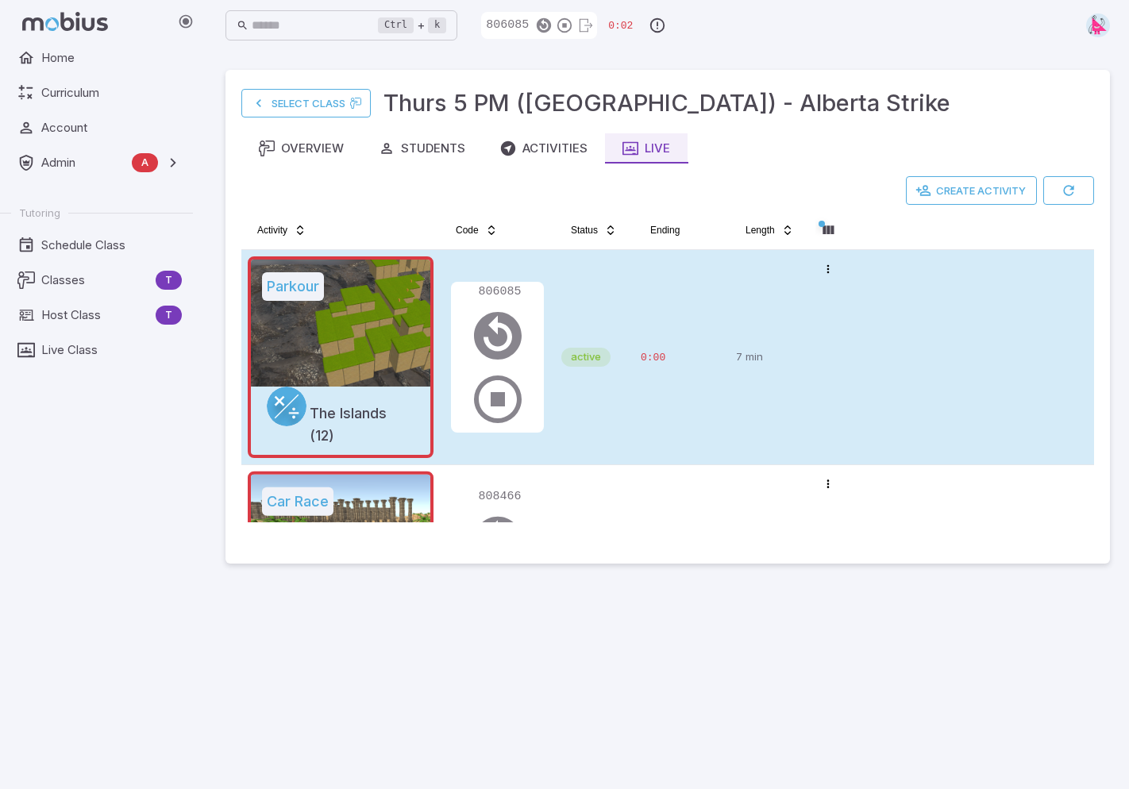
click at [668, 317] on div "0:00" at bounding box center [682, 357] width 83 height 202
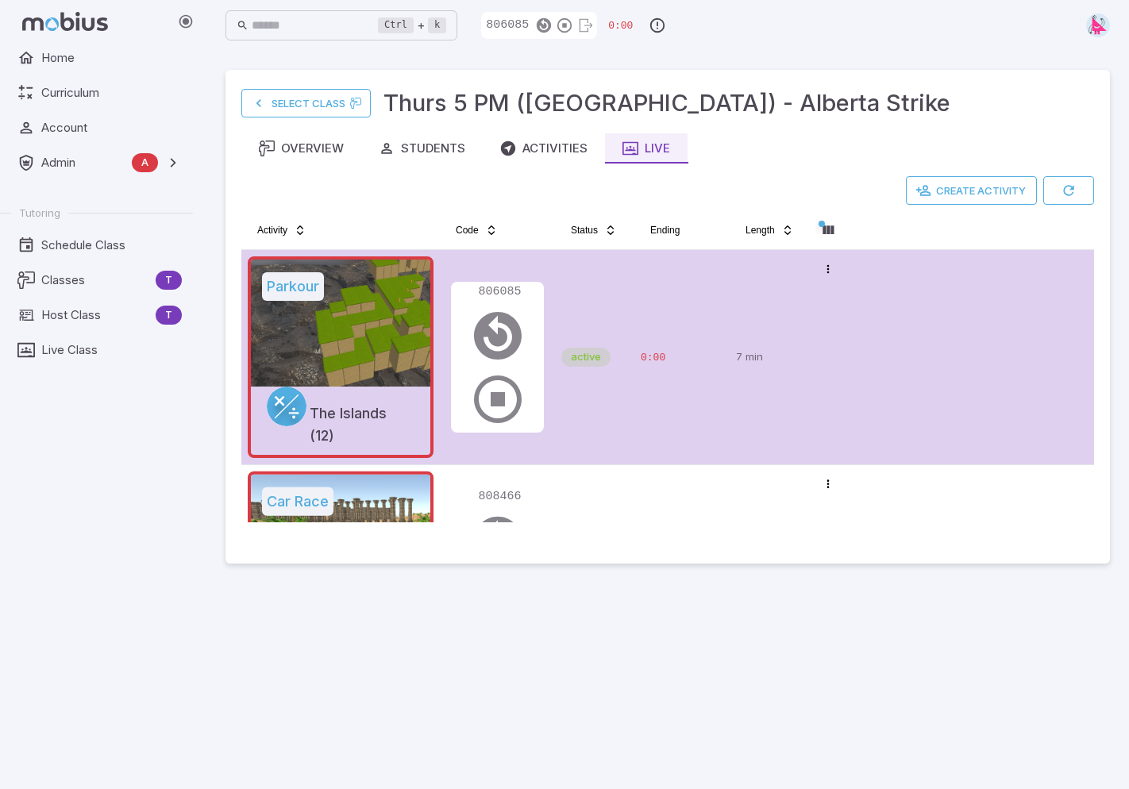
click at [845, 406] on td "Open menu" at bounding box center [829, 357] width 40 height 214
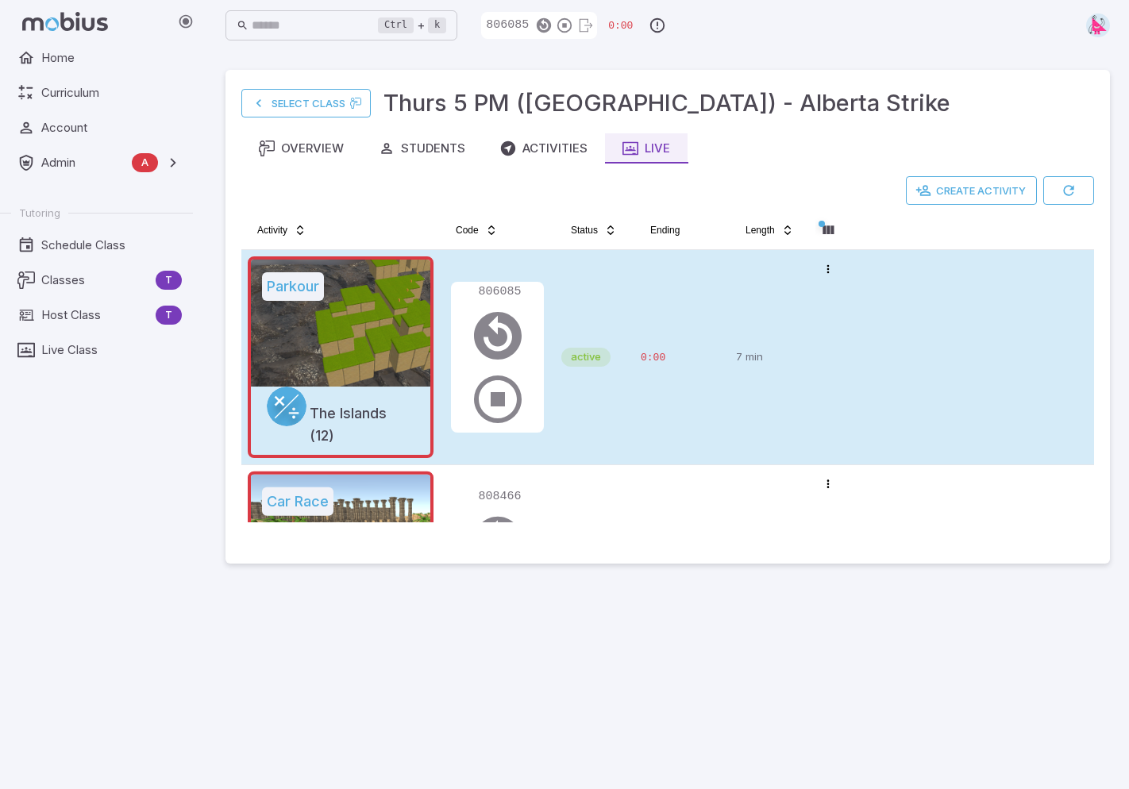
click at [819, 417] on td "Open menu" at bounding box center [829, 357] width 40 height 214
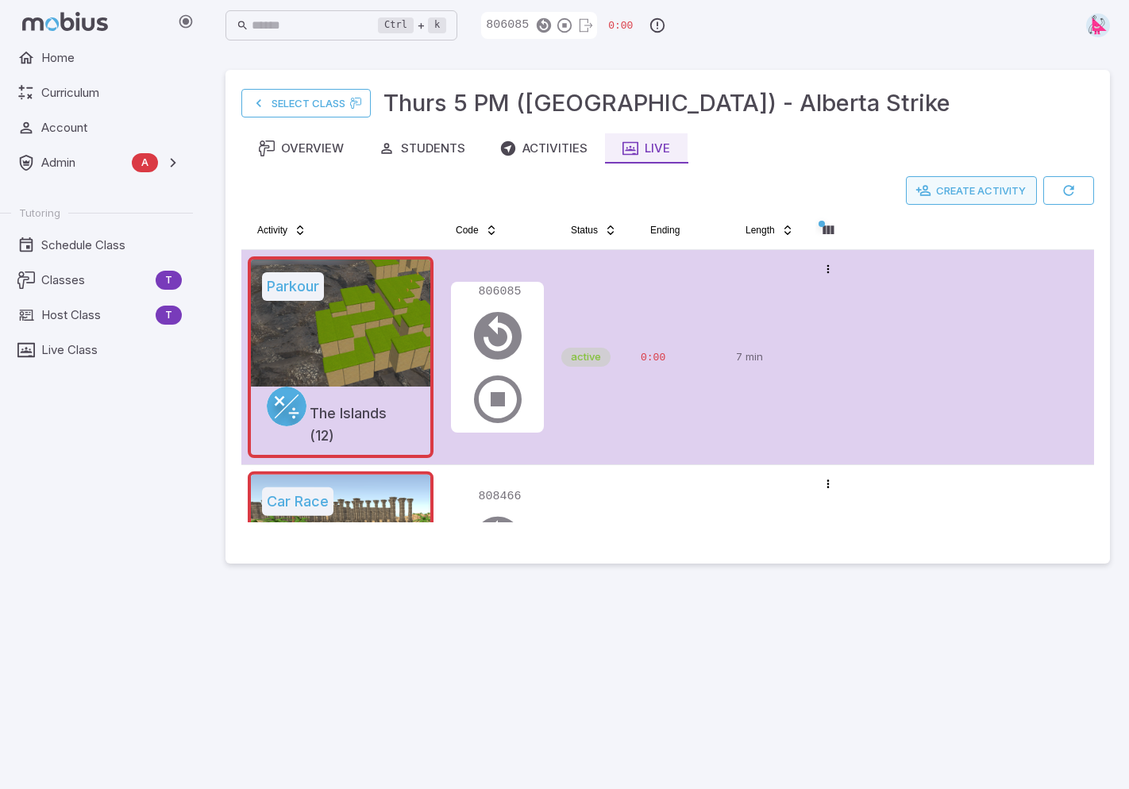
click at [973, 190] on button "Create Activity" at bounding box center [971, 190] width 131 height 29
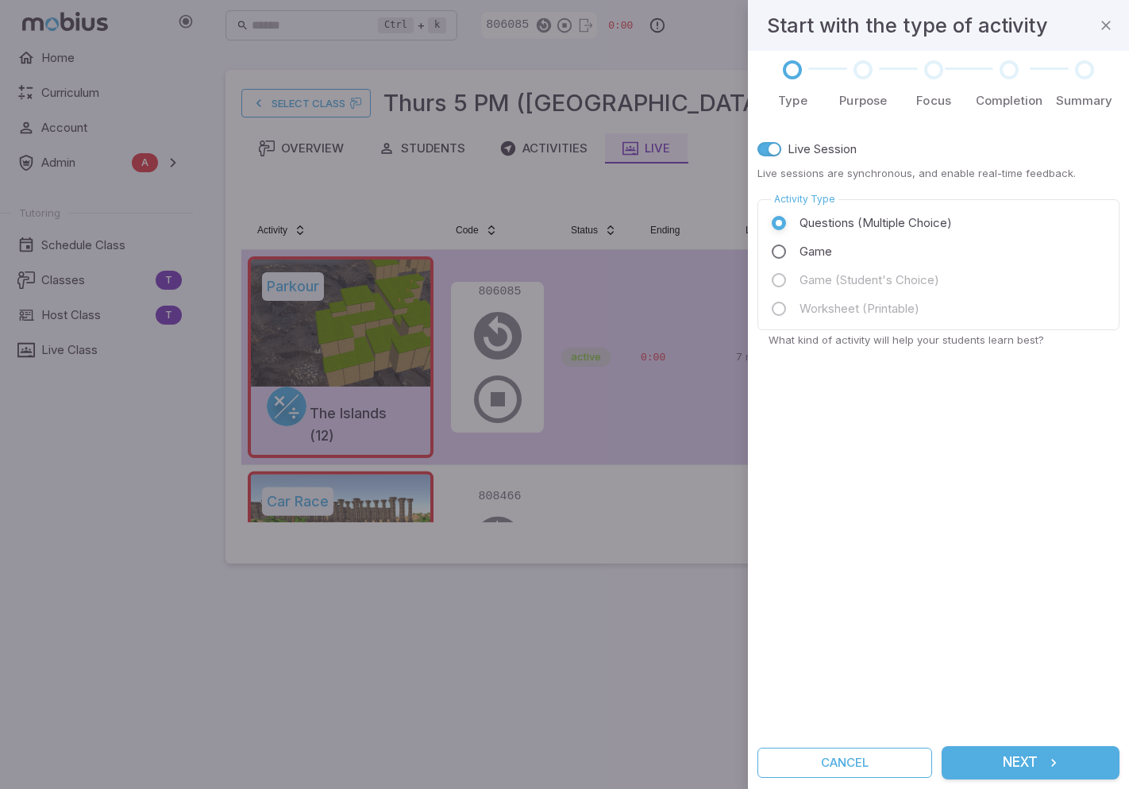
click at [1011, 759] on button "Next" at bounding box center [1031, 762] width 178 height 33
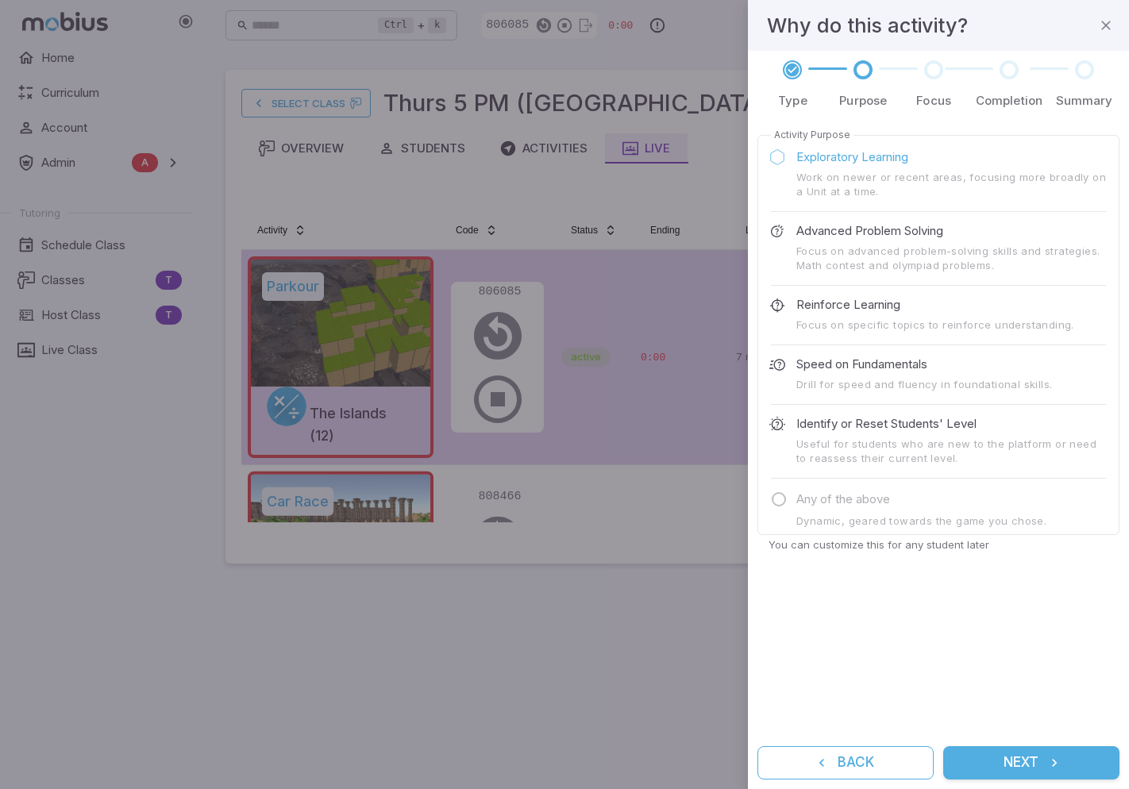
click at [1029, 766] on button "Next" at bounding box center [1031, 762] width 176 height 33
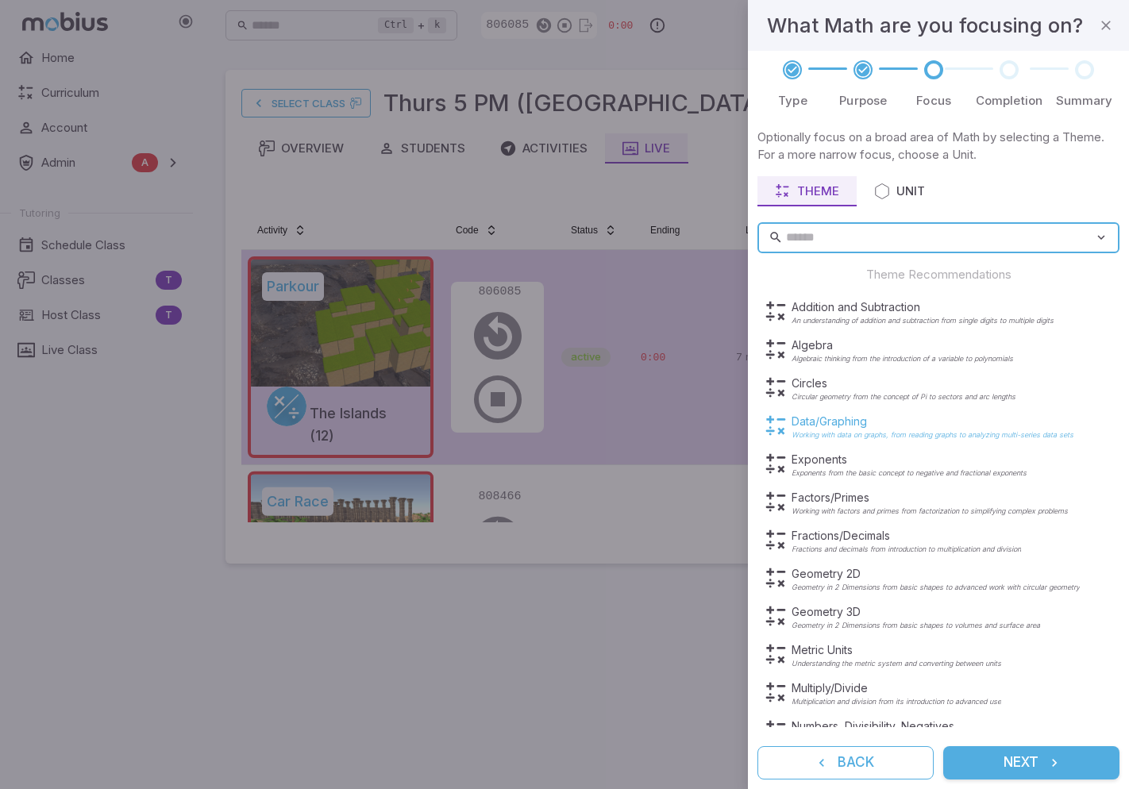
click at [815, 427] on p "Data/Graphing" at bounding box center [933, 422] width 282 height 16
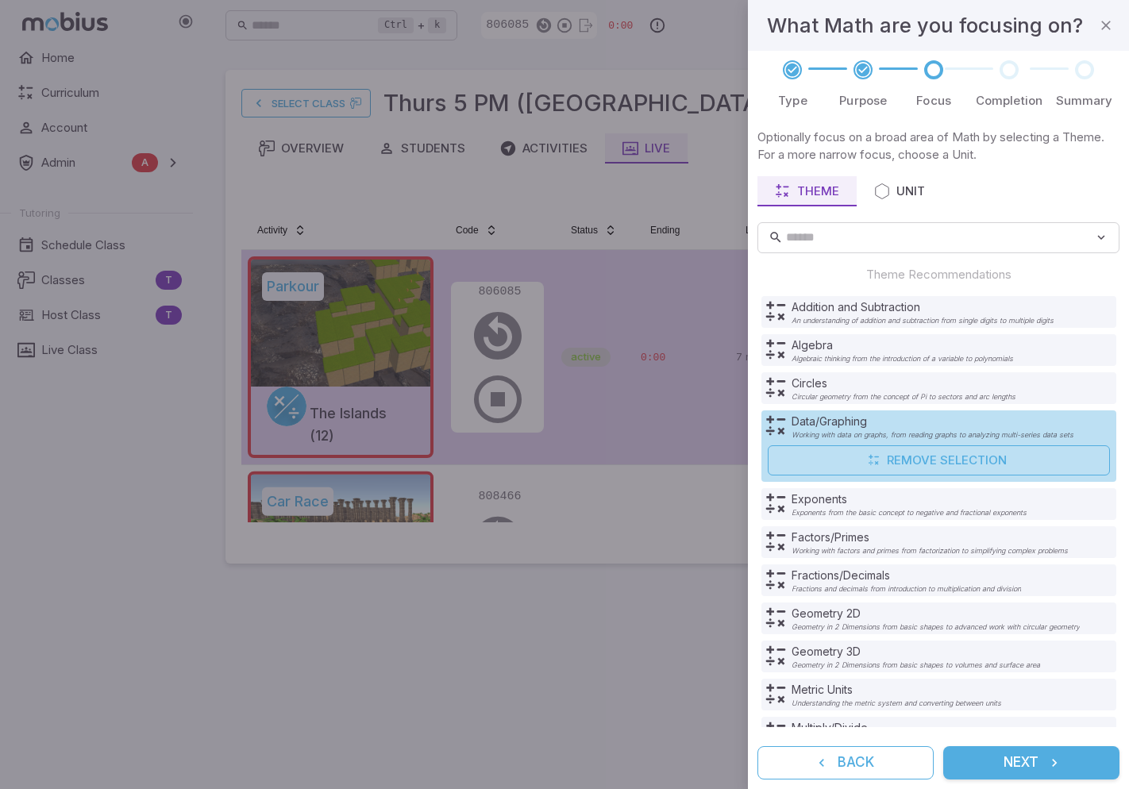
click at [1015, 761] on button "Next" at bounding box center [1031, 762] width 176 height 33
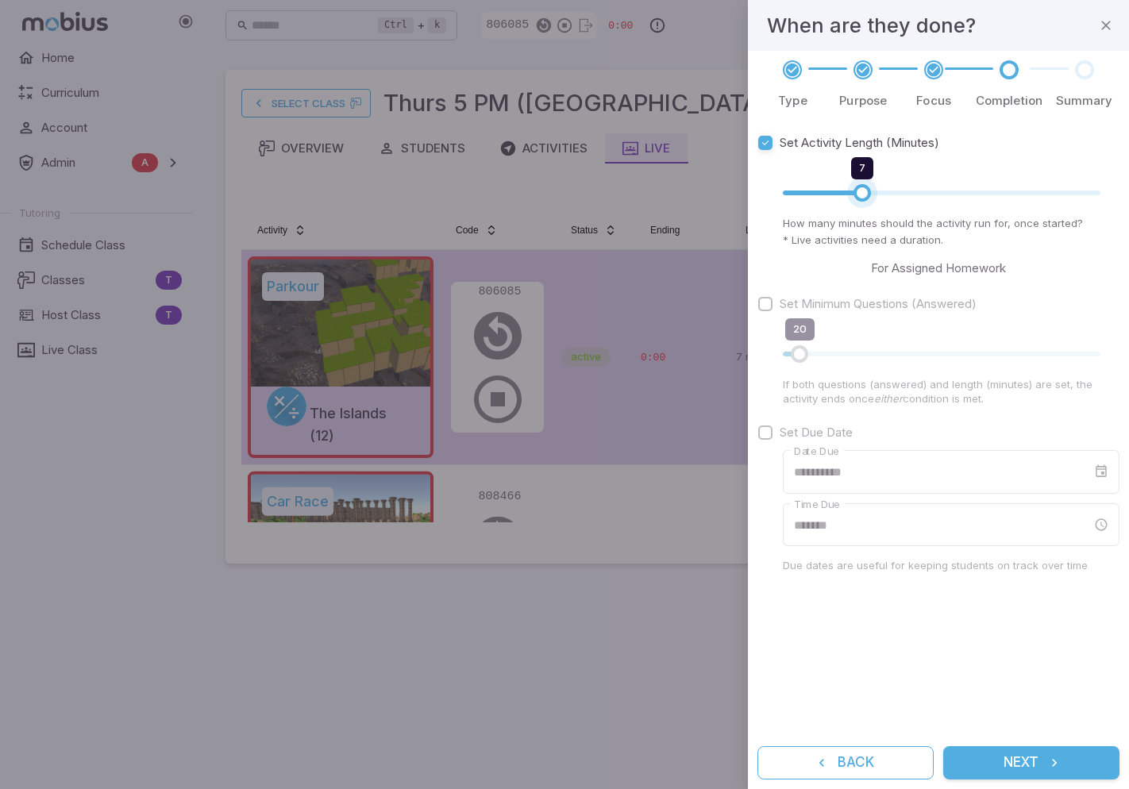
type input "*"
drag, startPoint x: 903, startPoint y: 193, endPoint x: 848, endPoint y: 198, distance: 55.8
click at [848, 198] on span "6" at bounding box center [848, 192] width 17 height 17
click at [1011, 765] on button "Next" at bounding box center [1031, 762] width 176 height 33
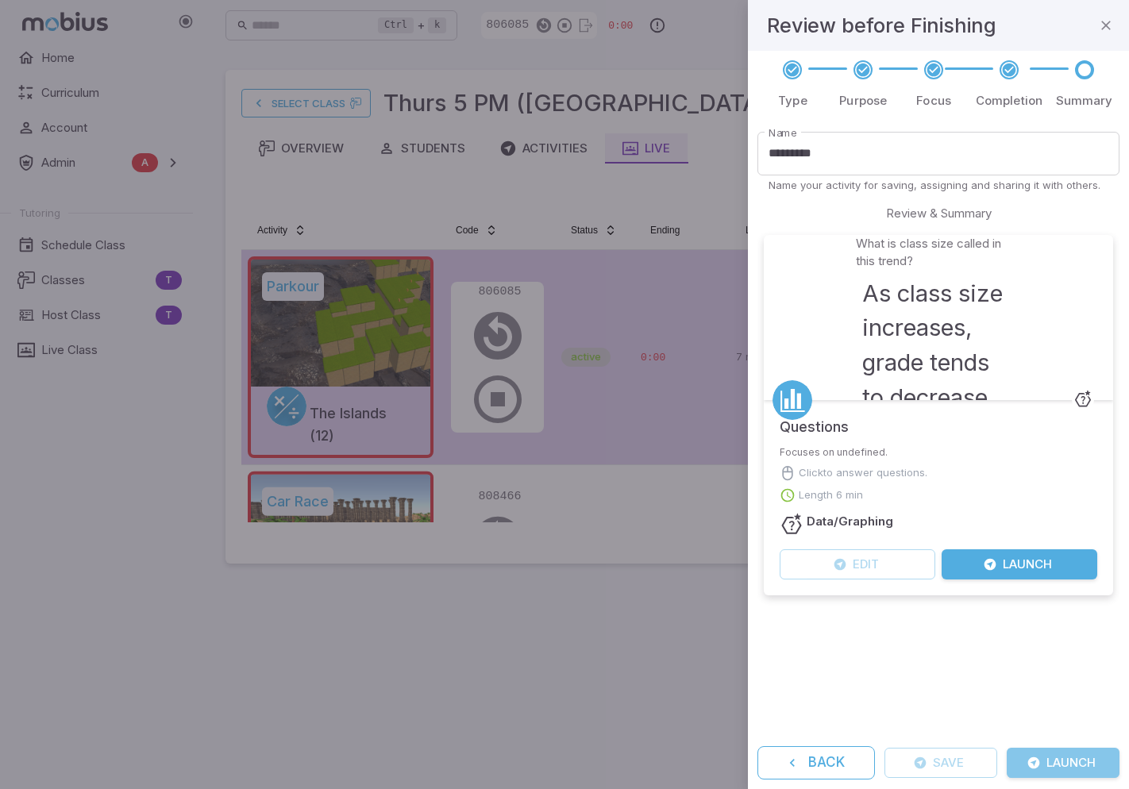
click at [1059, 762] on button "Launch" at bounding box center [1063, 763] width 113 height 30
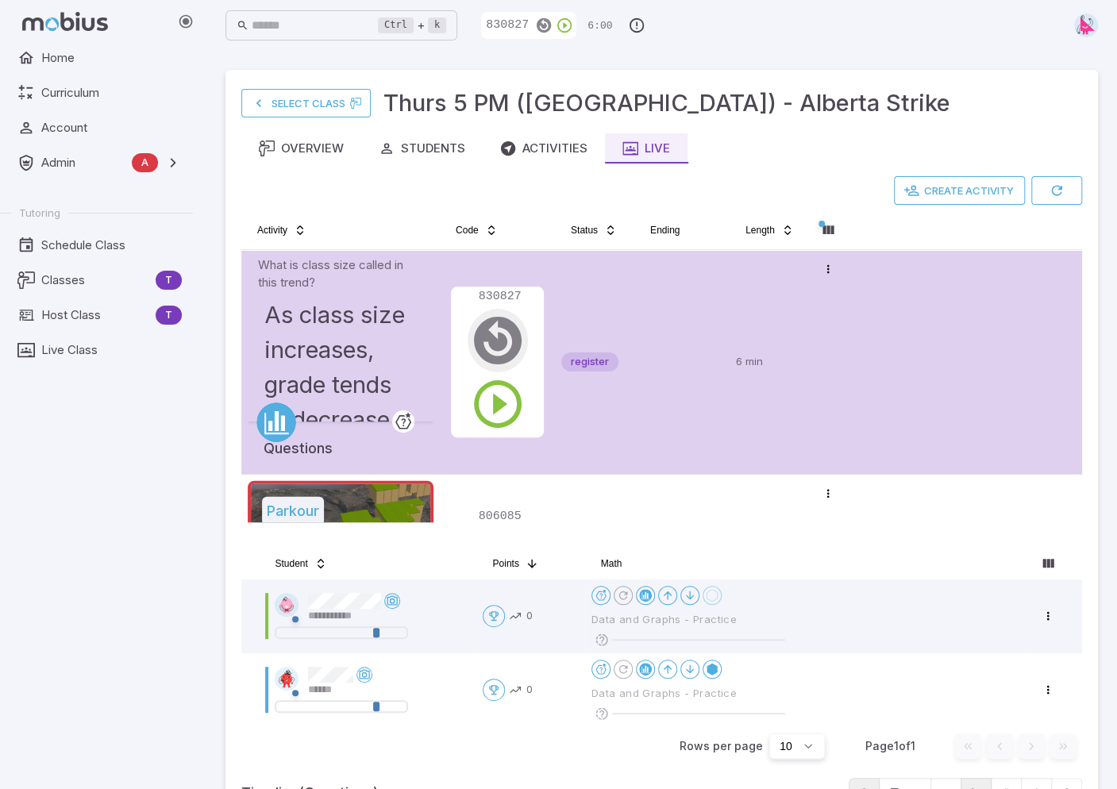
click at [499, 333] on icon "button" at bounding box center [497, 340] width 57 height 57
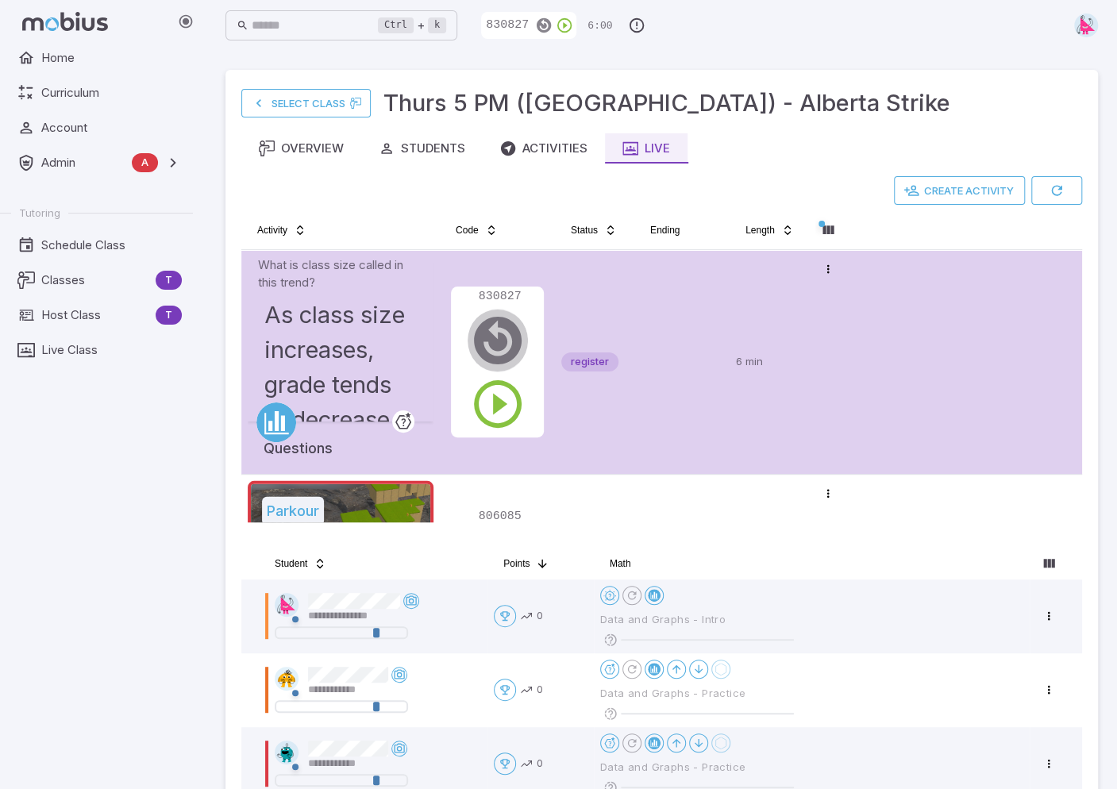
click at [500, 334] on icon "button" at bounding box center [497, 340] width 57 height 57
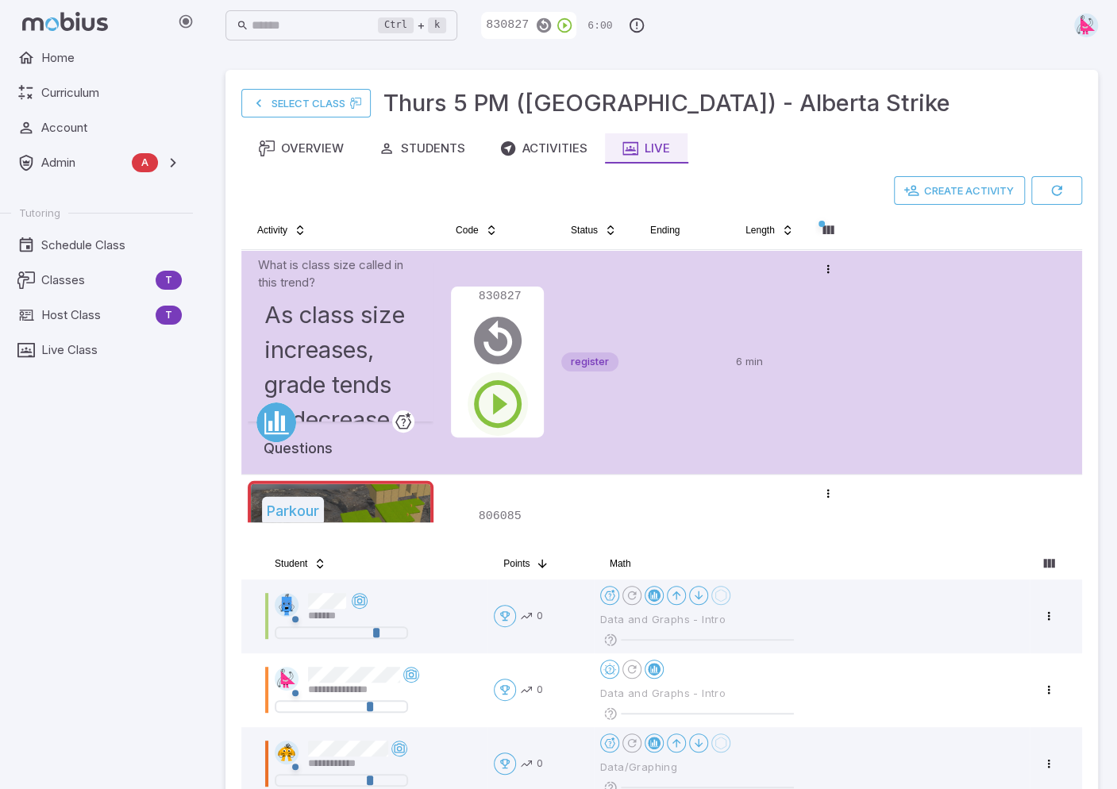
click at [498, 406] on icon "button" at bounding box center [497, 404] width 57 height 57
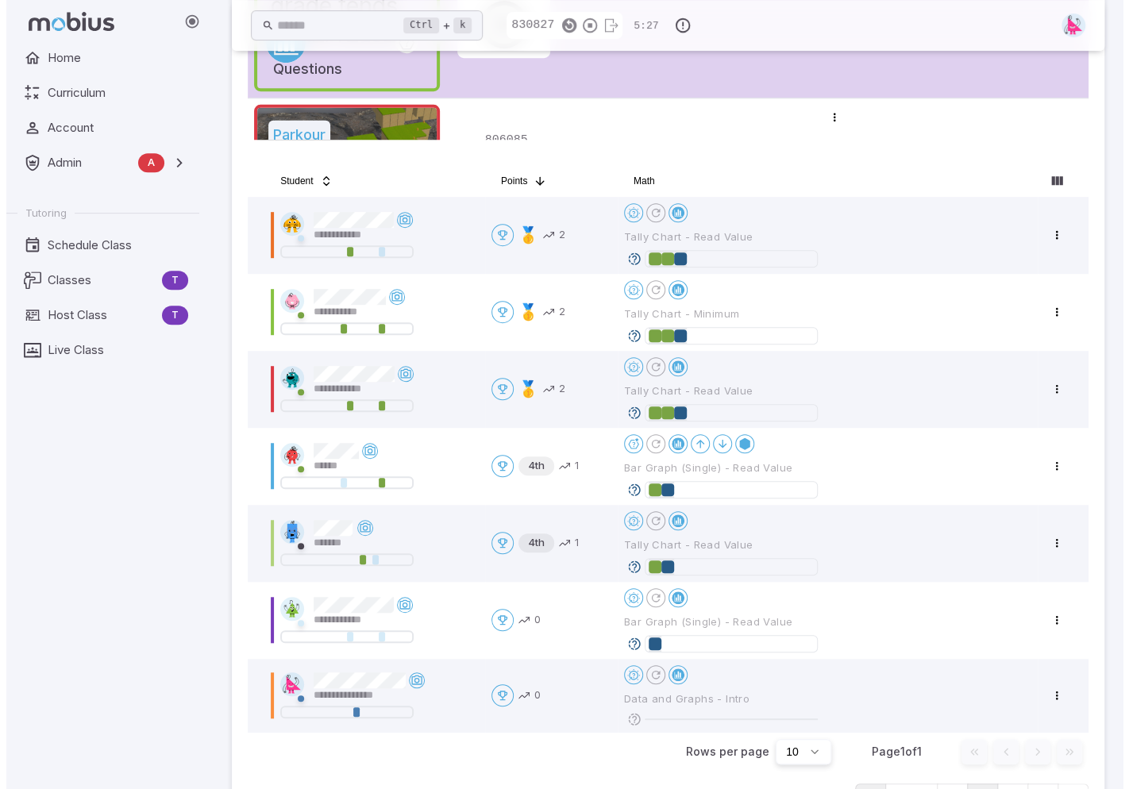
scroll to position [411, 0]
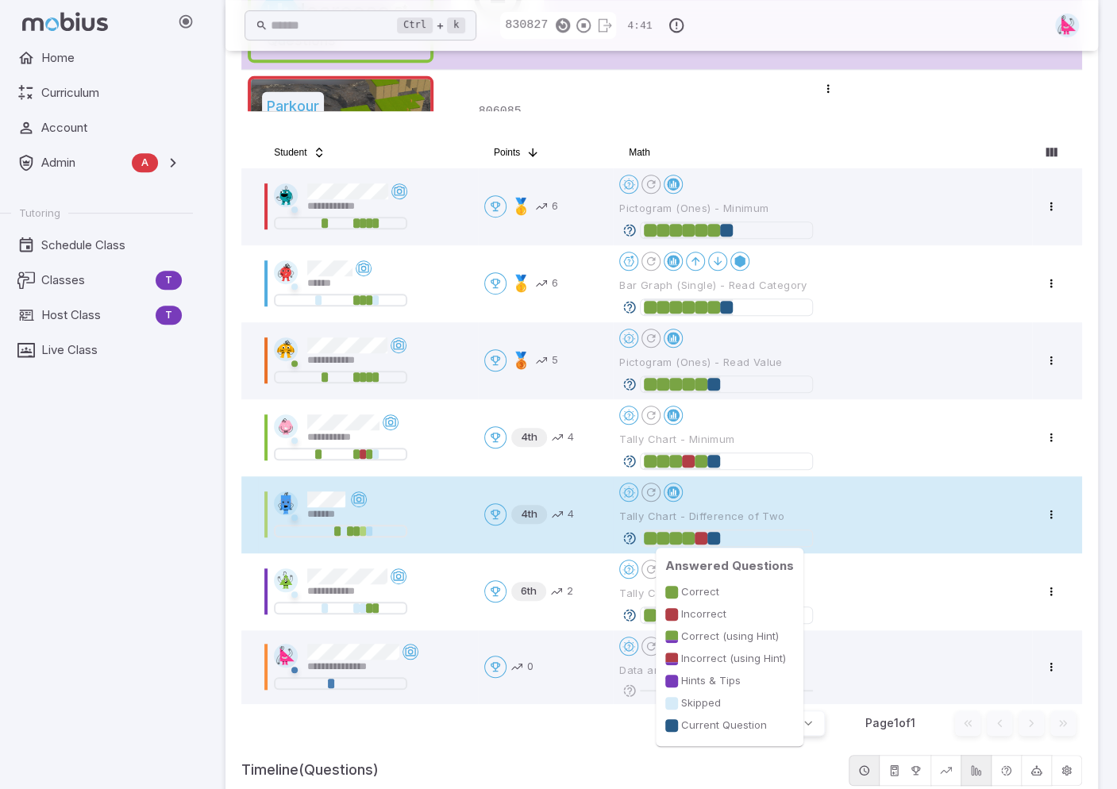
click at [702, 536] on div at bounding box center [701, 538] width 13 height 13
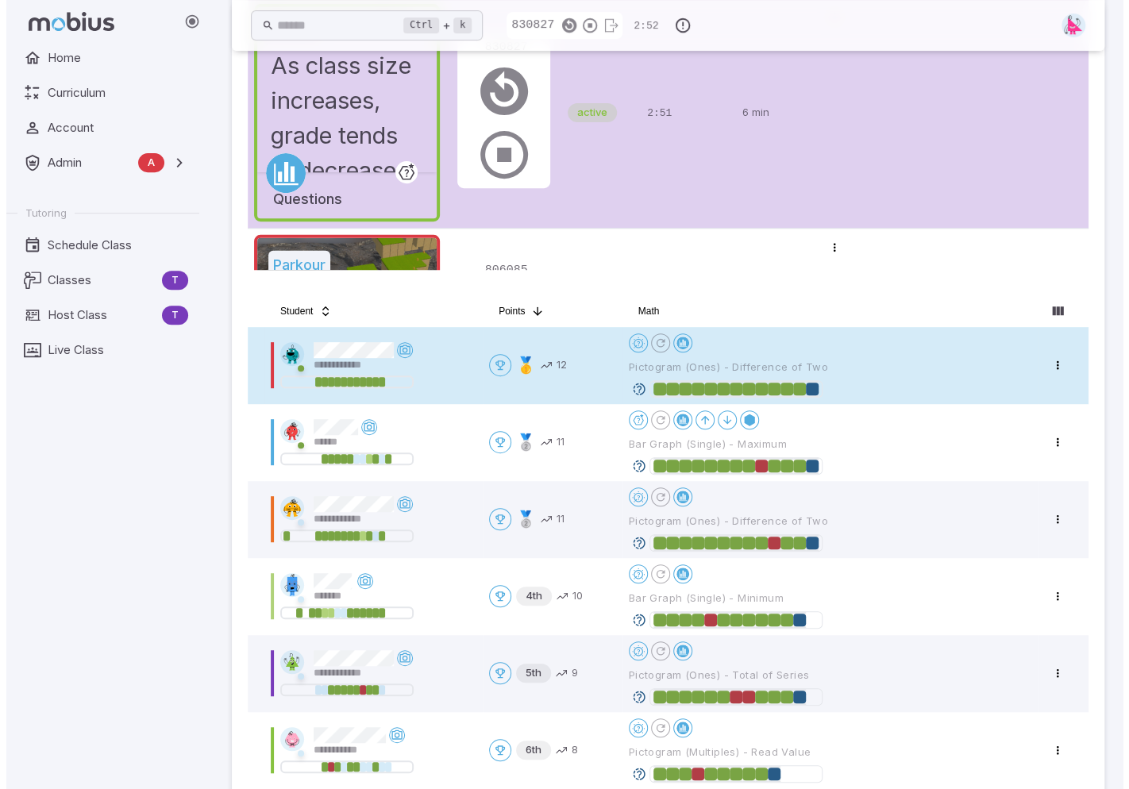
scroll to position [411, 0]
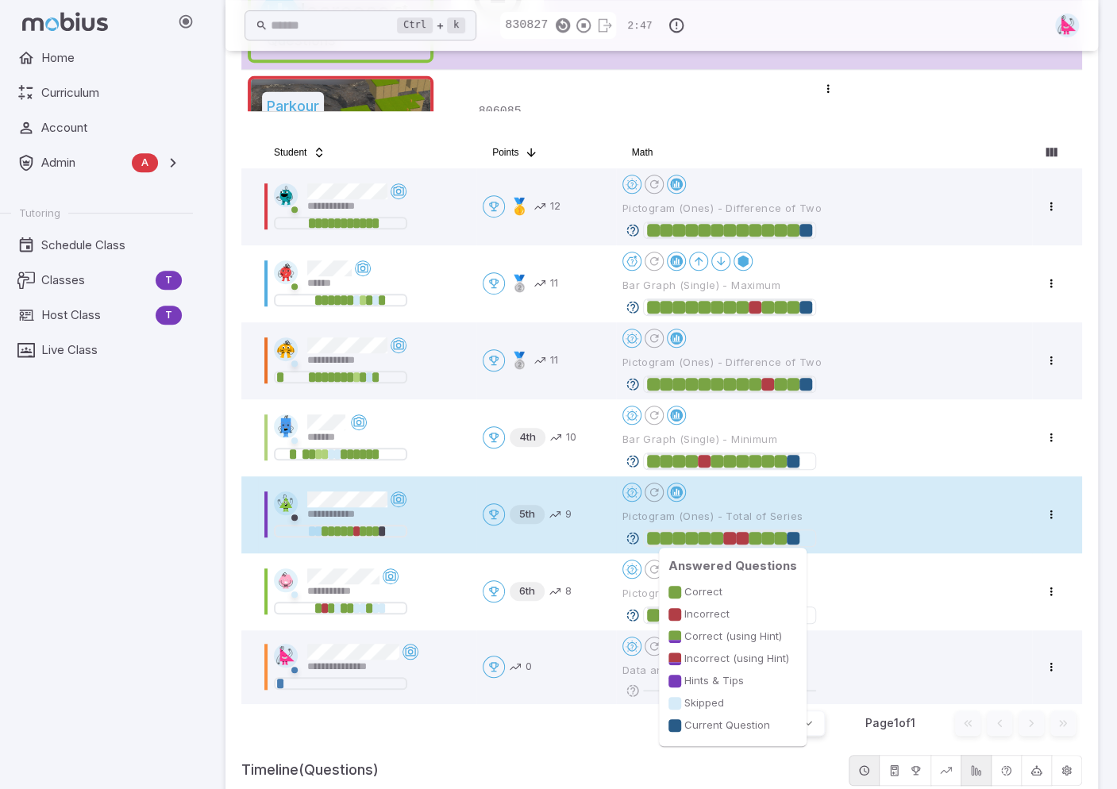
click at [798, 534] on div at bounding box center [793, 538] width 13 height 13
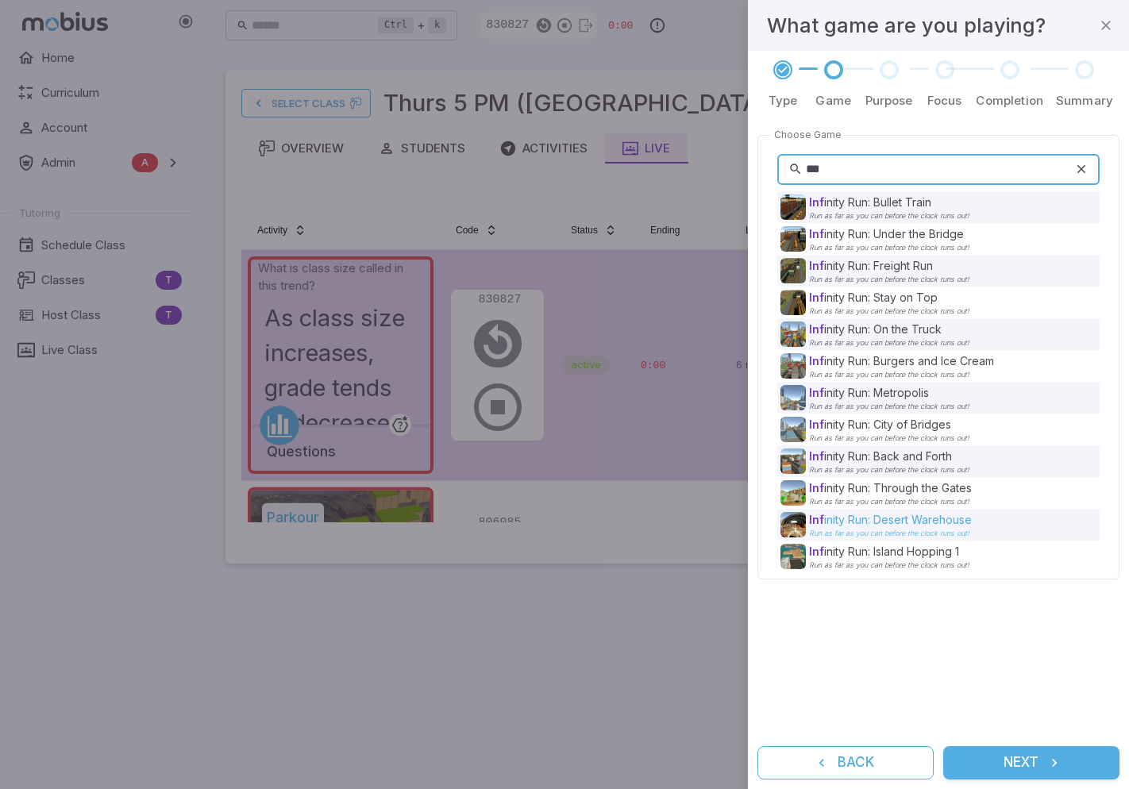
type input "***"
click at [907, 519] on p "Inf inity Run: Desert Warehouse" at bounding box center [890, 520] width 163 height 16
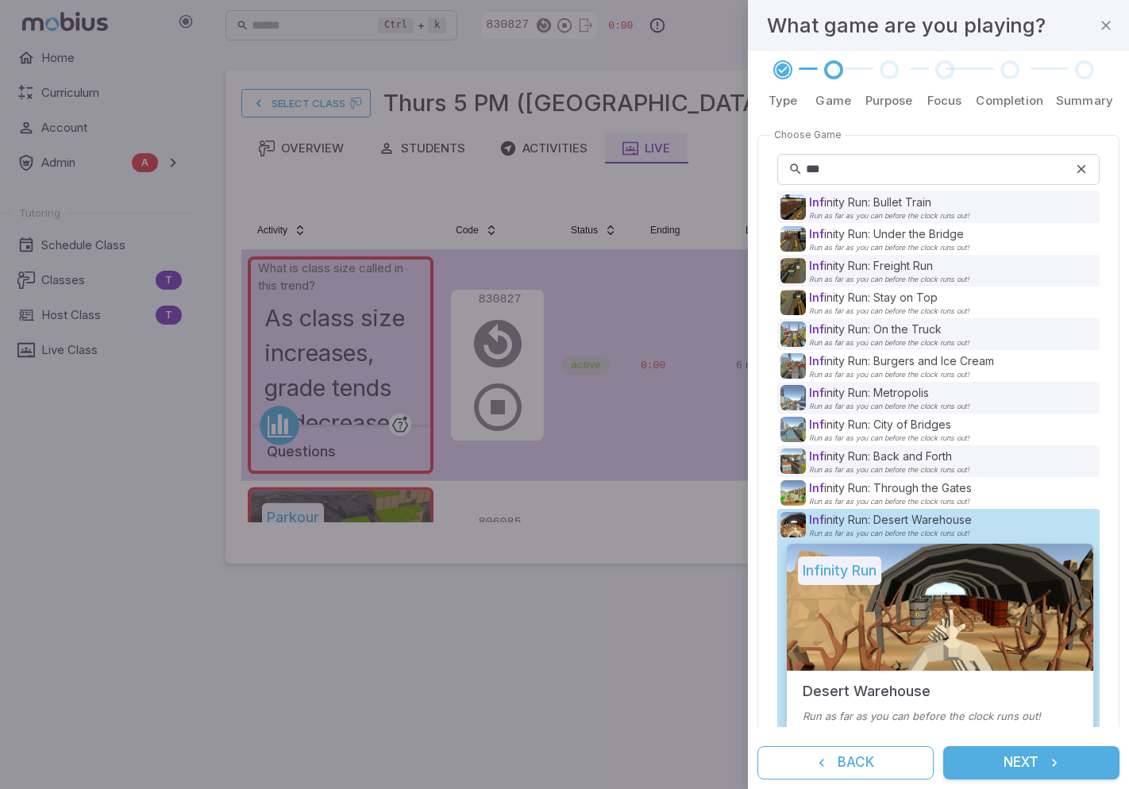
click at [1027, 765] on button "Next" at bounding box center [1031, 762] width 176 height 33
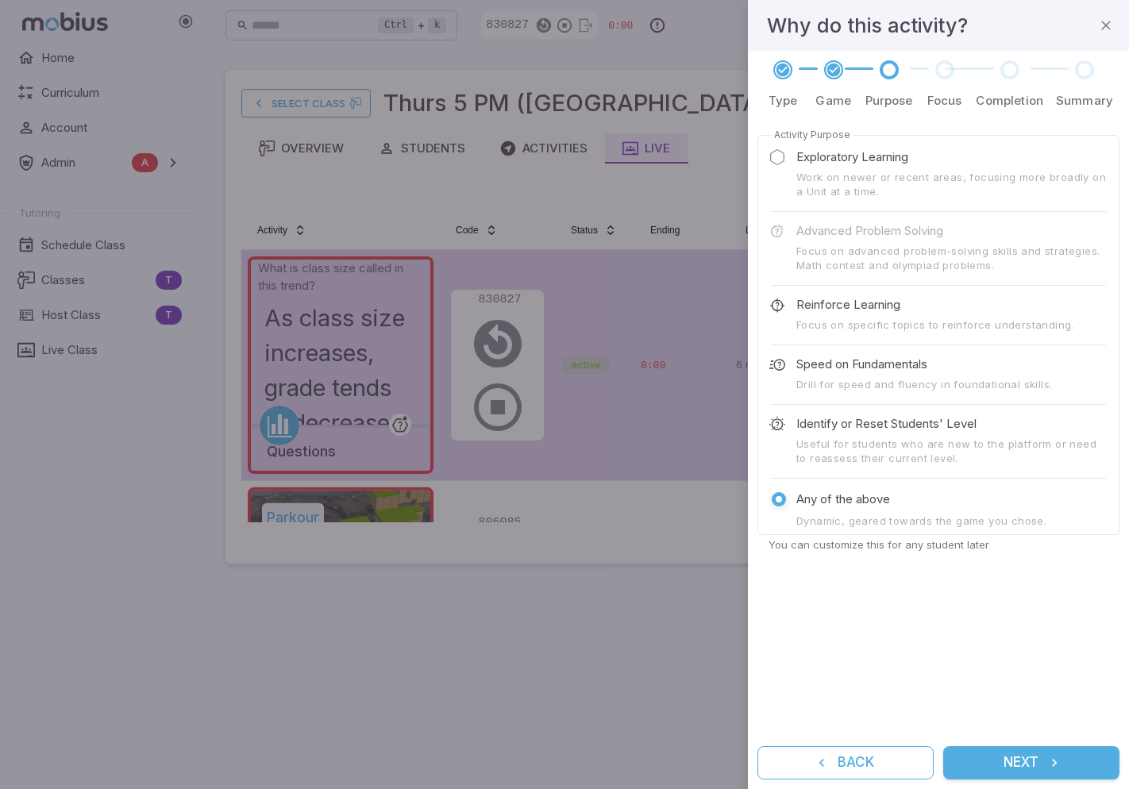
click at [1024, 768] on button "Next" at bounding box center [1031, 762] width 176 height 33
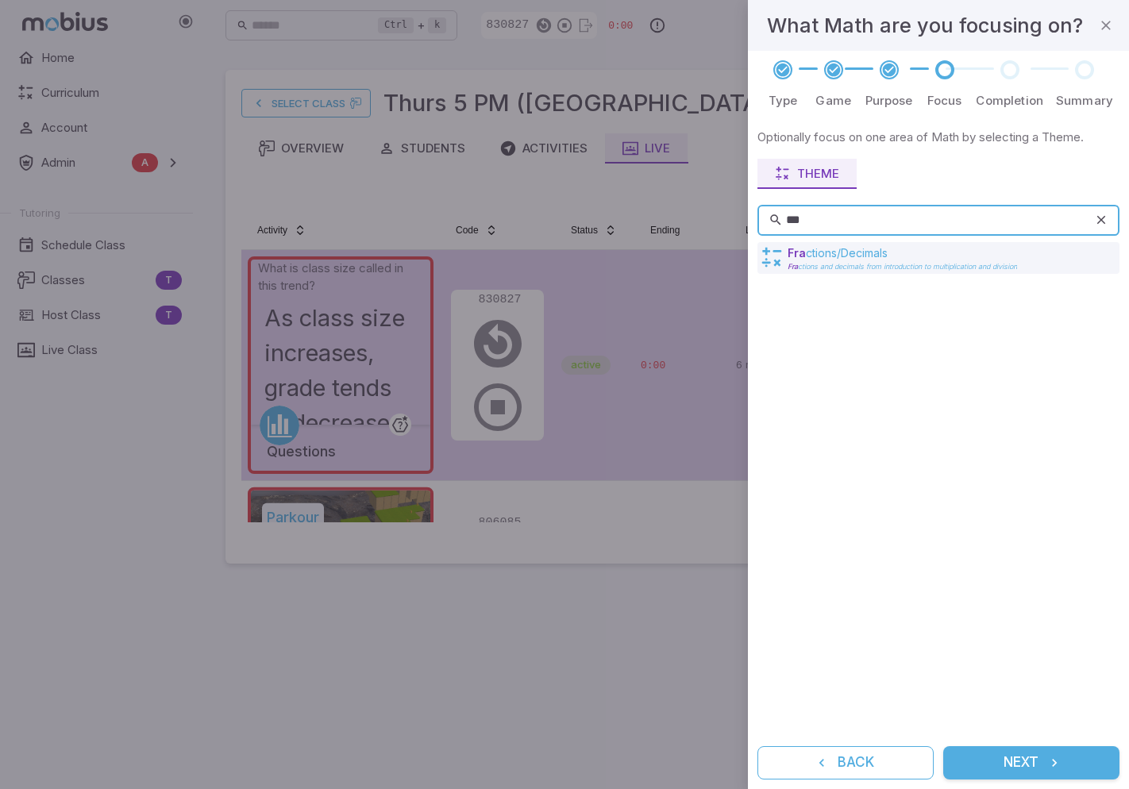
type input "***"
click at [820, 255] on p "Fra ctions/Decimals" at bounding box center [902, 253] width 229 height 16
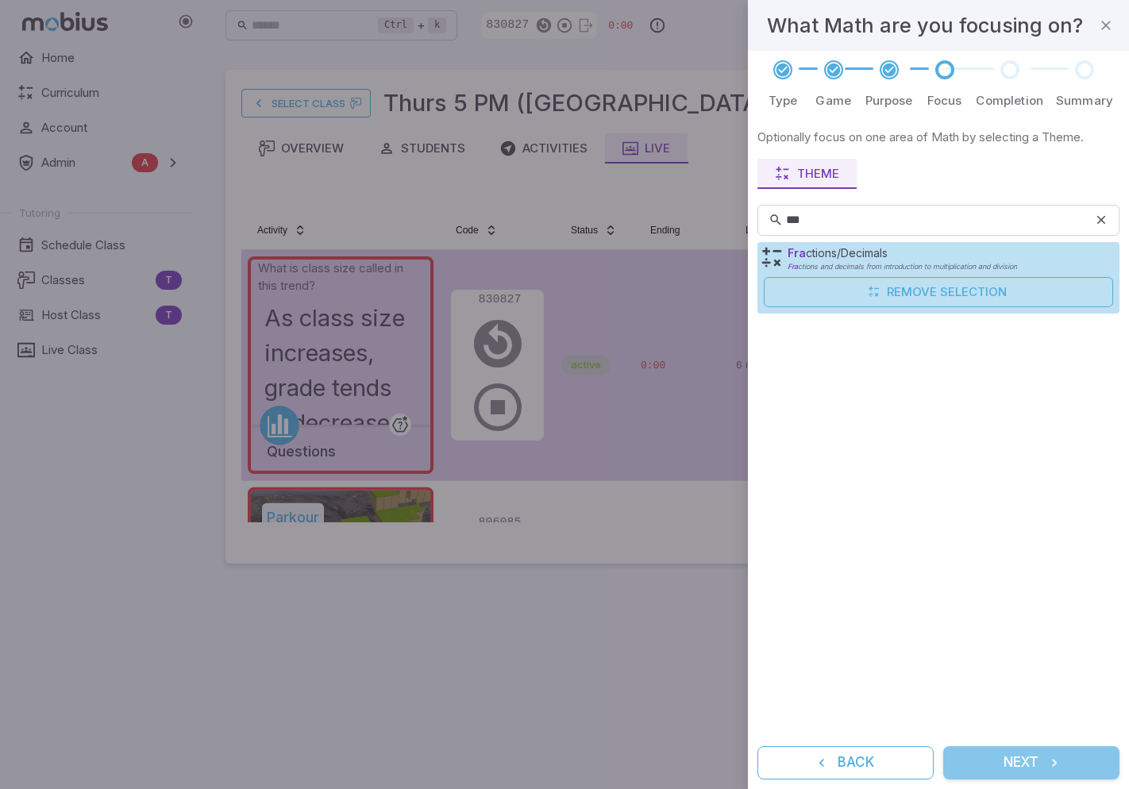
click at [1033, 766] on button "Next" at bounding box center [1031, 762] width 176 height 33
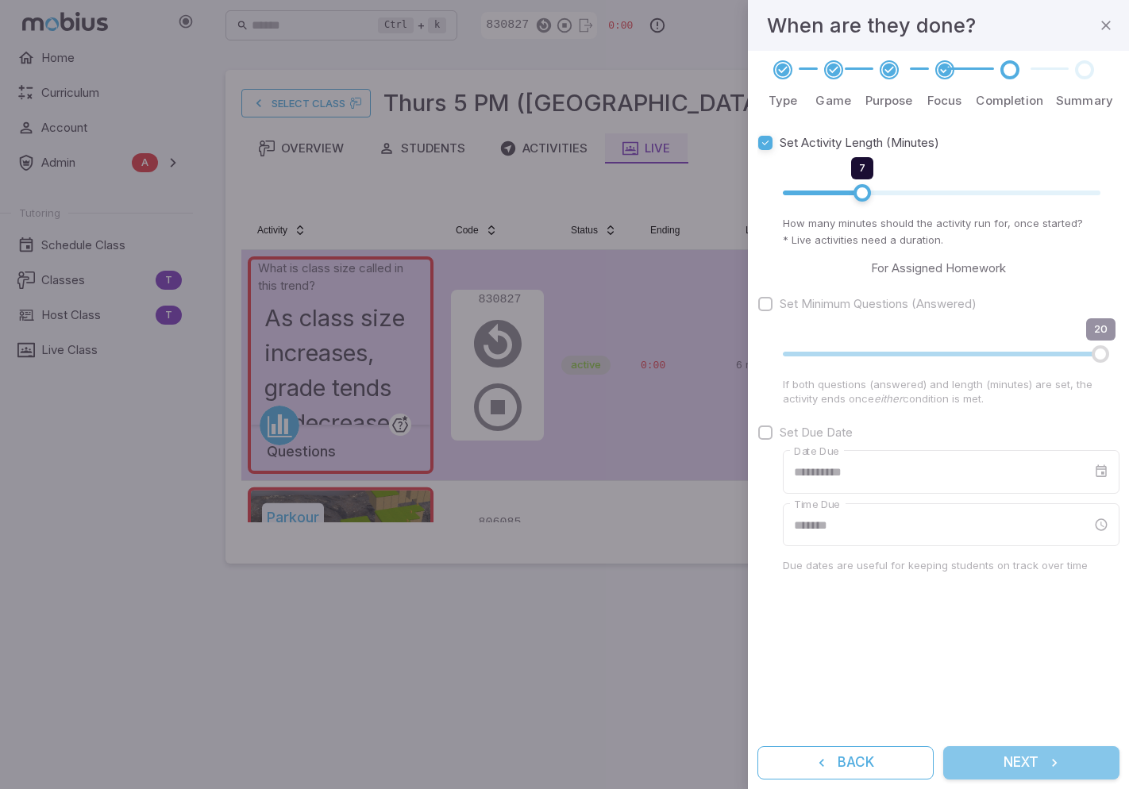
click at [1026, 760] on button "Next" at bounding box center [1031, 762] width 176 height 33
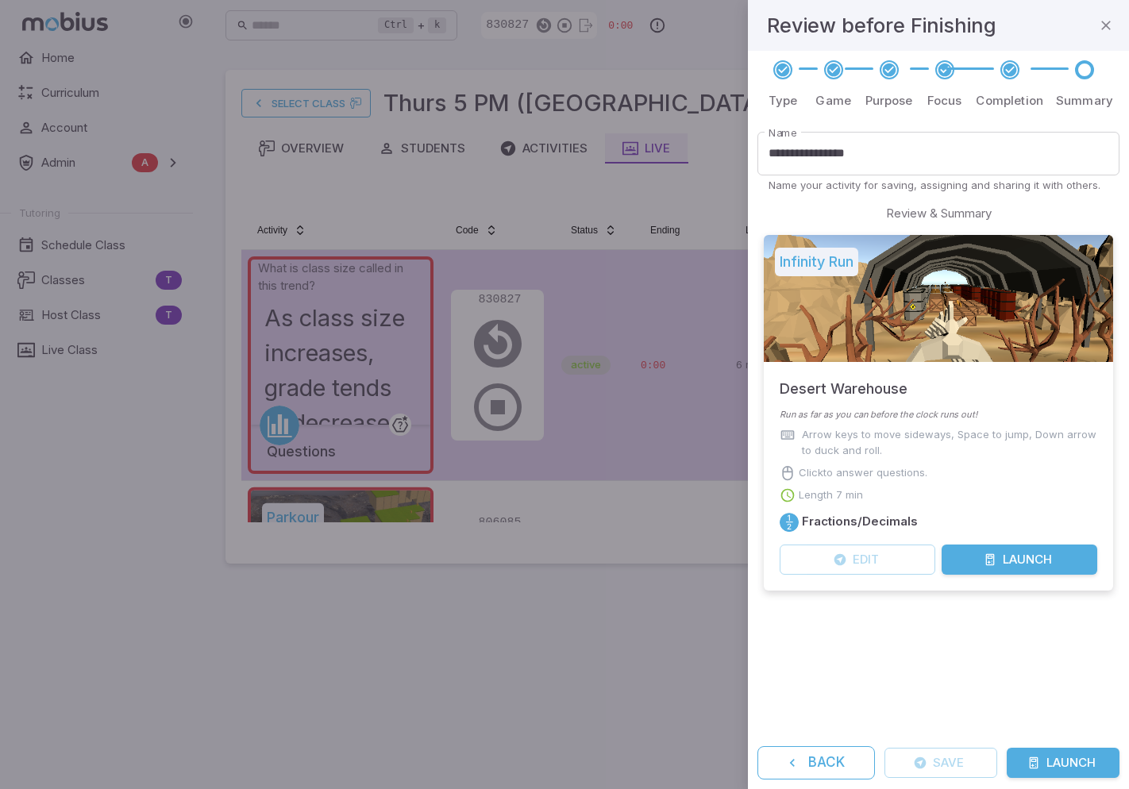
click at [1072, 766] on button "Launch" at bounding box center [1063, 763] width 113 height 30
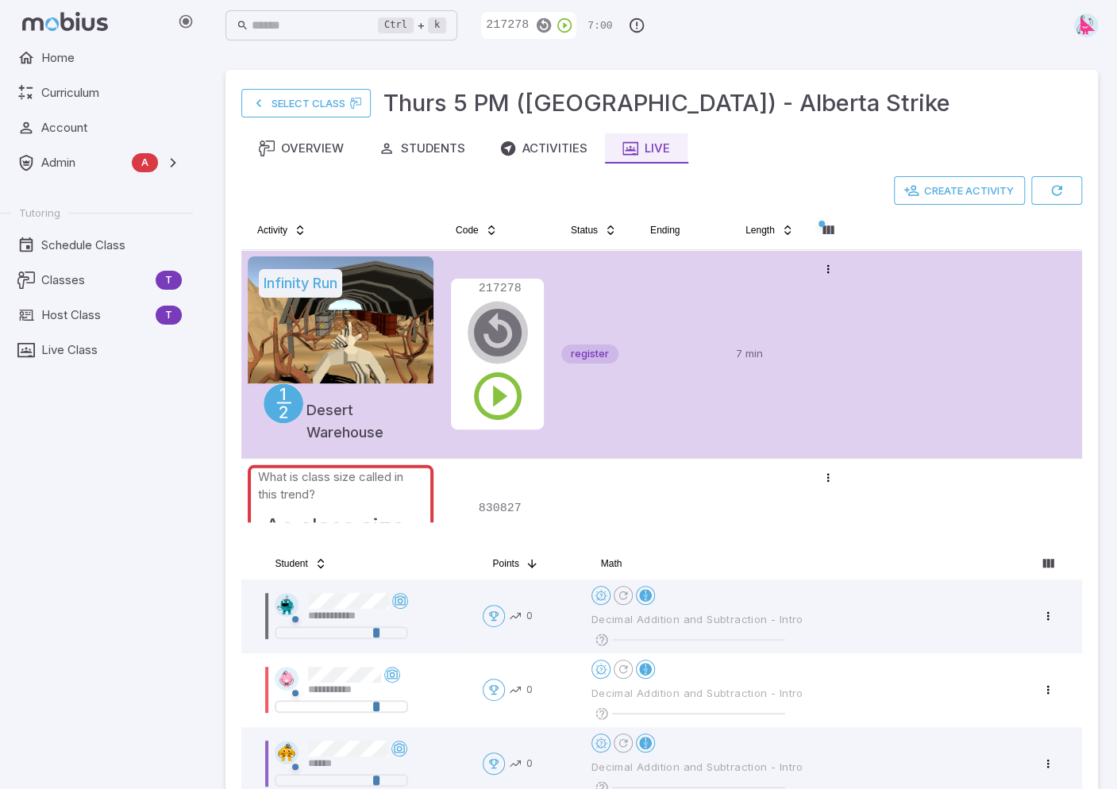
click at [494, 333] on icon "button" at bounding box center [497, 332] width 57 height 57
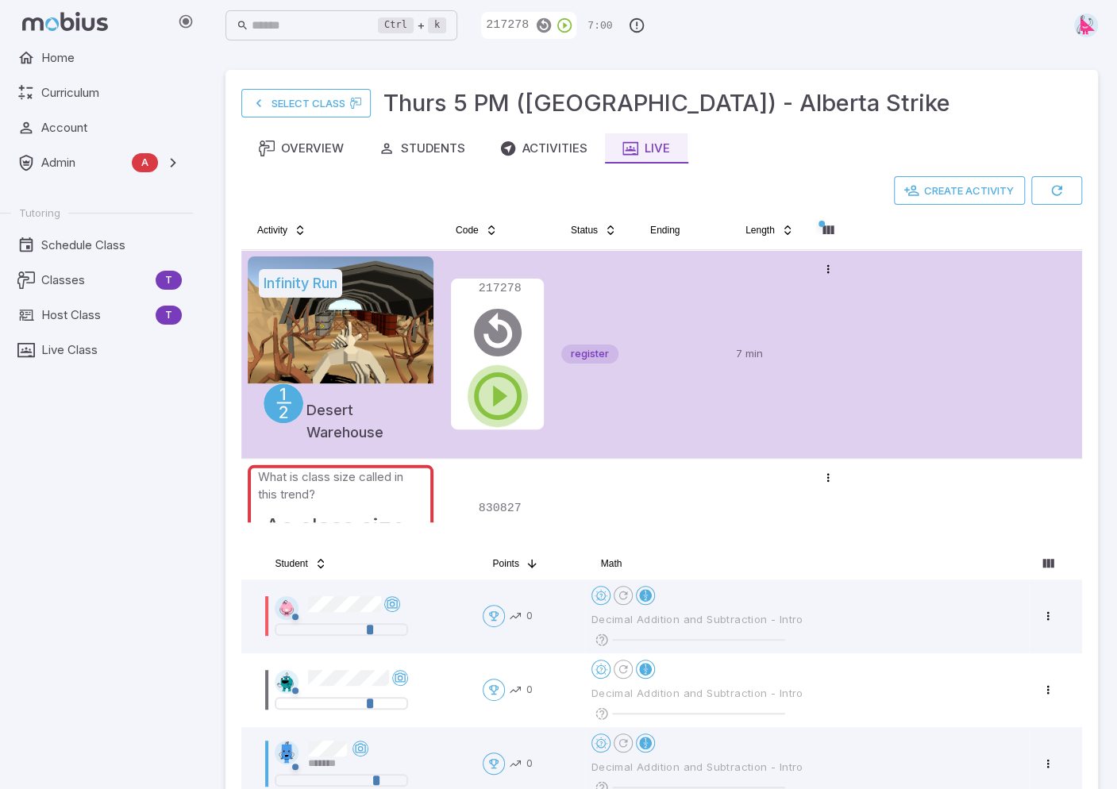
click at [497, 393] on icon "button" at bounding box center [497, 396] width 57 height 57
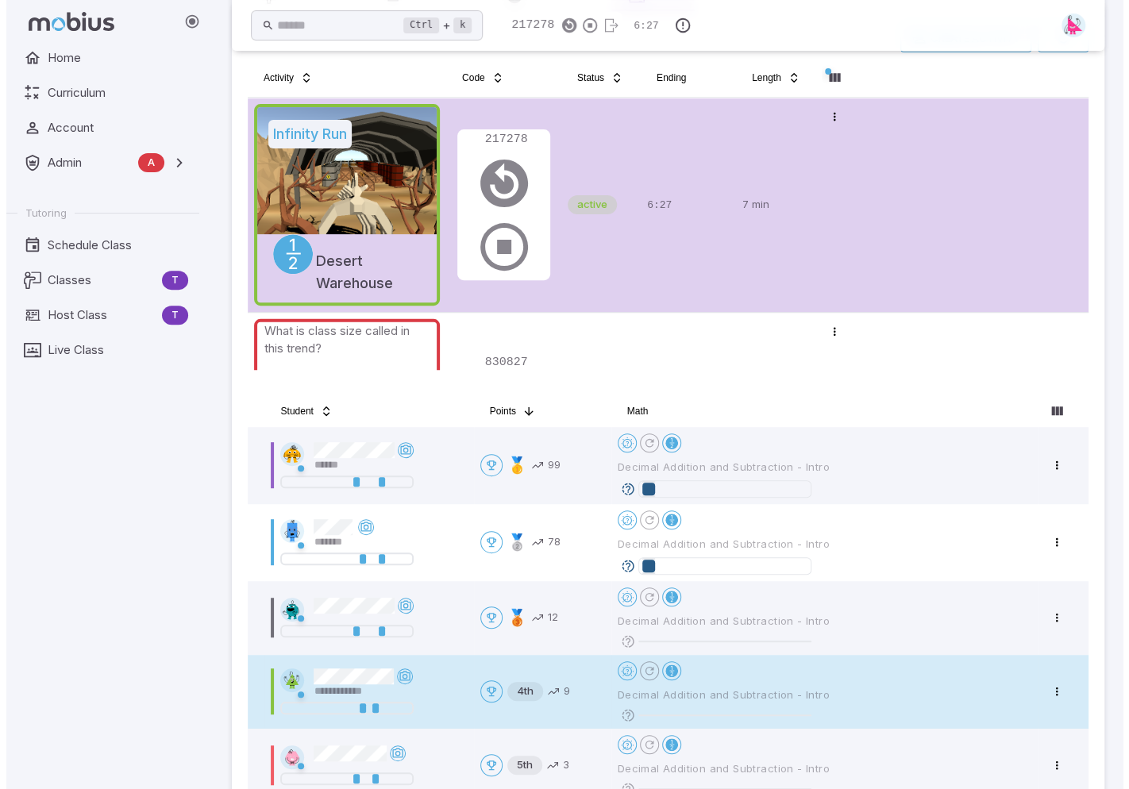
scroll to position [318, 0]
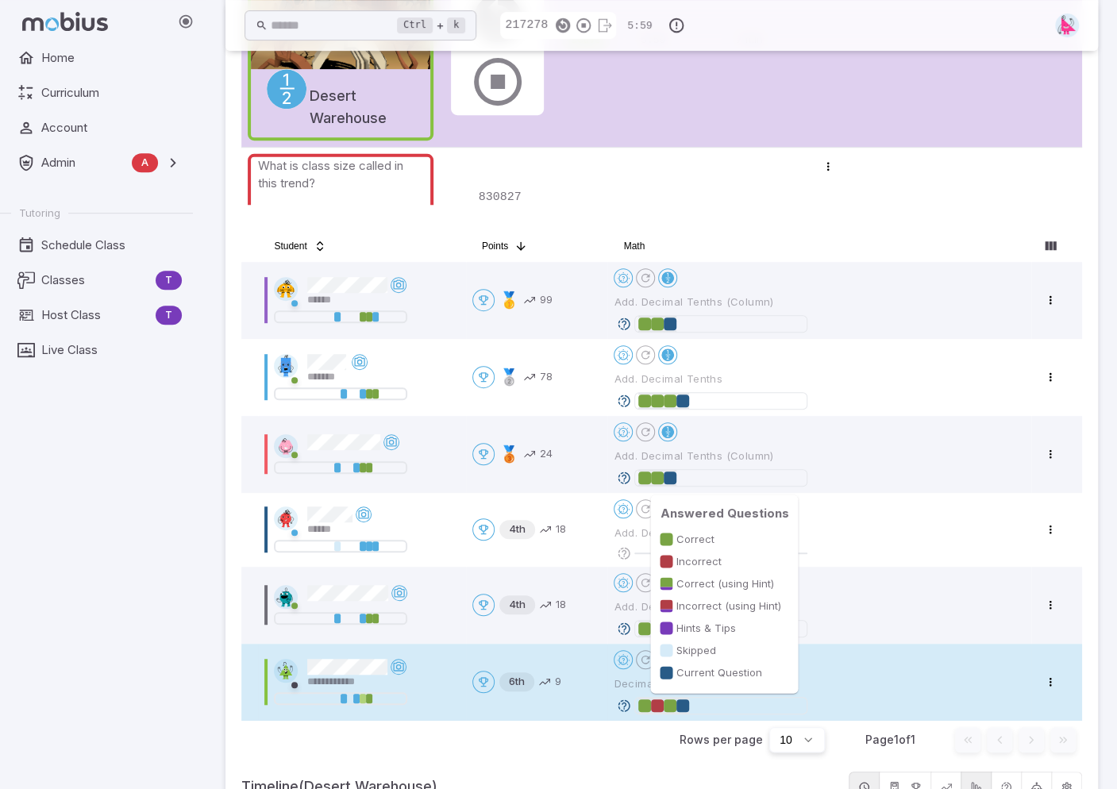
click at [655, 706] on div at bounding box center [657, 705] width 13 height 13
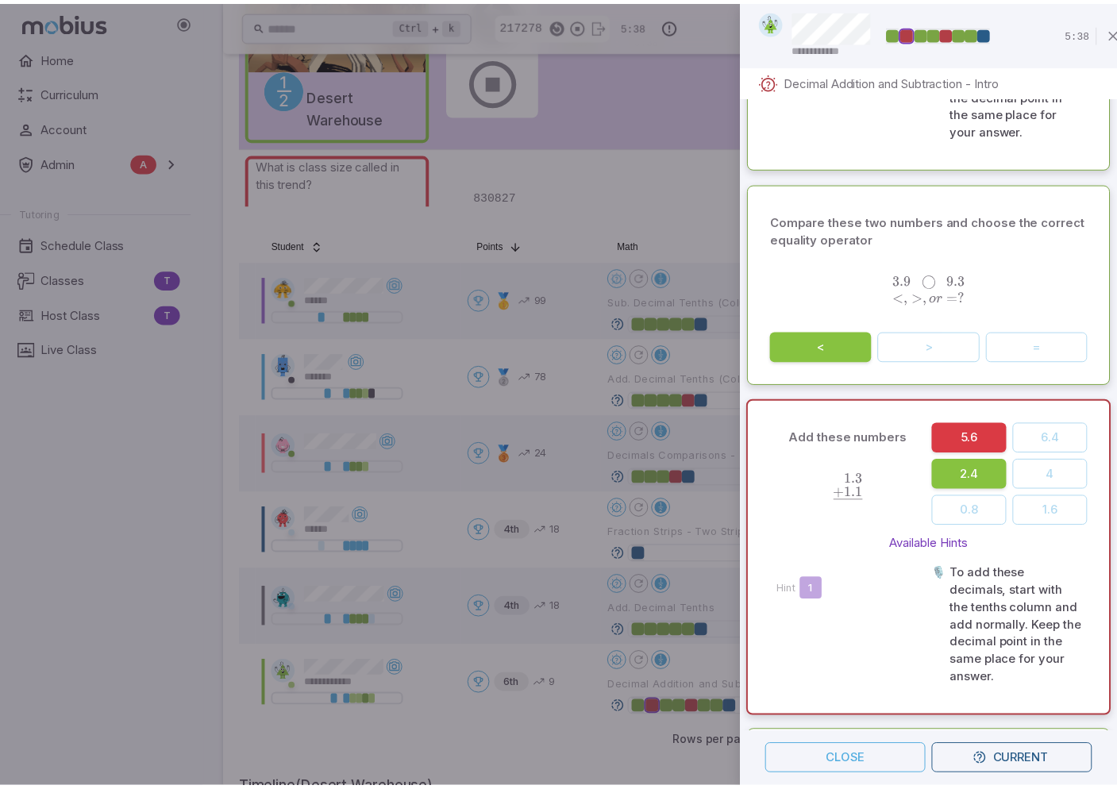
scroll to position [1886, 0]
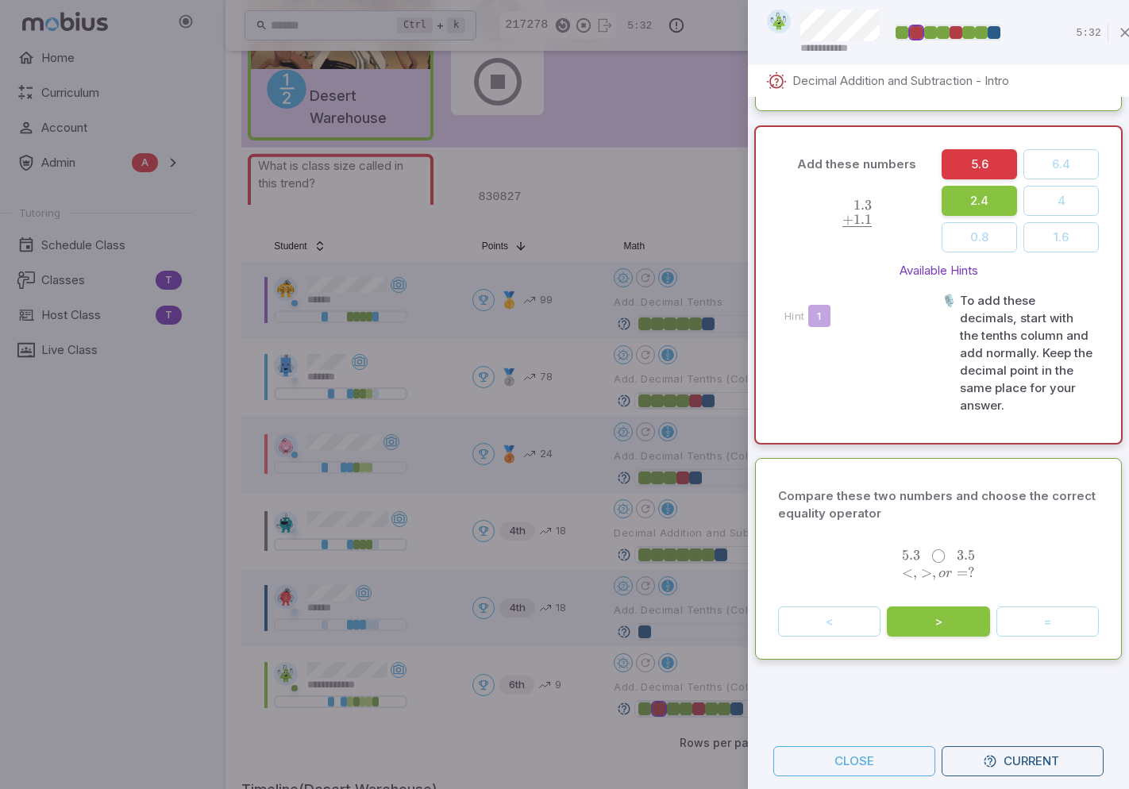
click at [697, 121] on div at bounding box center [564, 394] width 1129 height 789
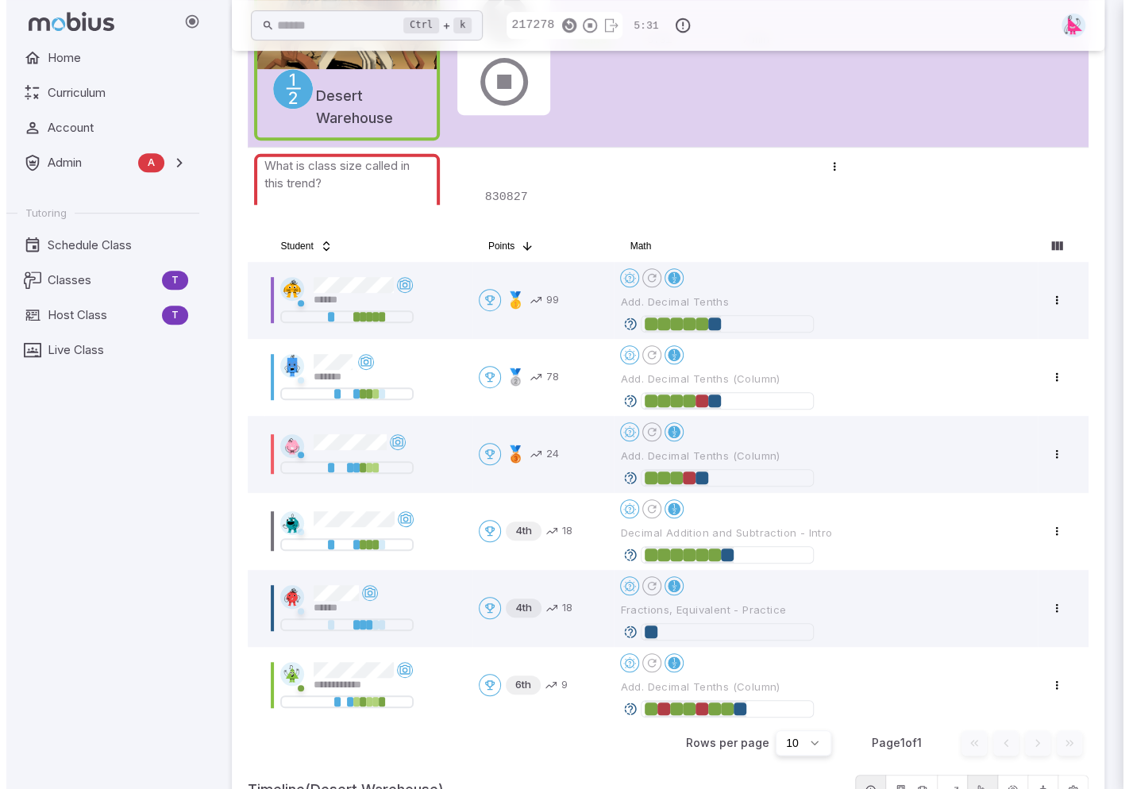
scroll to position [0, 0]
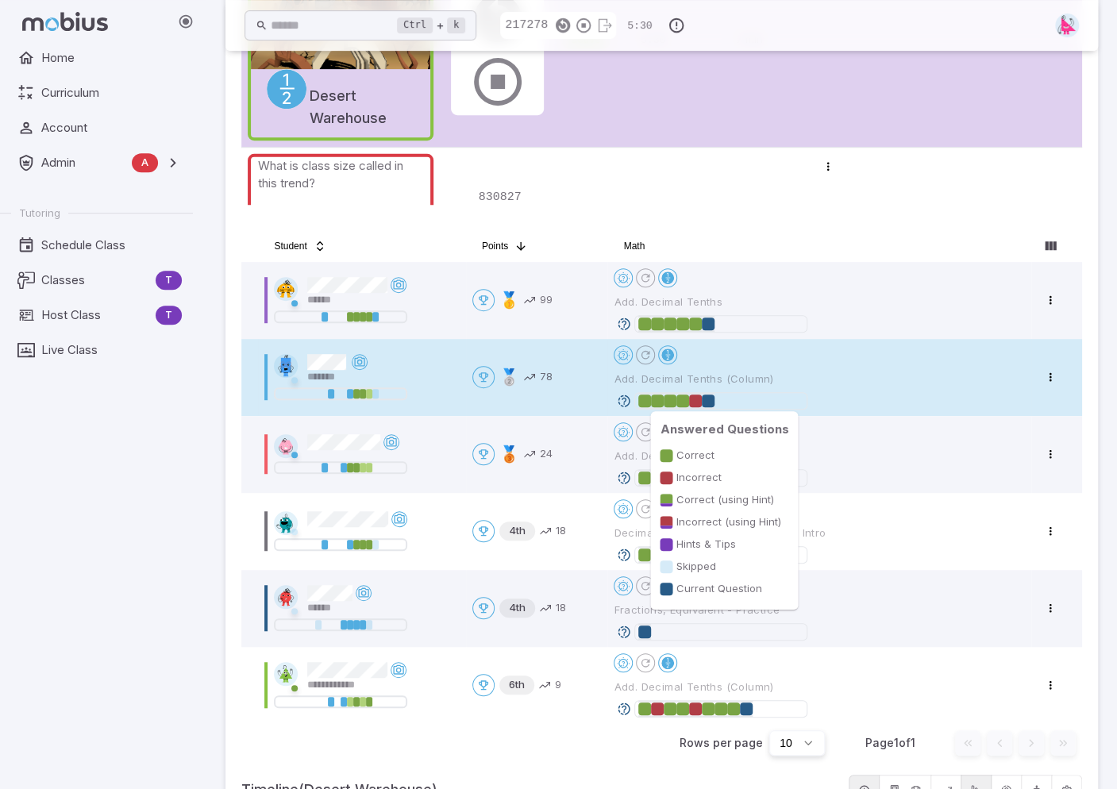
click at [697, 393] on div at bounding box center [695, 401] width 13 height 16
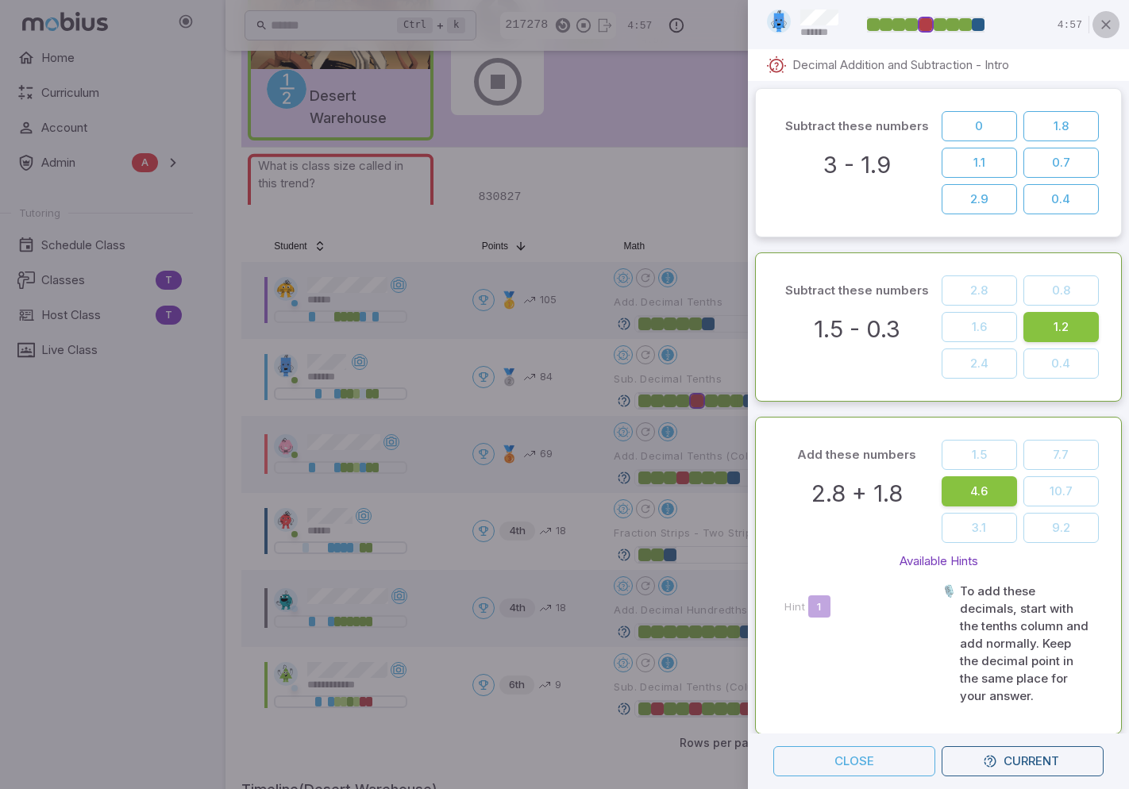
click at [1108, 21] on icon "button" at bounding box center [1106, 25] width 16 height 16
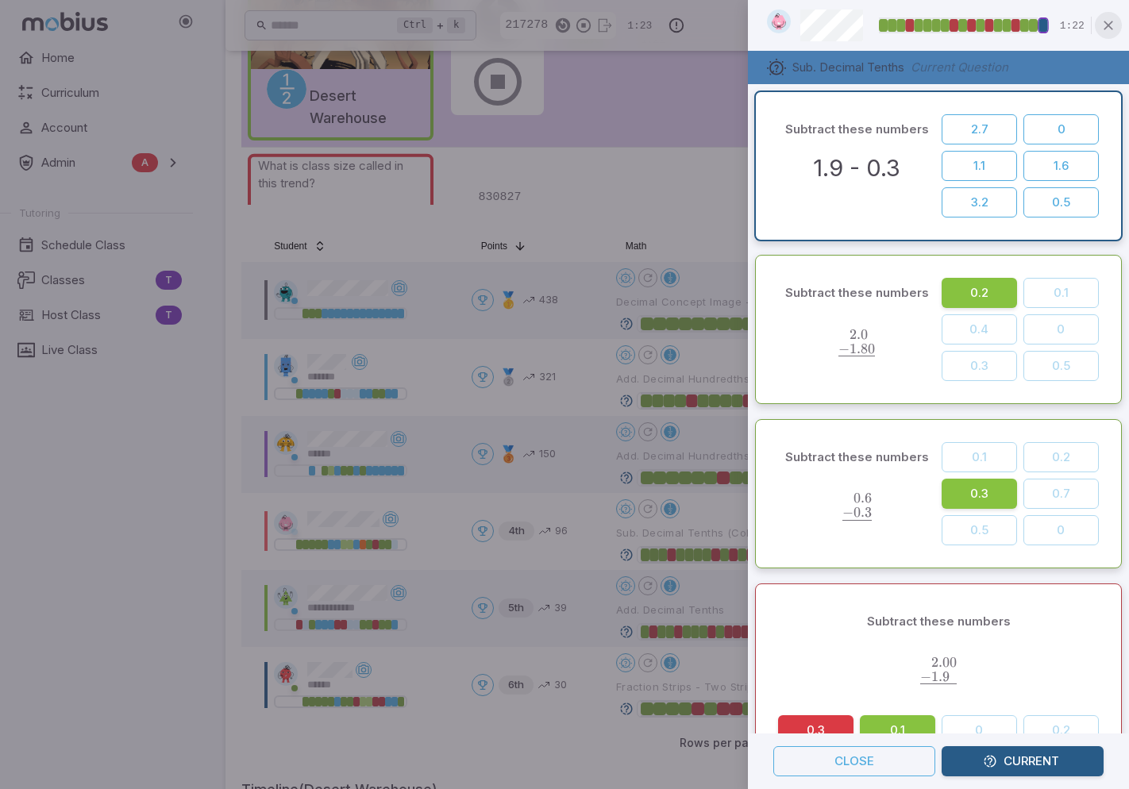
click at [1104, 31] on icon "button" at bounding box center [1108, 25] width 16 height 16
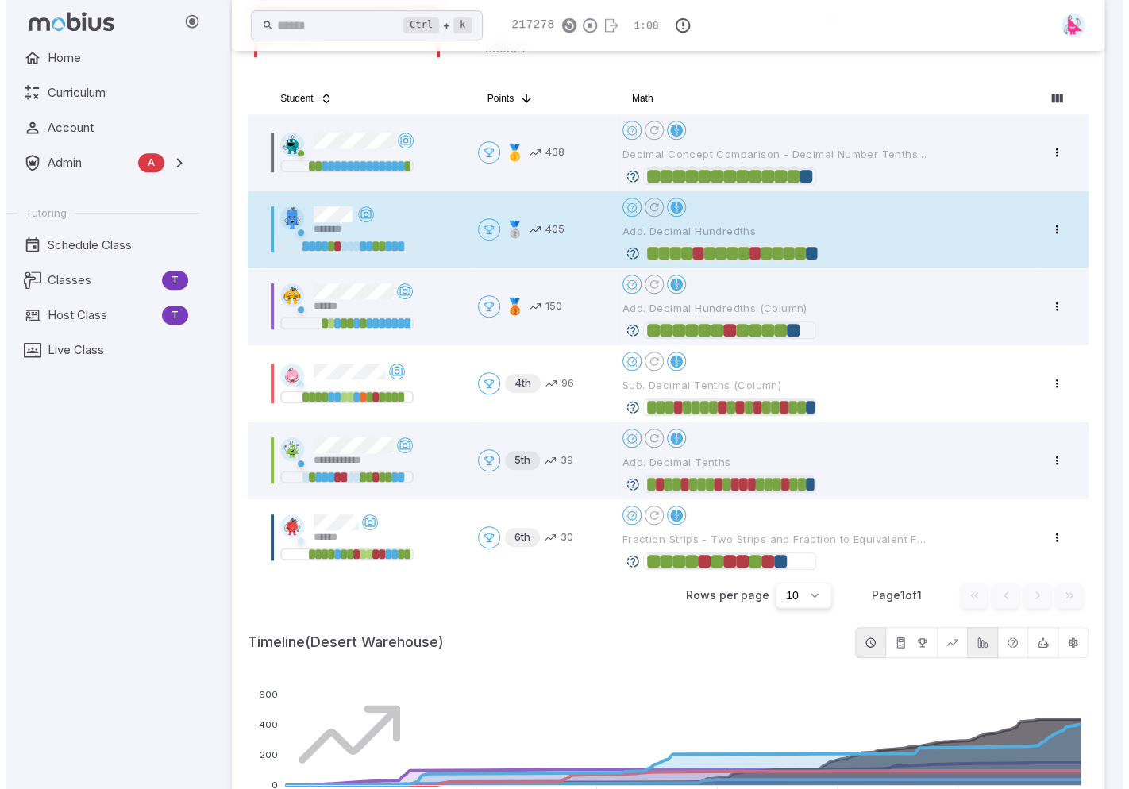
scroll to position [476, 0]
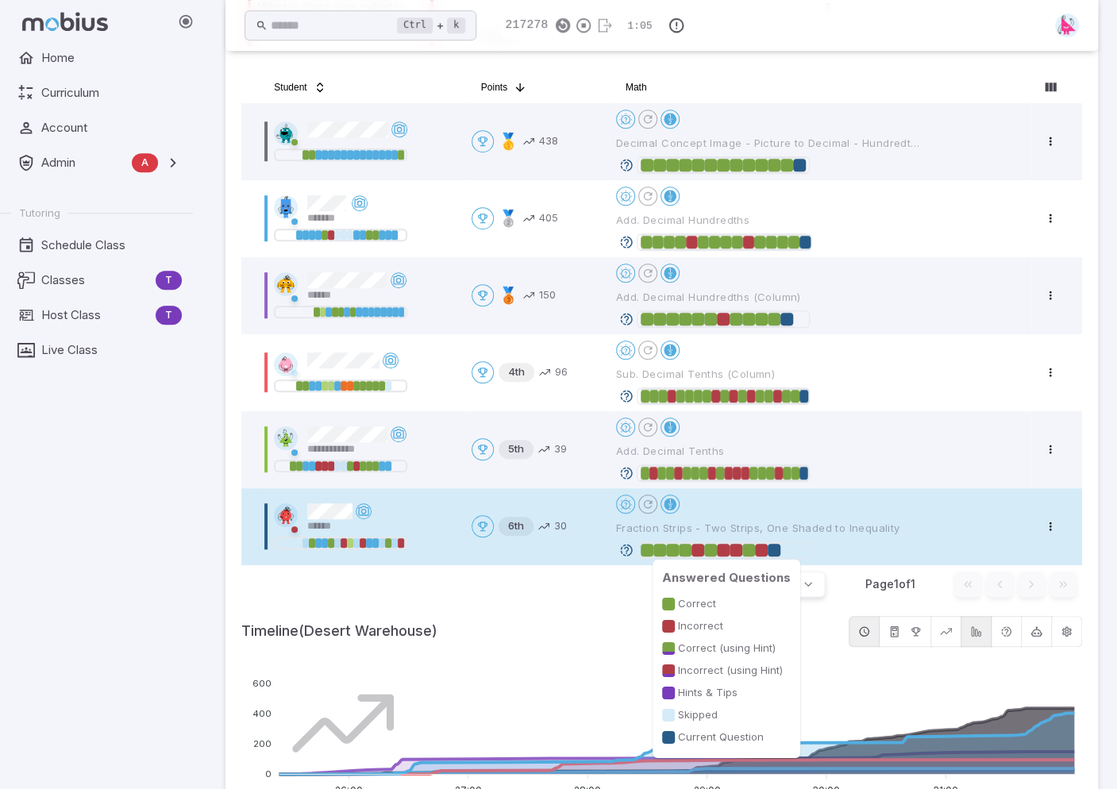
click at [762, 544] on div at bounding box center [761, 550] width 13 height 13
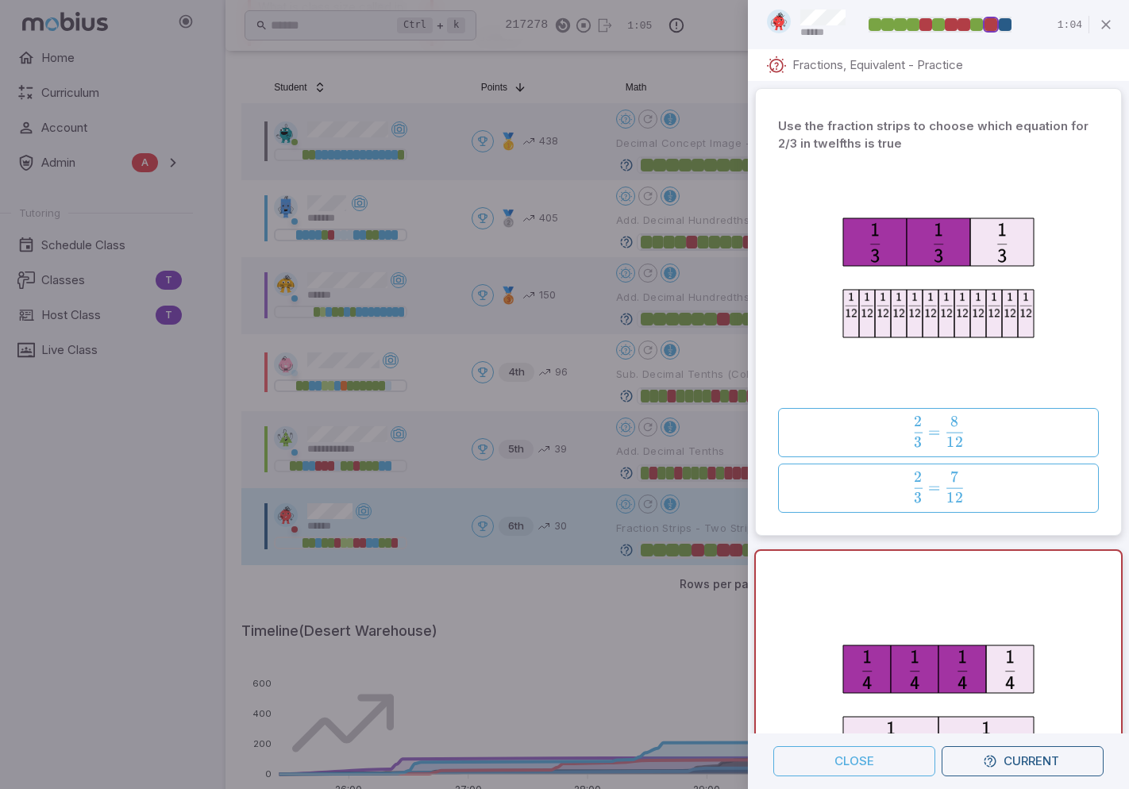
scroll to position [460, 0]
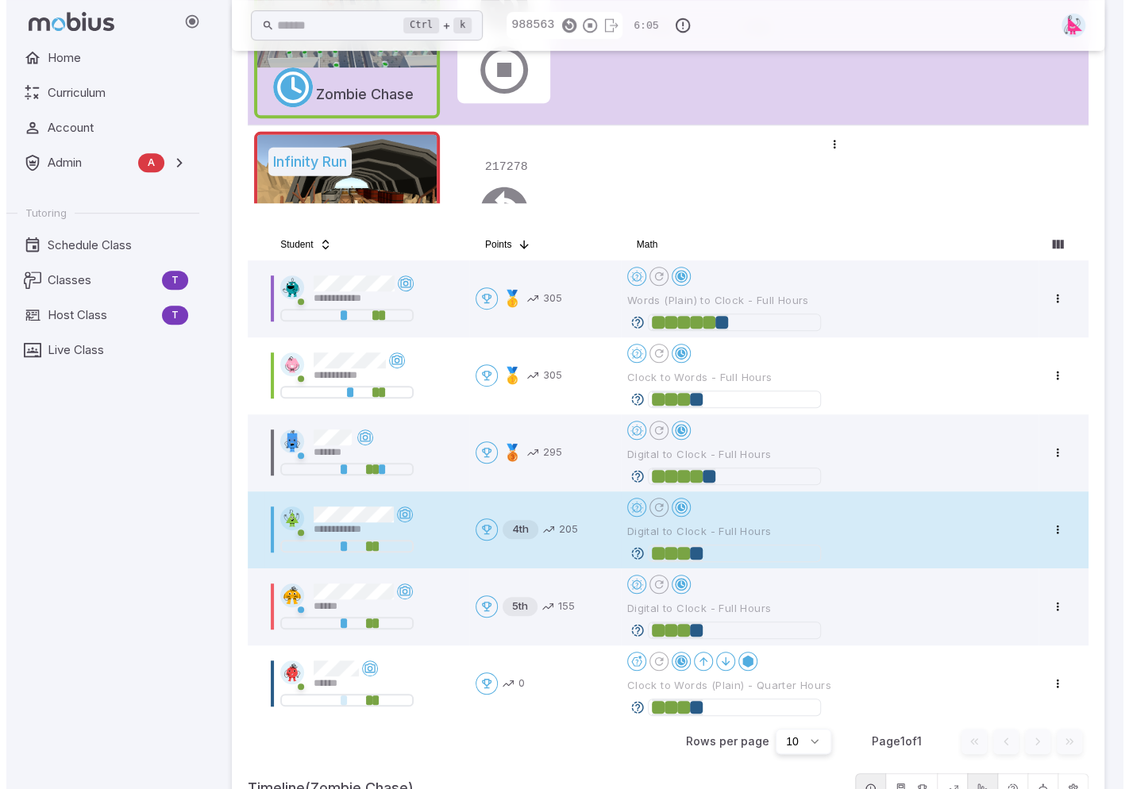
scroll to position [397, 0]
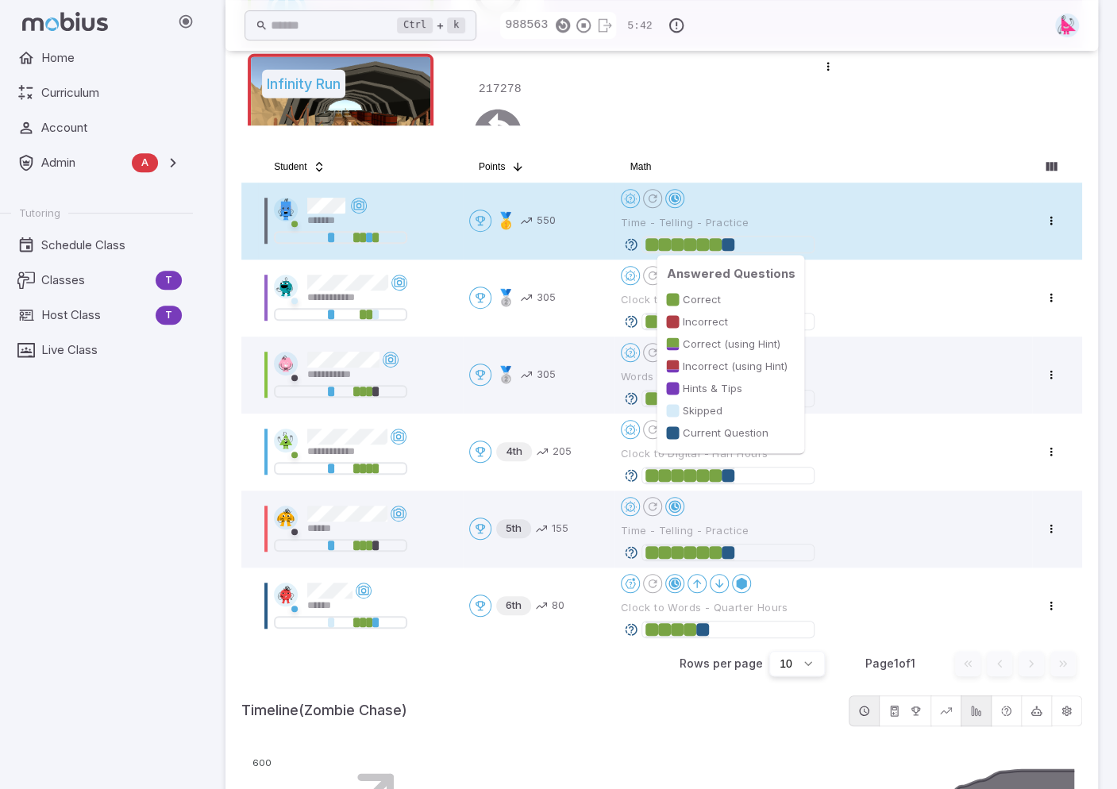
click at [730, 242] on div at bounding box center [728, 244] width 13 height 13
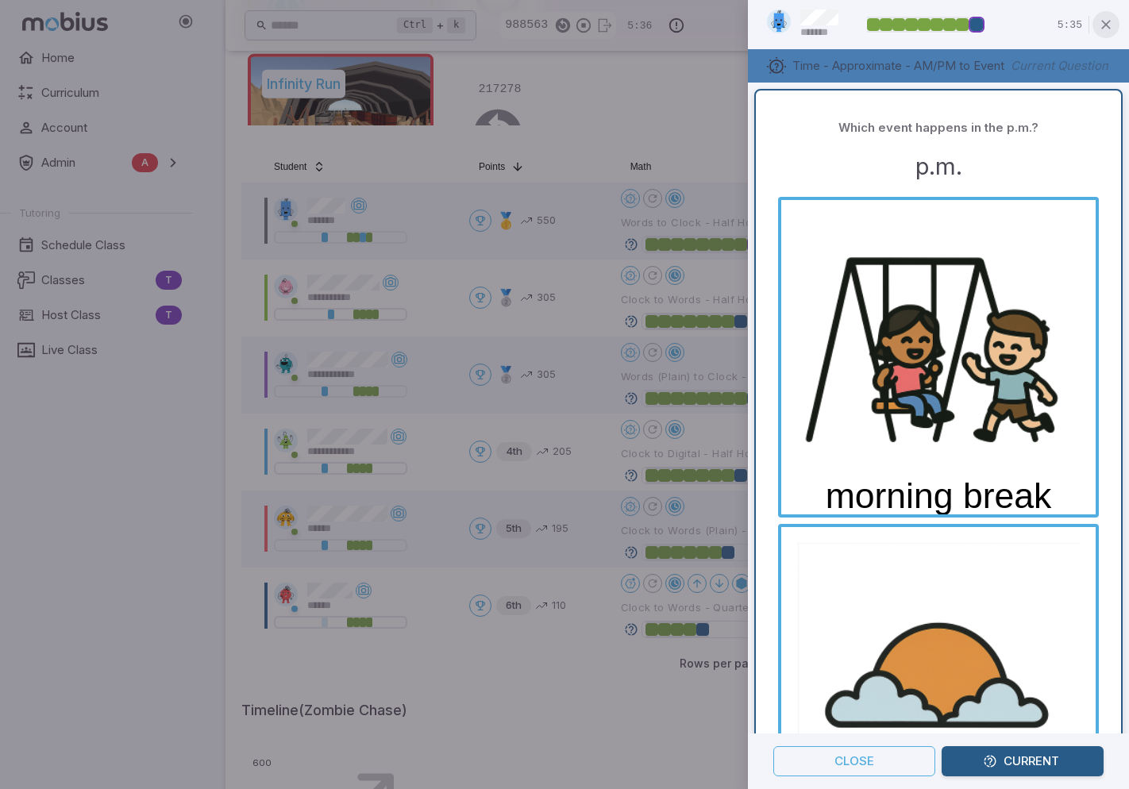
click at [1111, 25] on icon "button" at bounding box center [1106, 25] width 16 height 16
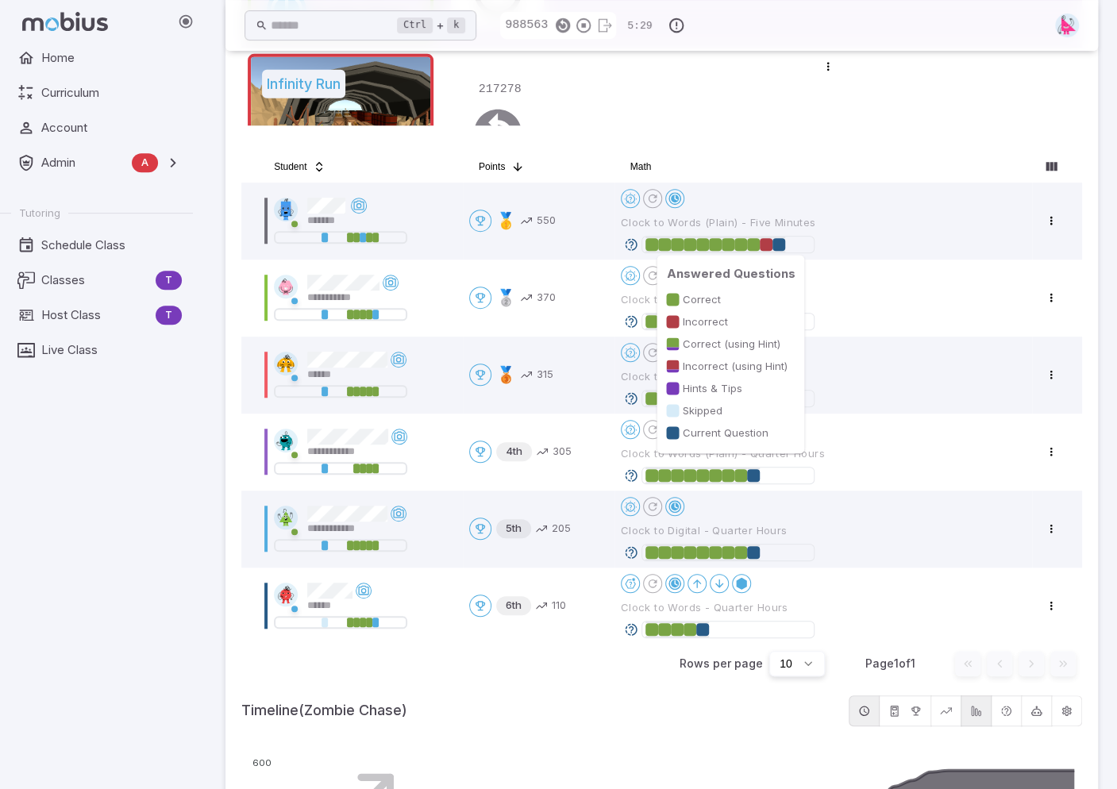
click at [765, 245] on div at bounding box center [766, 244] width 13 height 13
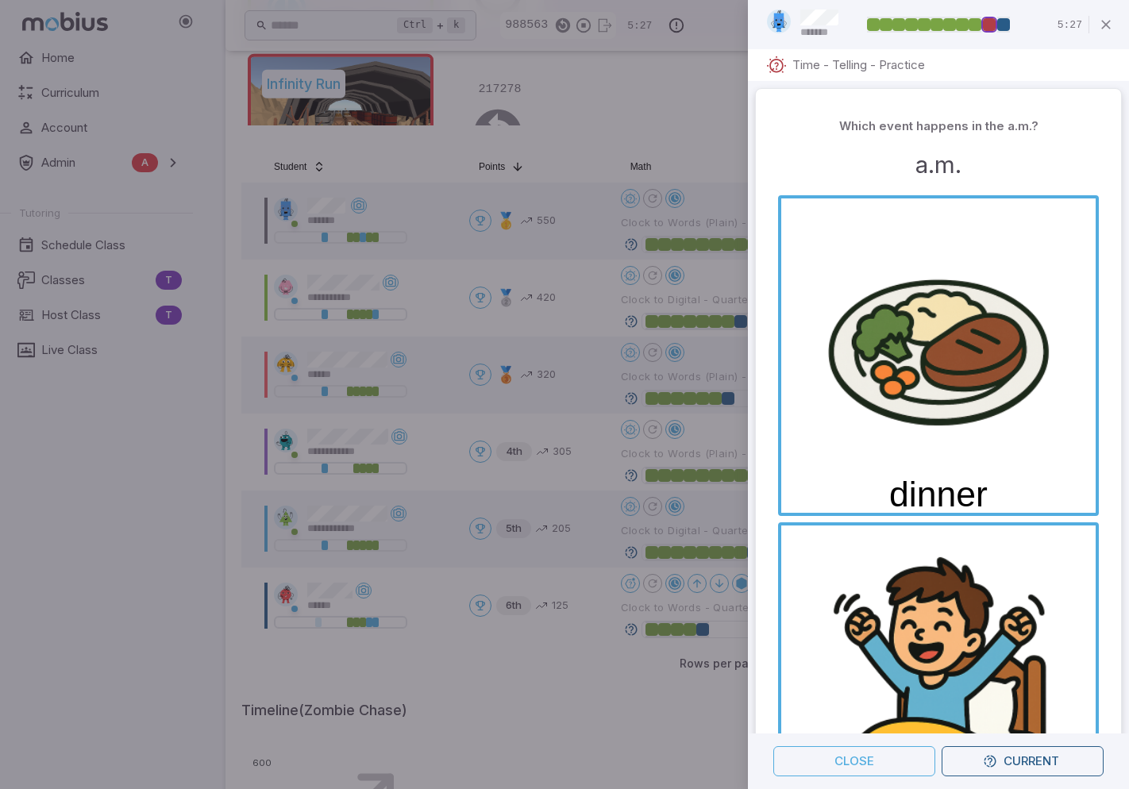
scroll to position [768, 0]
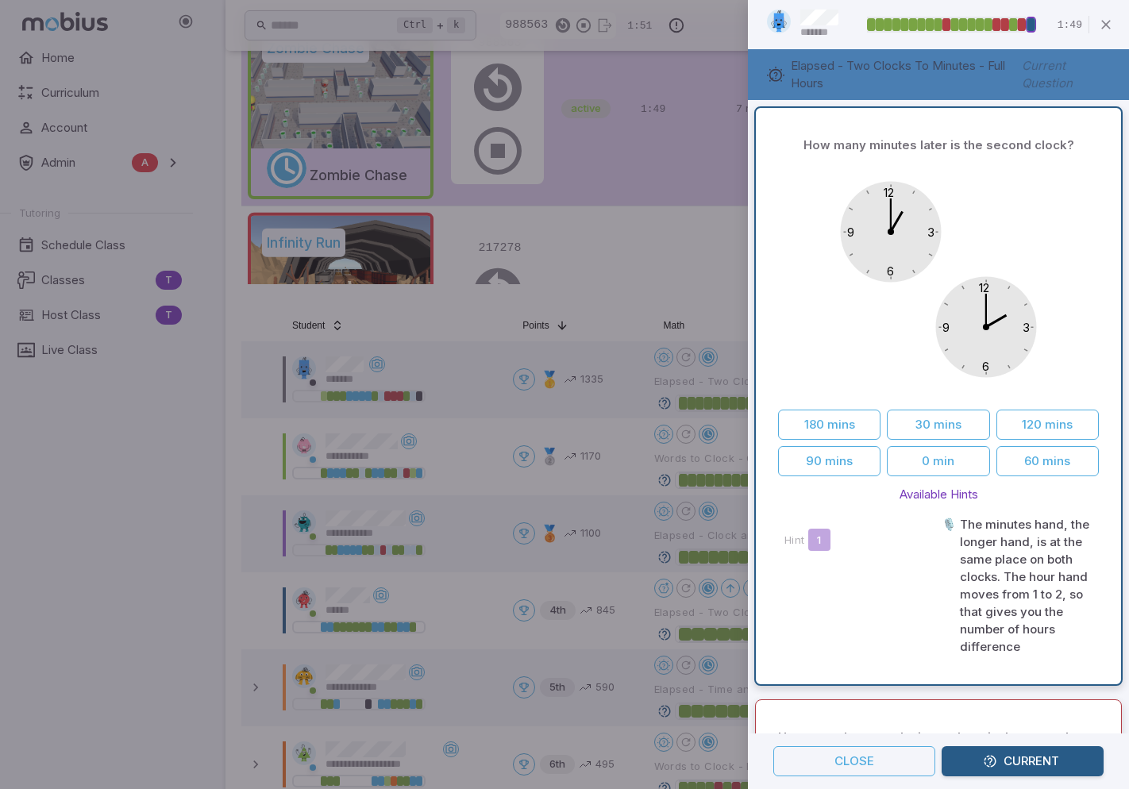
scroll to position [238, 0]
